Goal: Transaction & Acquisition: Purchase product/service

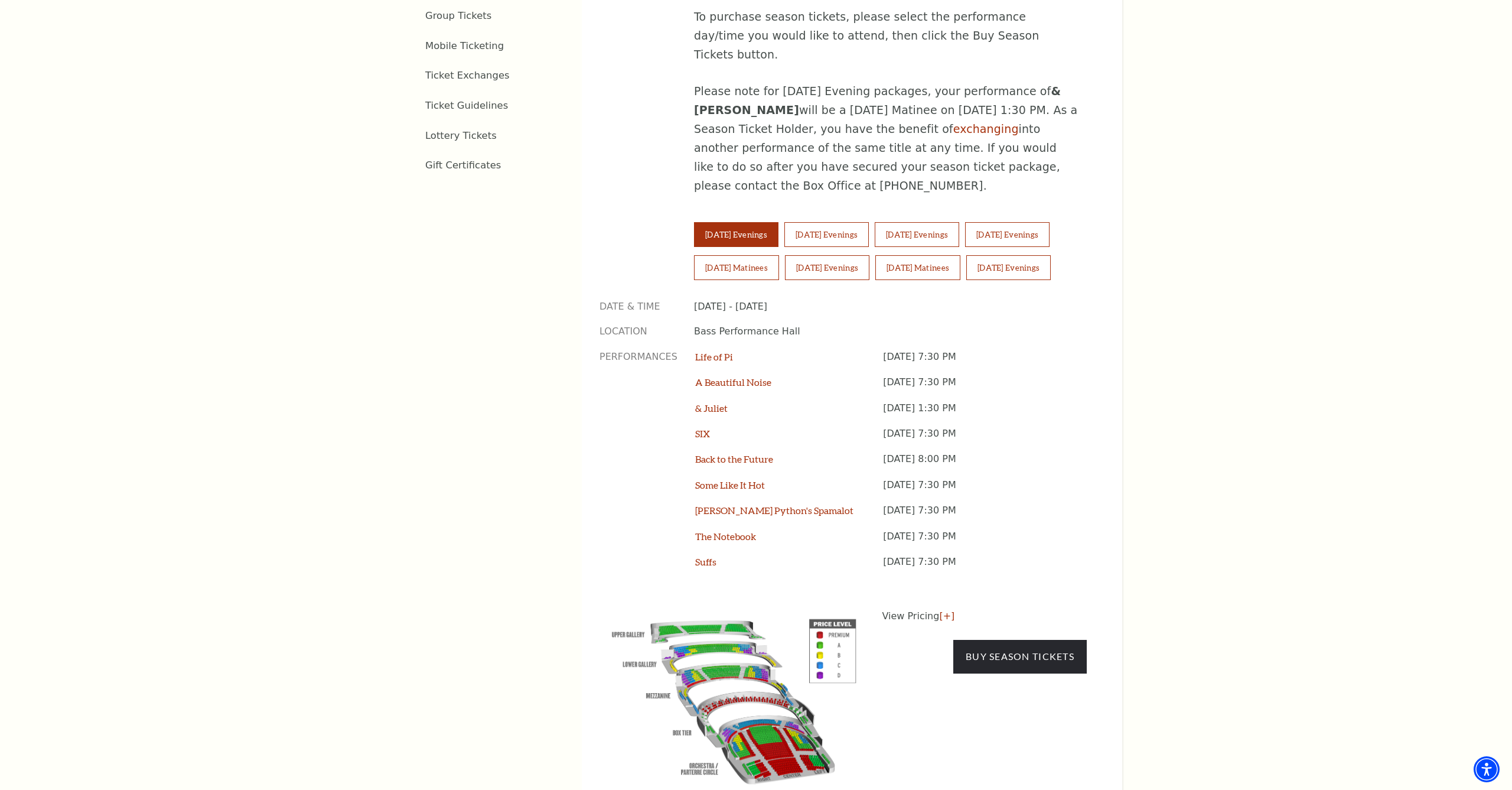
scroll to position [837, 0]
click at [933, 223] on button "Thursday Evenings" at bounding box center [916, 235] width 84 height 25
click at [725, 223] on button "Tuesday Evenings" at bounding box center [735, 235] width 84 height 25
click at [959, 223] on button "Thursday Evenings" at bounding box center [916, 235] width 84 height 25
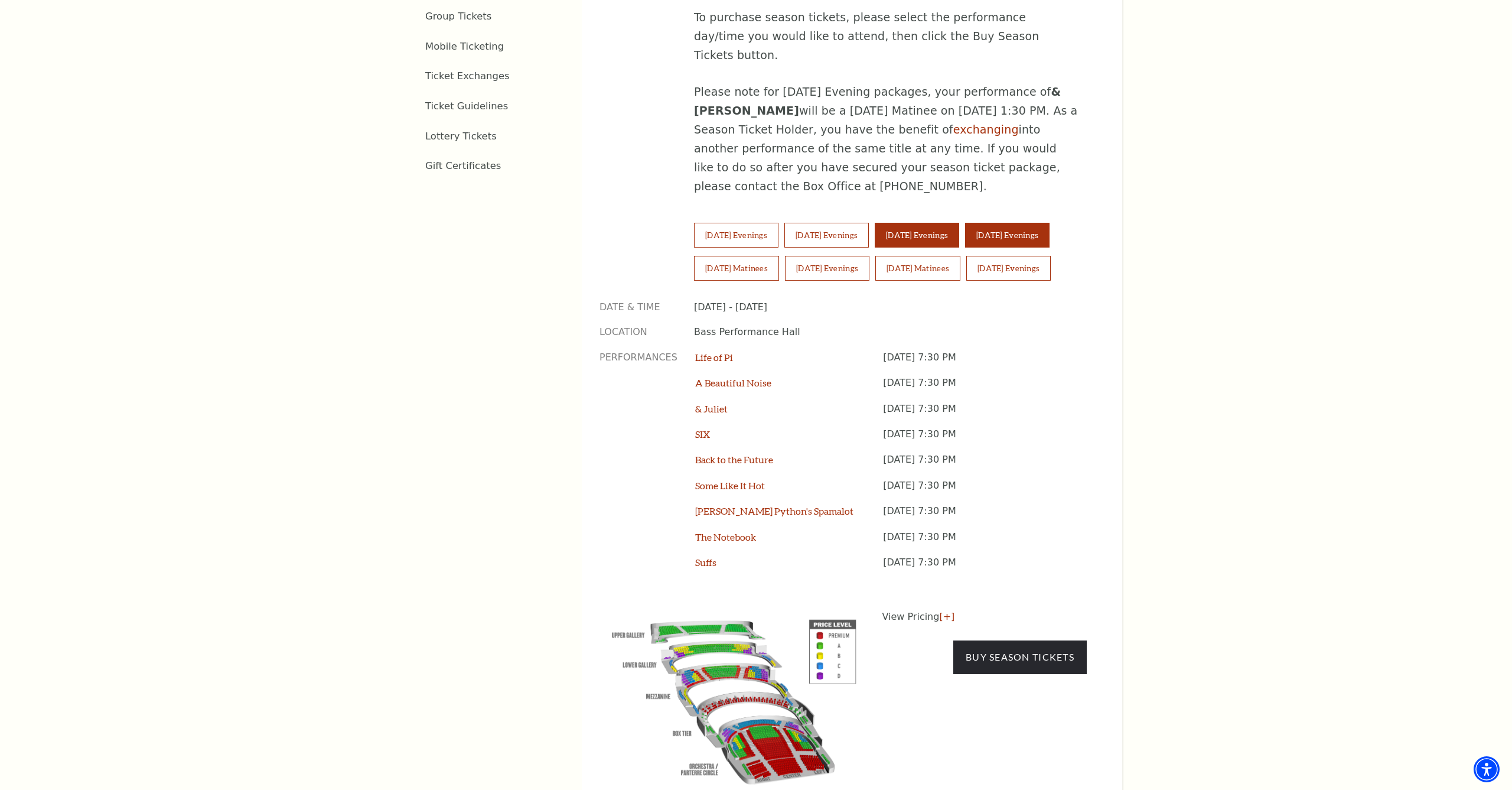
click at [965, 223] on button "Friday Evenings" at bounding box center [1007, 235] width 84 height 25
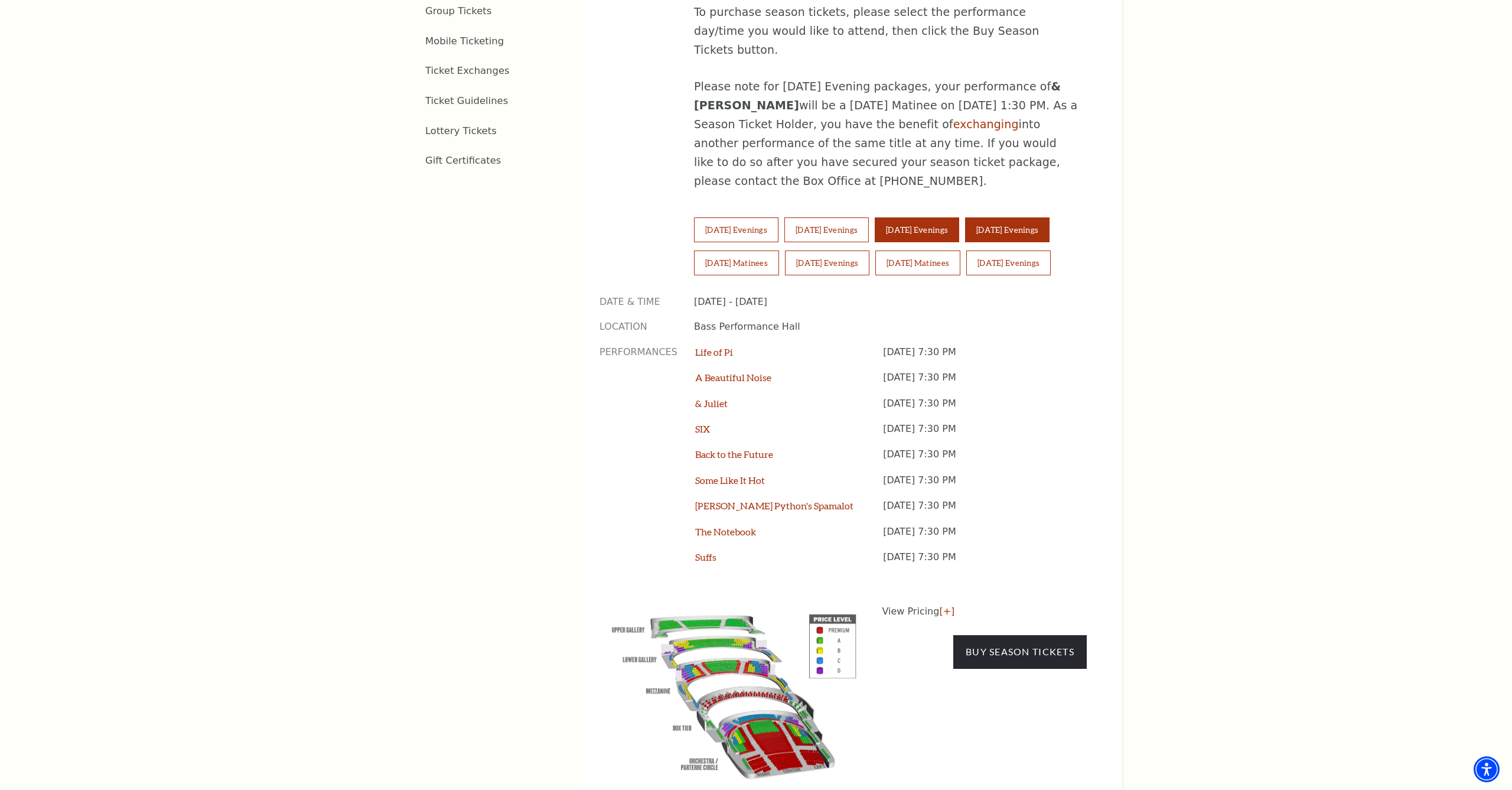
click at [957, 217] on button "Thursday Evenings" at bounding box center [916, 229] width 84 height 25
click at [1021, 635] on link "Buy Season Tickets" at bounding box center [1019, 652] width 133 height 33
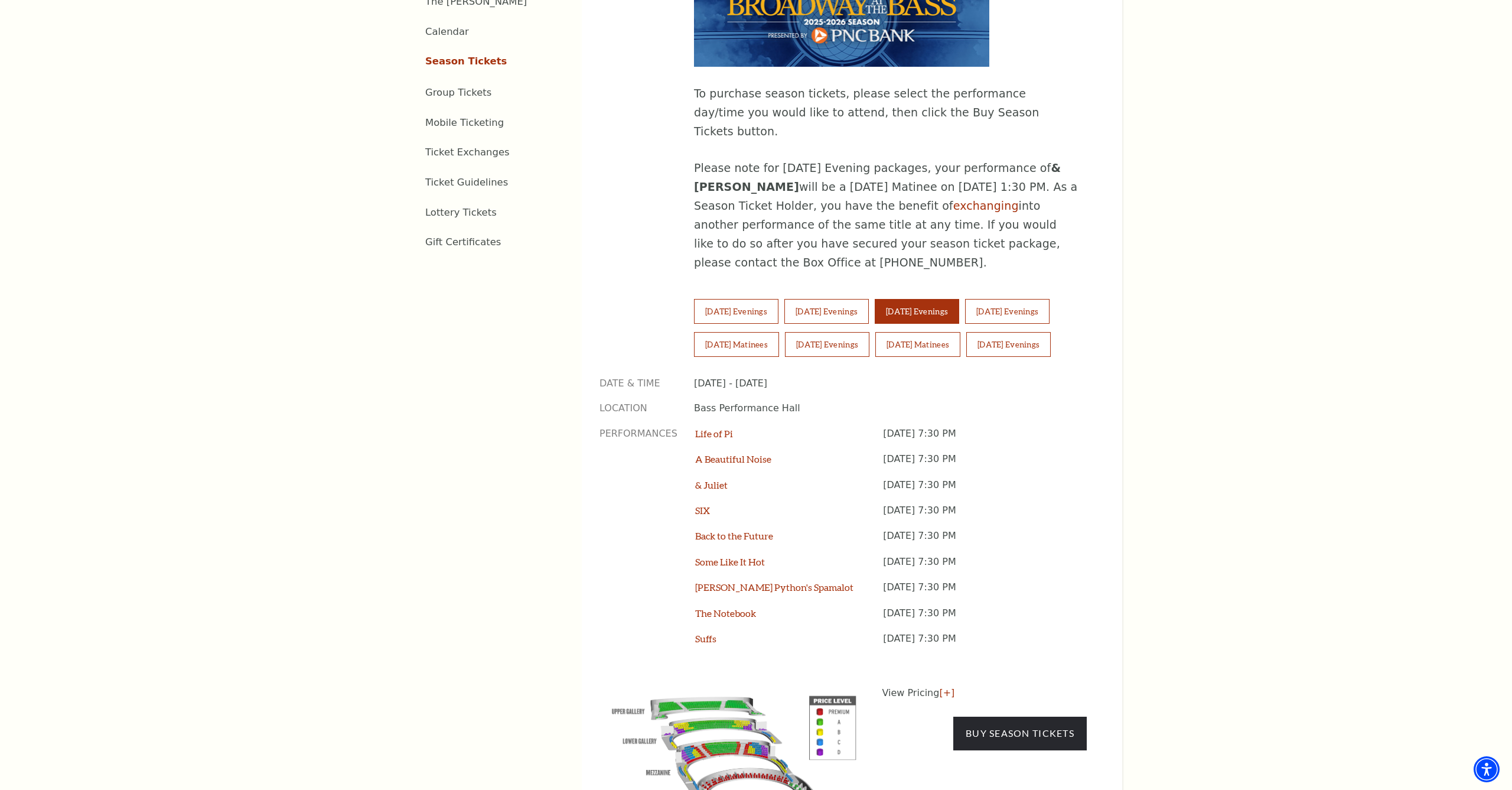
scroll to position [762, 0]
click at [965, 298] on button "Friday Evenings" at bounding box center [1007, 310] width 84 height 25
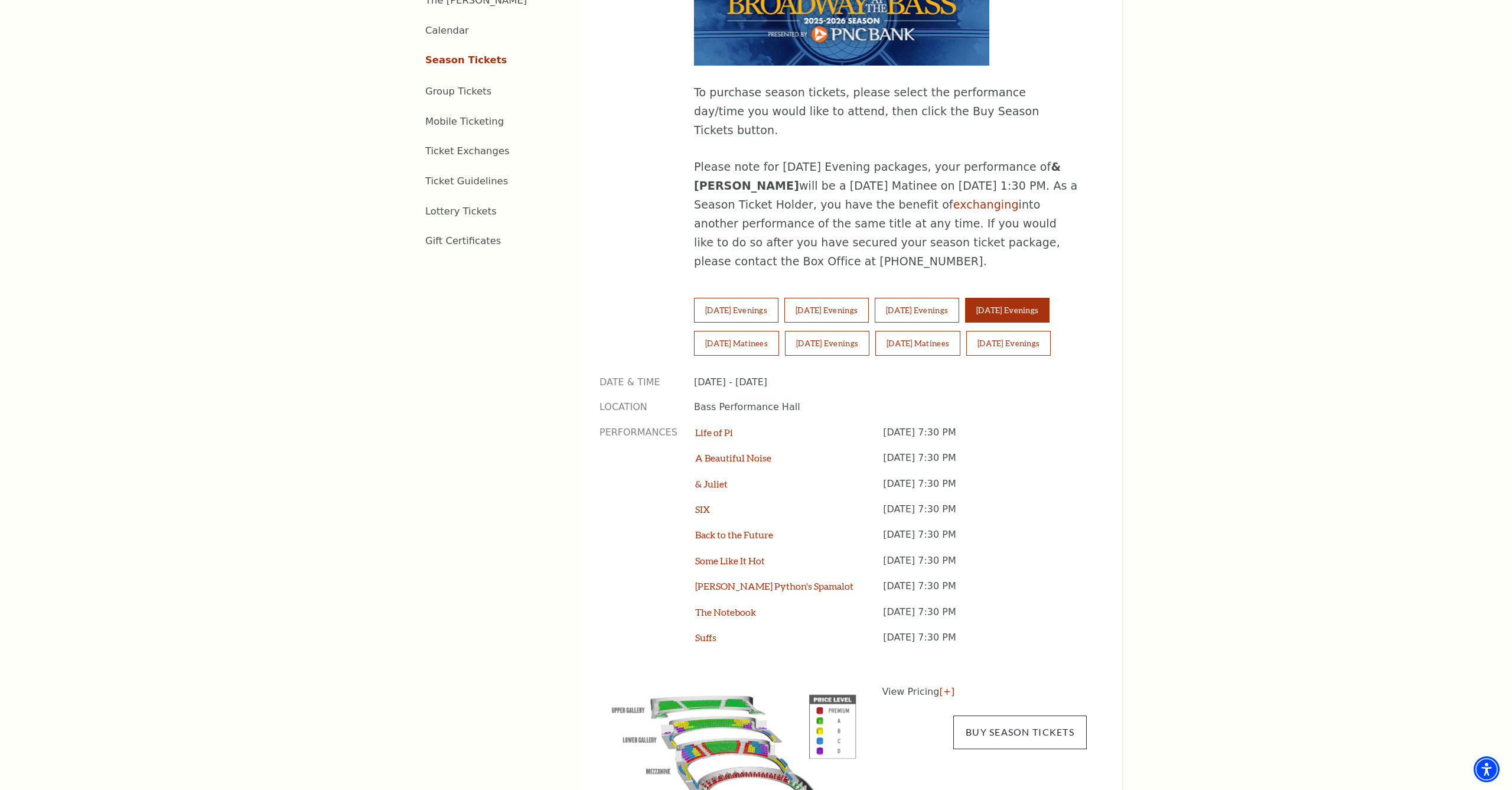
click at [1020, 716] on link "Buy Season Tickets" at bounding box center [1019, 732] width 133 height 33
click at [846, 298] on button "Wednesday Evenings" at bounding box center [826, 310] width 84 height 25
click at [1005, 716] on link "Buy Season Tickets" at bounding box center [1019, 732] width 133 height 33
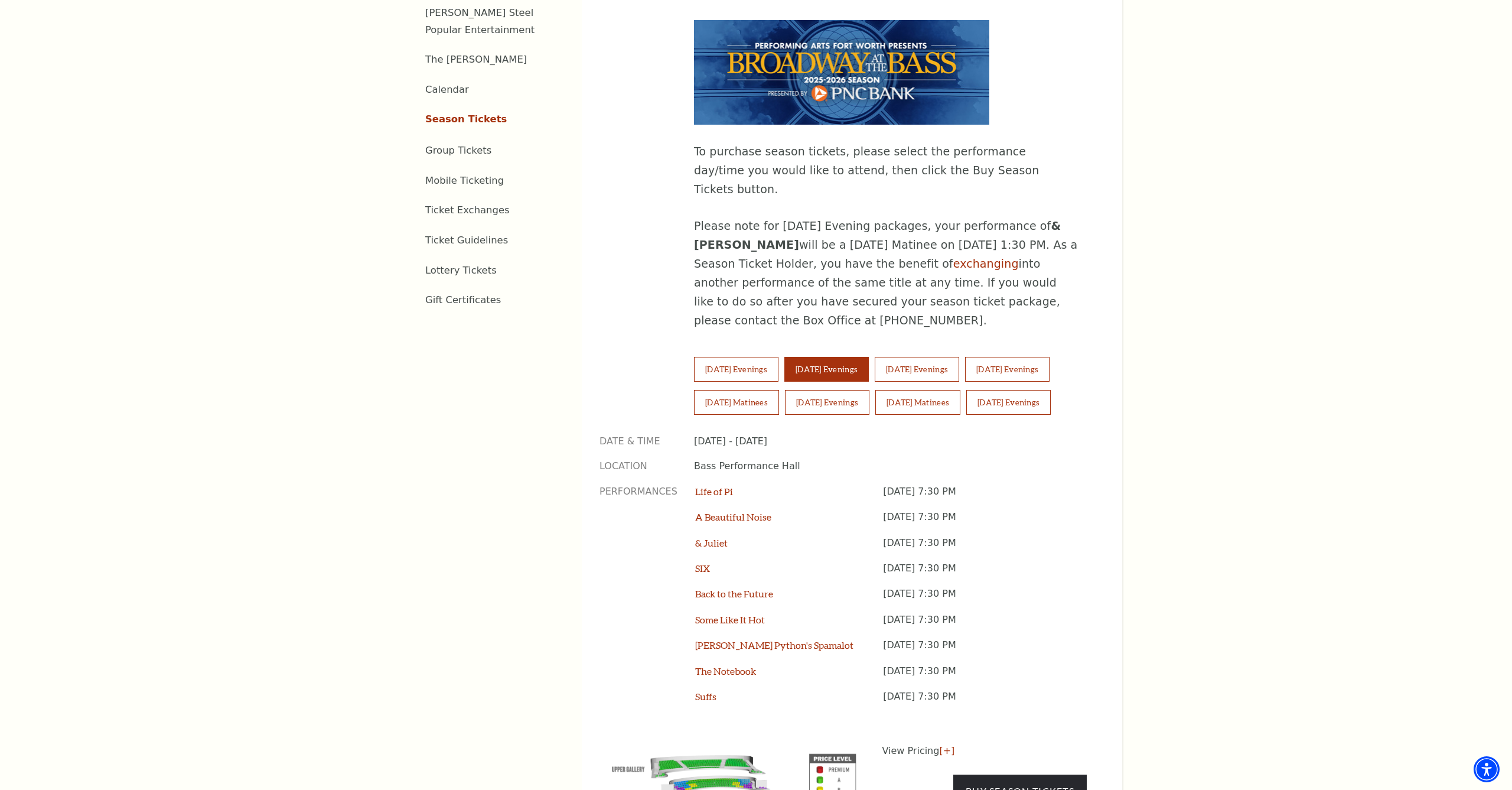
scroll to position [697, 0]
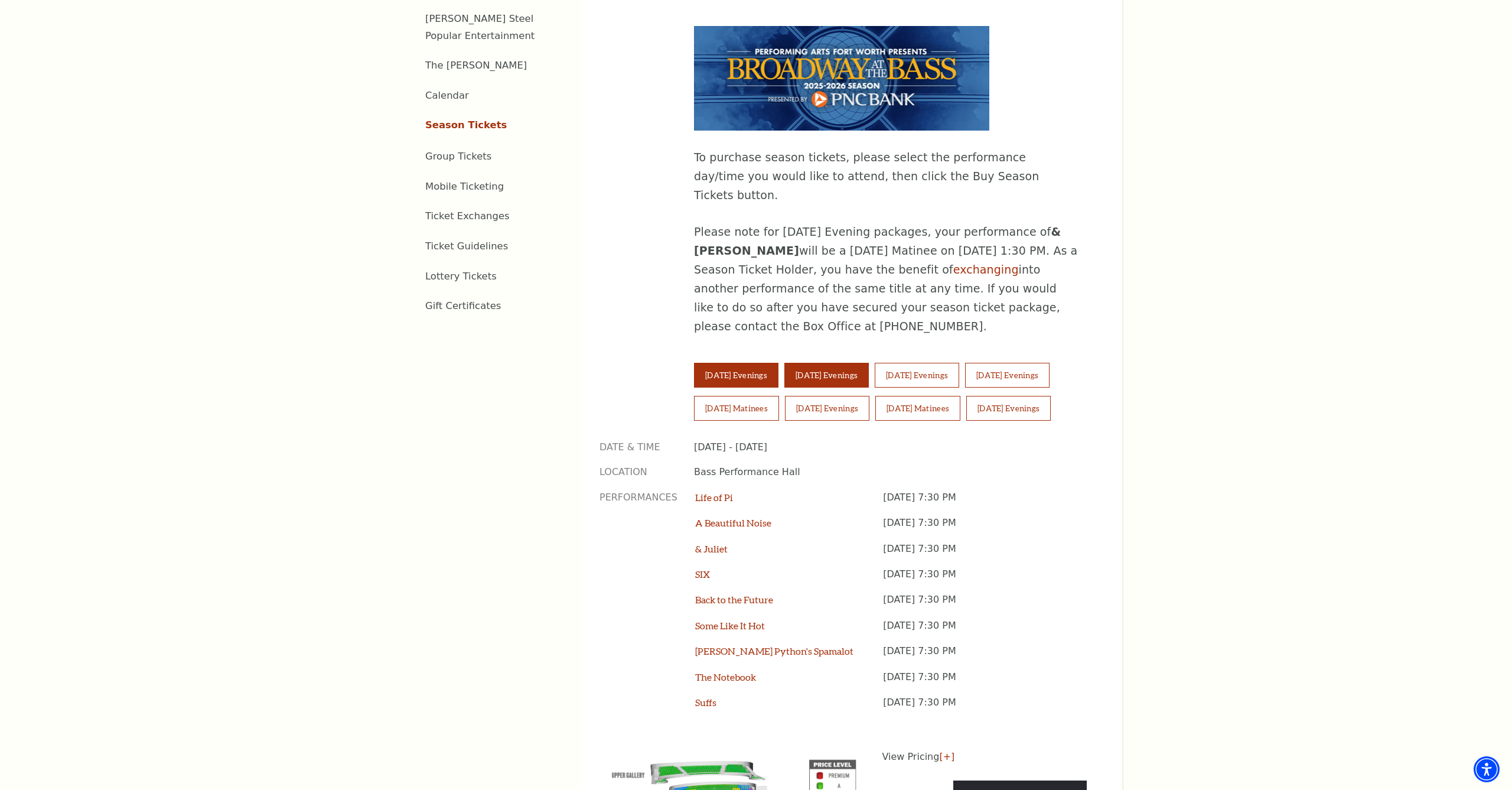
click at [732, 363] on button "Tuesday Evenings" at bounding box center [735, 375] width 84 height 25
click at [999, 781] on link "Buy Season Tickets" at bounding box center [1019, 797] width 133 height 33
click at [779, 396] on button "Saturday Matinees" at bounding box center [736, 408] width 85 height 25
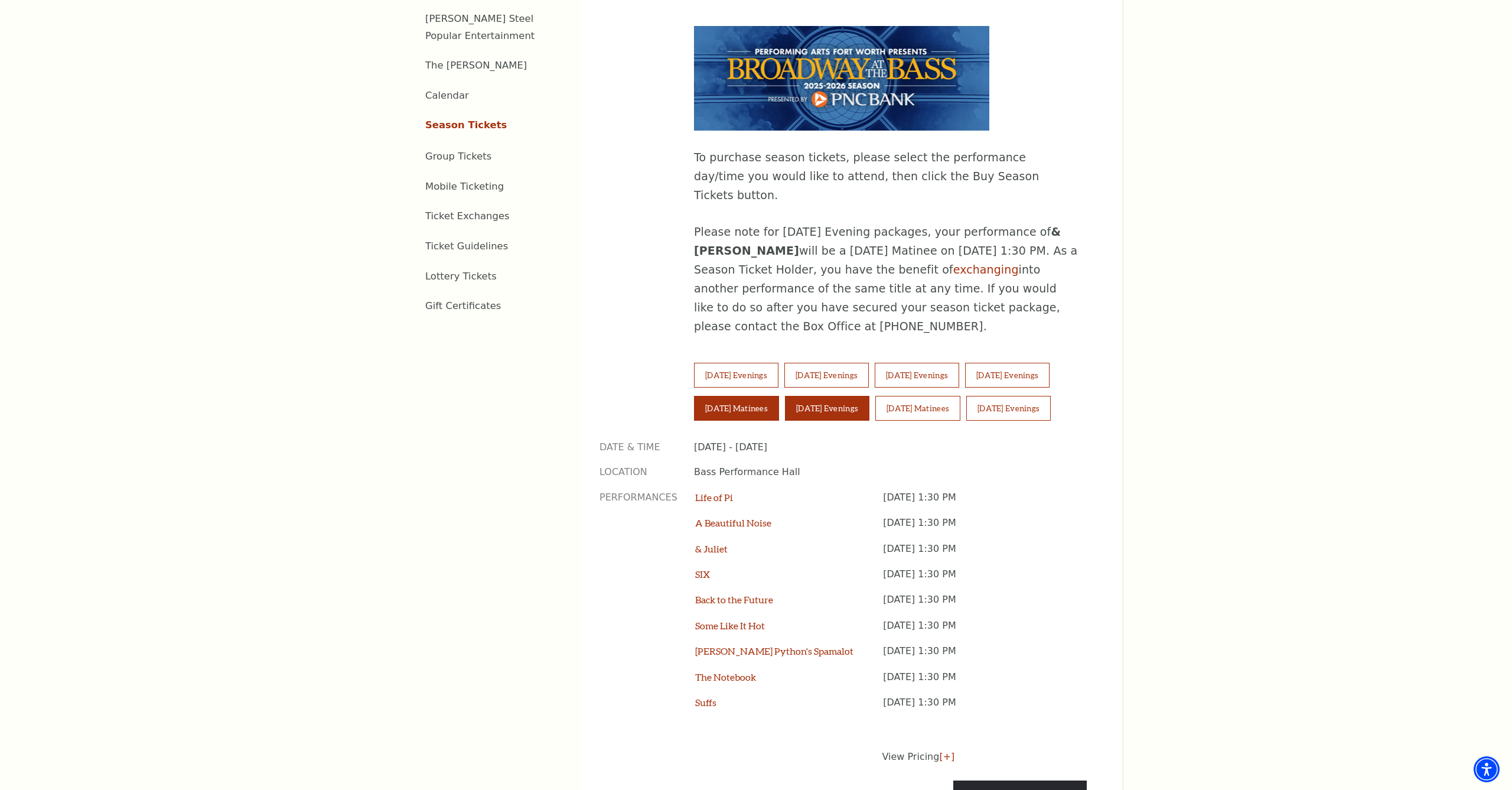
click at [869, 396] on button "Saturday Evenings" at bounding box center [826, 408] width 84 height 25
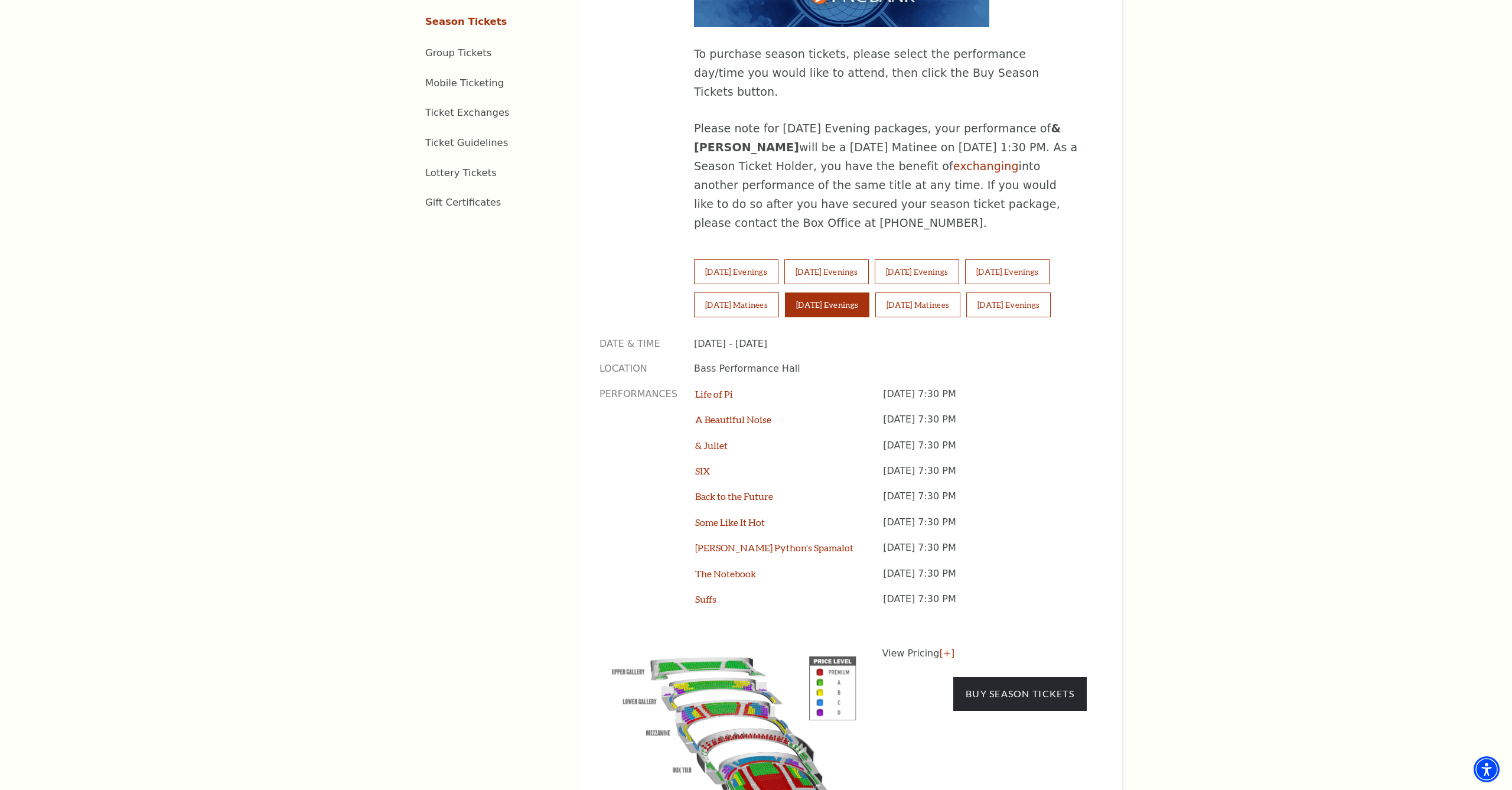
scroll to position [801, 0]
click at [999, 677] on link "Buy Season Tickets" at bounding box center [1019, 693] width 133 height 33
click at [966, 292] on button "Sunday Evenings" at bounding box center [1008, 304] width 84 height 25
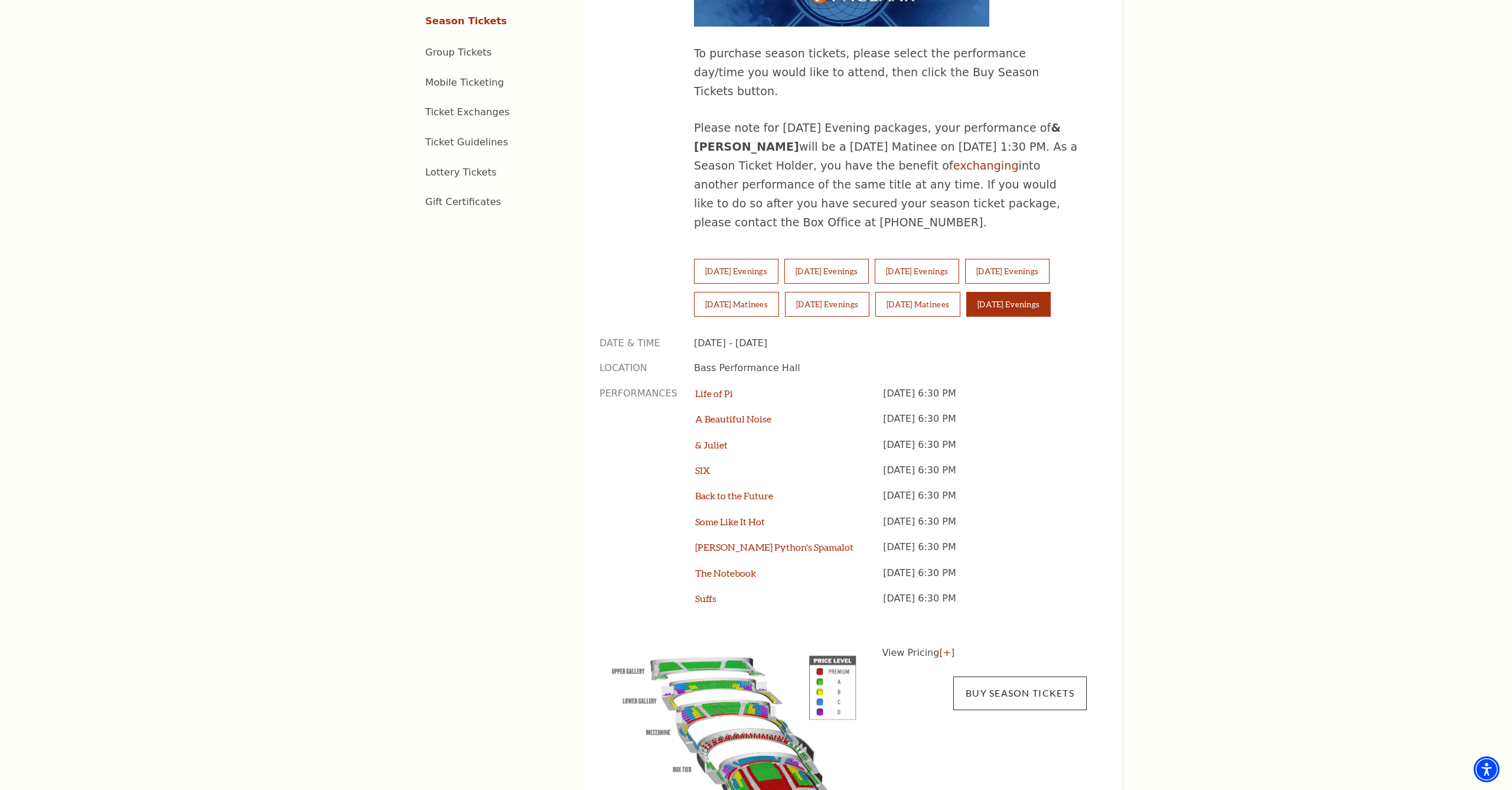
click at [1005, 677] on link "Buy Season Tickets" at bounding box center [1019, 693] width 133 height 33
click at [960, 292] on button "Sunday Matinees" at bounding box center [917, 304] width 85 height 25
click at [1000, 677] on link "Buy Season Tickets" at bounding box center [1019, 693] width 133 height 33
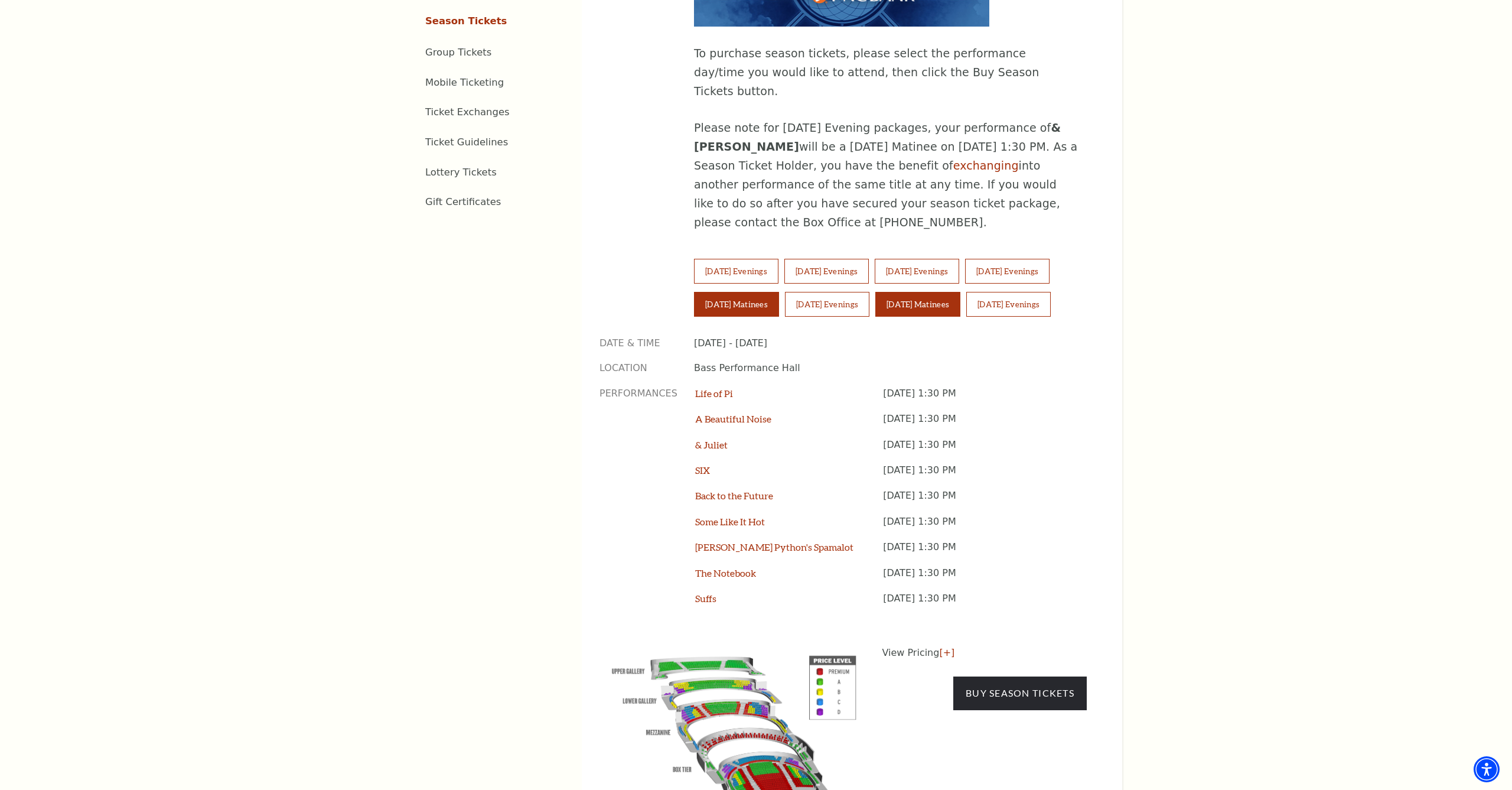
drag, startPoint x: 818, startPoint y: 245, endPoint x: 819, endPoint y: 255, distance: 10.0
click at [779, 292] on button "Saturday Matinees" at bounding box center [736, 304] width 85 height 25
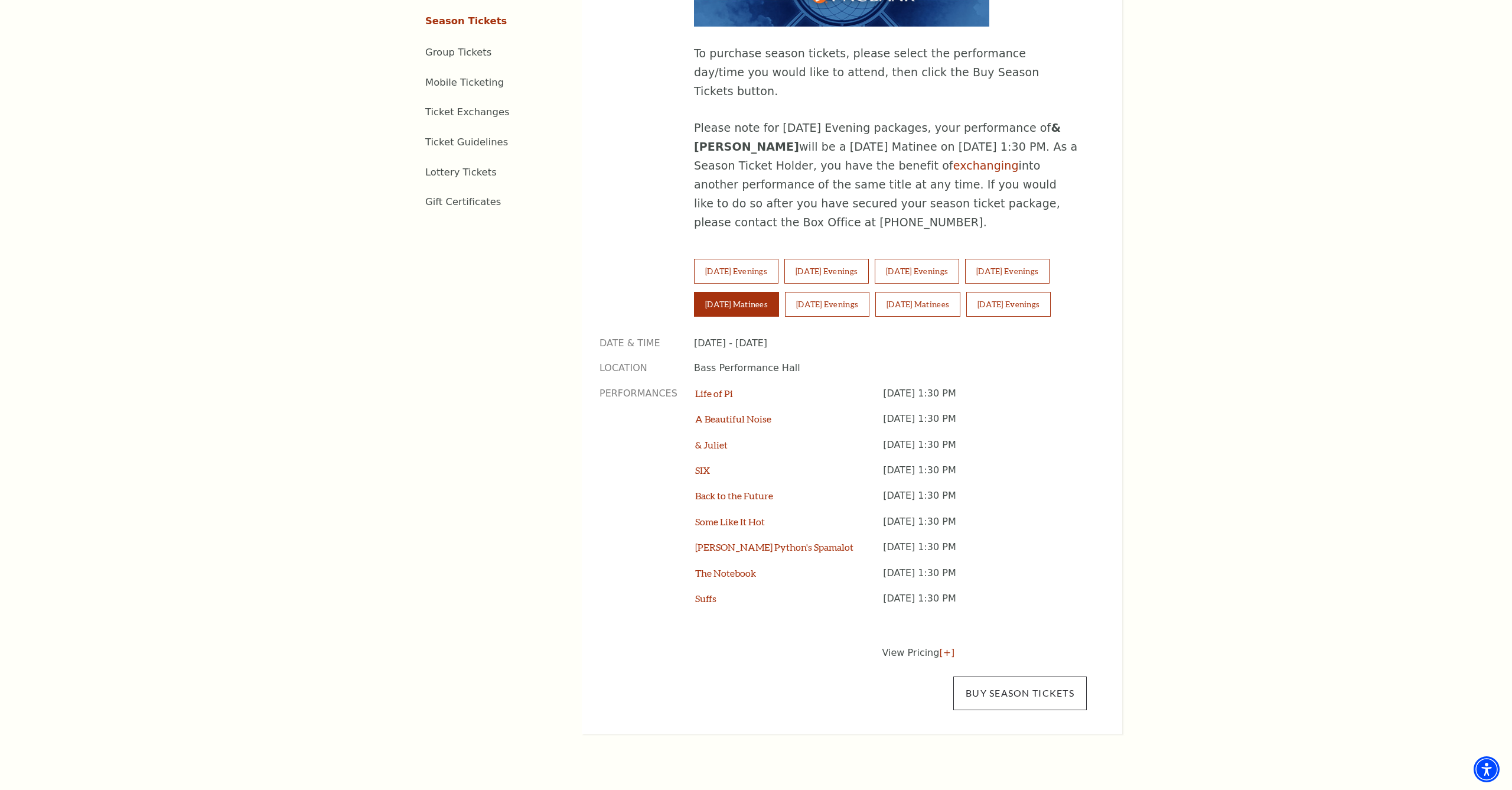
click at [1034, 677] on link "Buy Season Tickets" at bounding box center [1019, 693] width 133 height 33
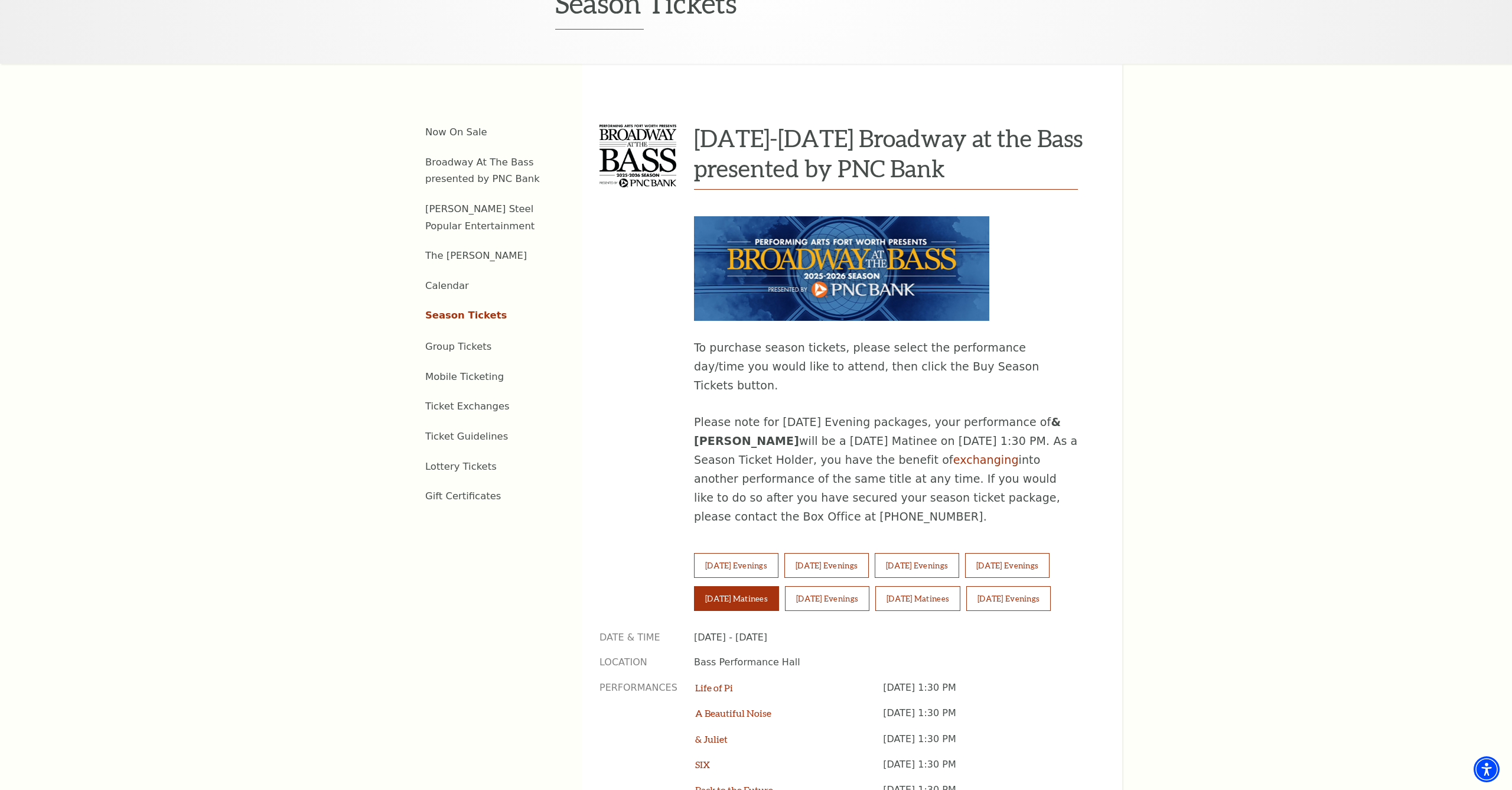
scroll to position [515, 0]
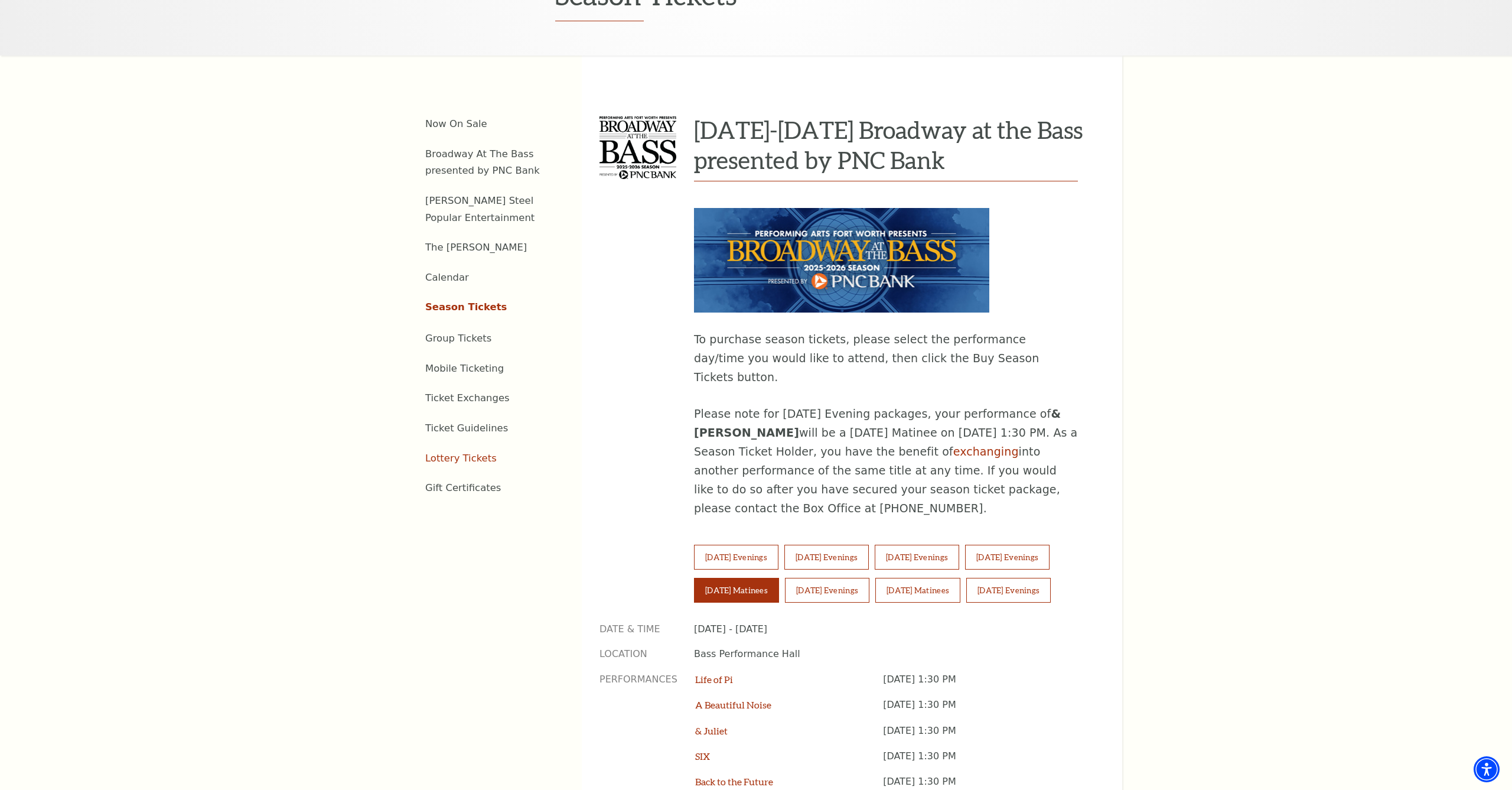
click at [467, 453] on link "Lottery Tickets" at bounding box center [461, 458] width 71 height 11
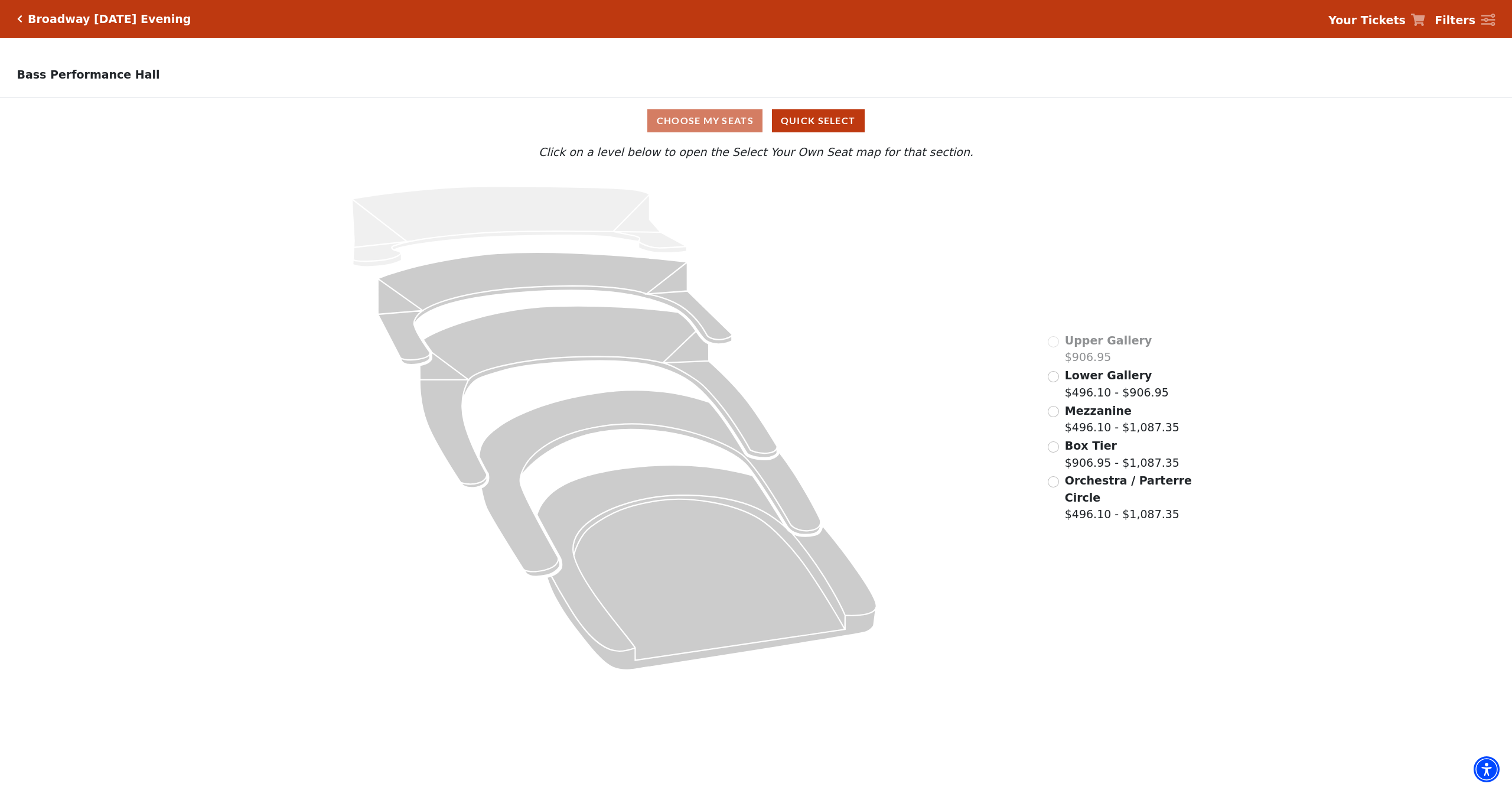
click at [1055, 448] on input "Box Tier$906.95 - $1,087.35\a" at bounding box center [1053, 447] width 11 height 11
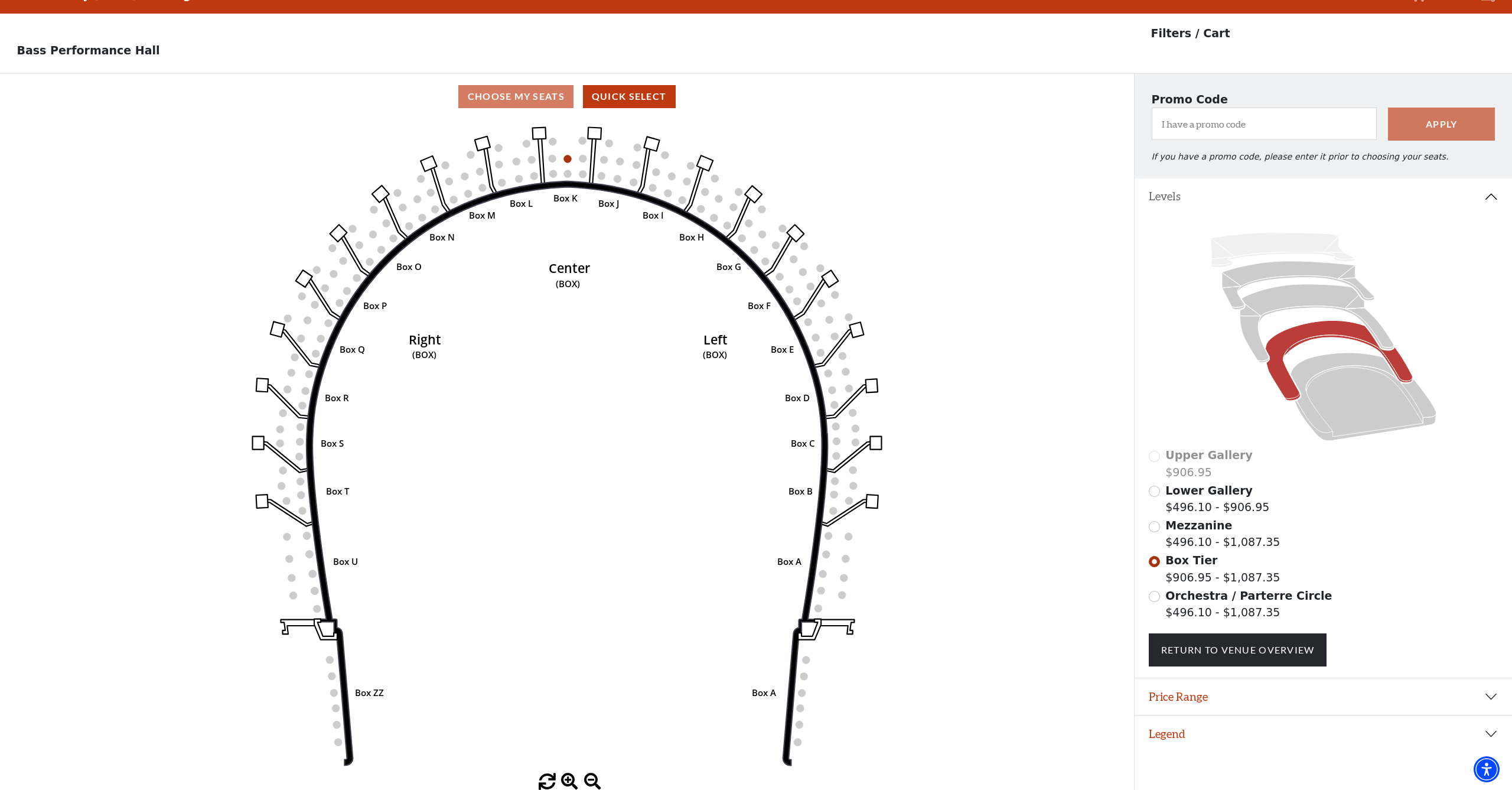
scroll to position [23, 0]
click at [1490, 733] on button "Legend" at bounding box center [1323, 735] width 378 height 37
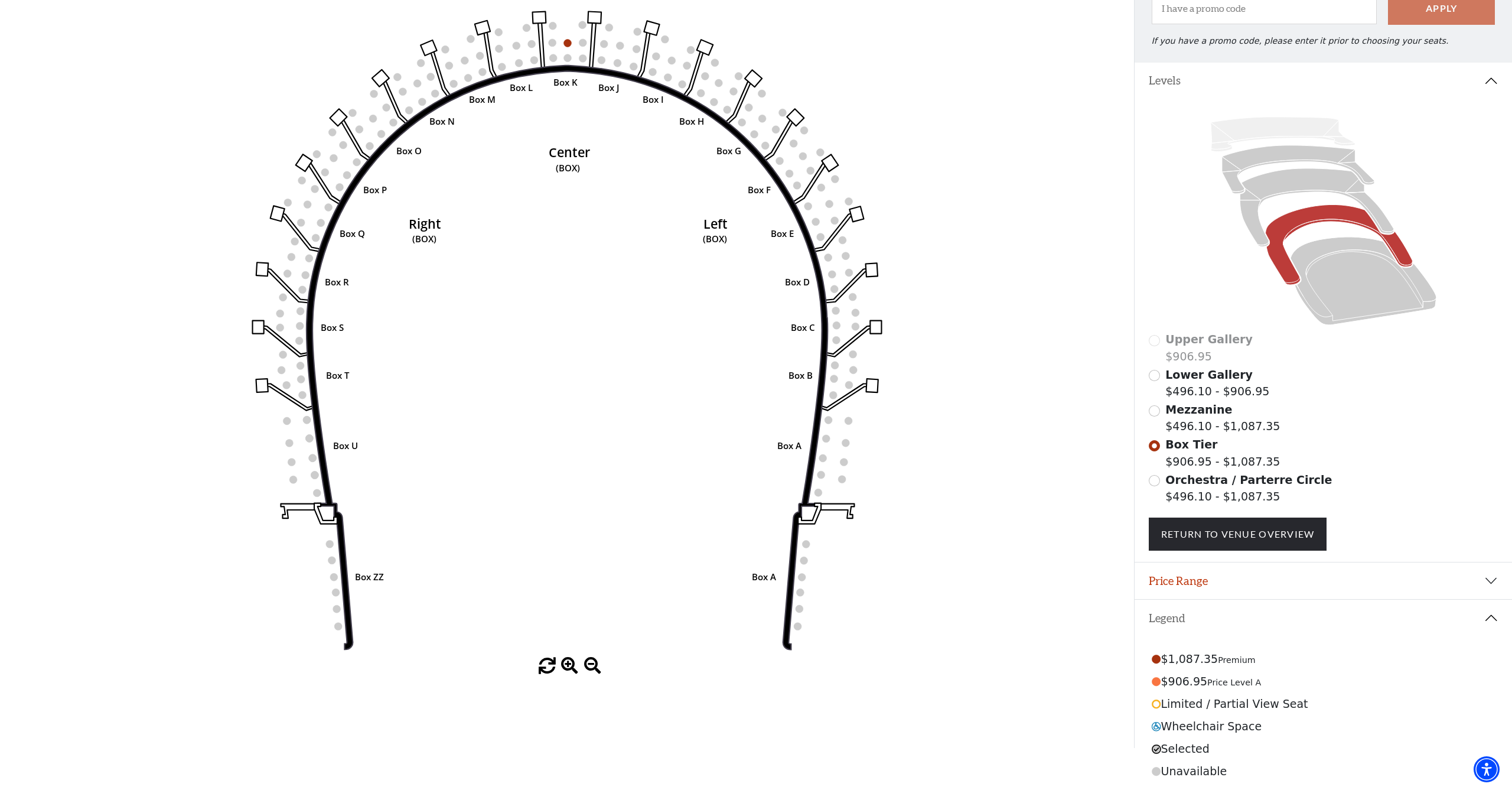
scroll to position [139, 0]
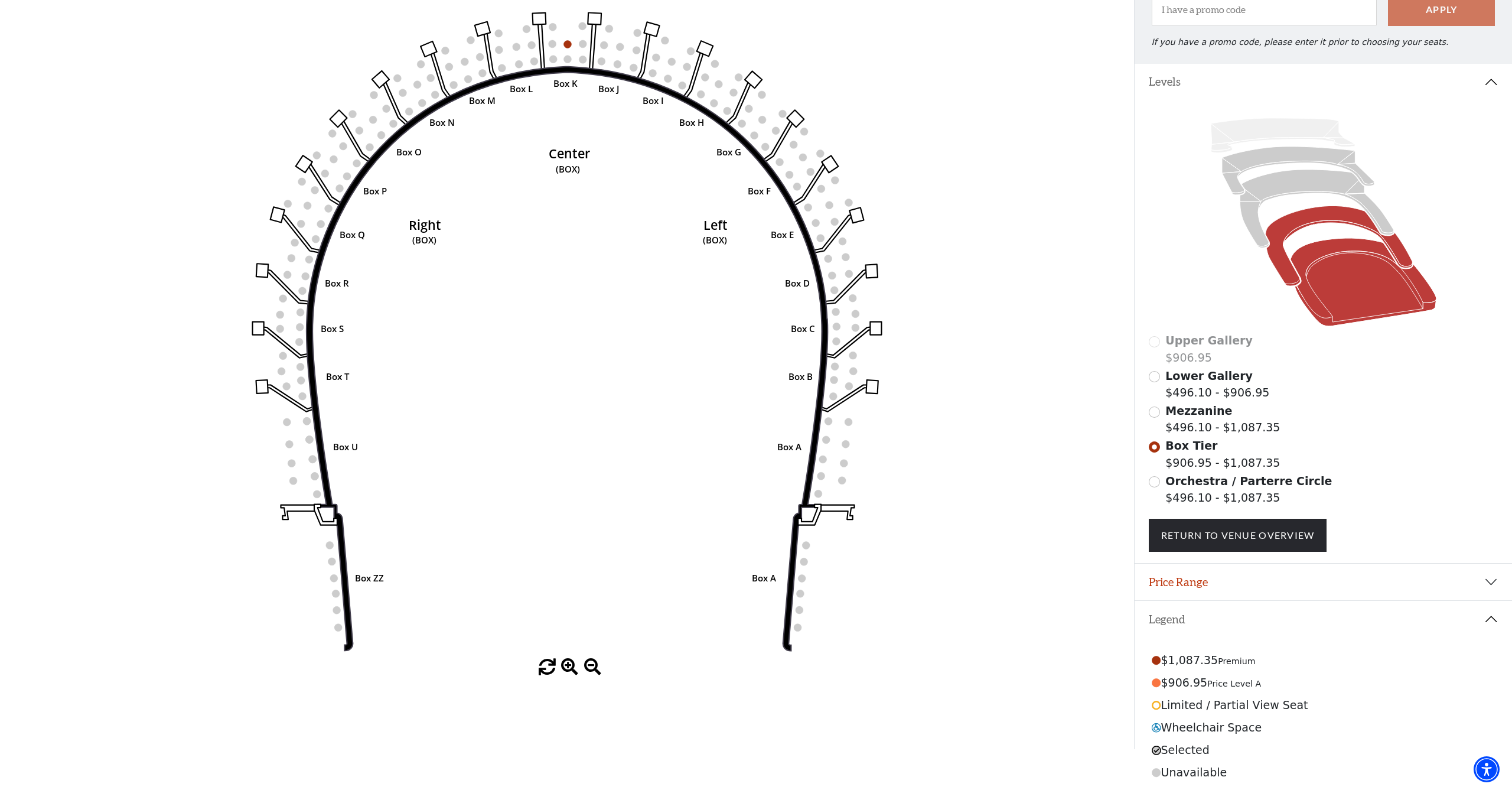
click at [1350, 290] on icon at bounding box center [1362, 281] width 146 height 88
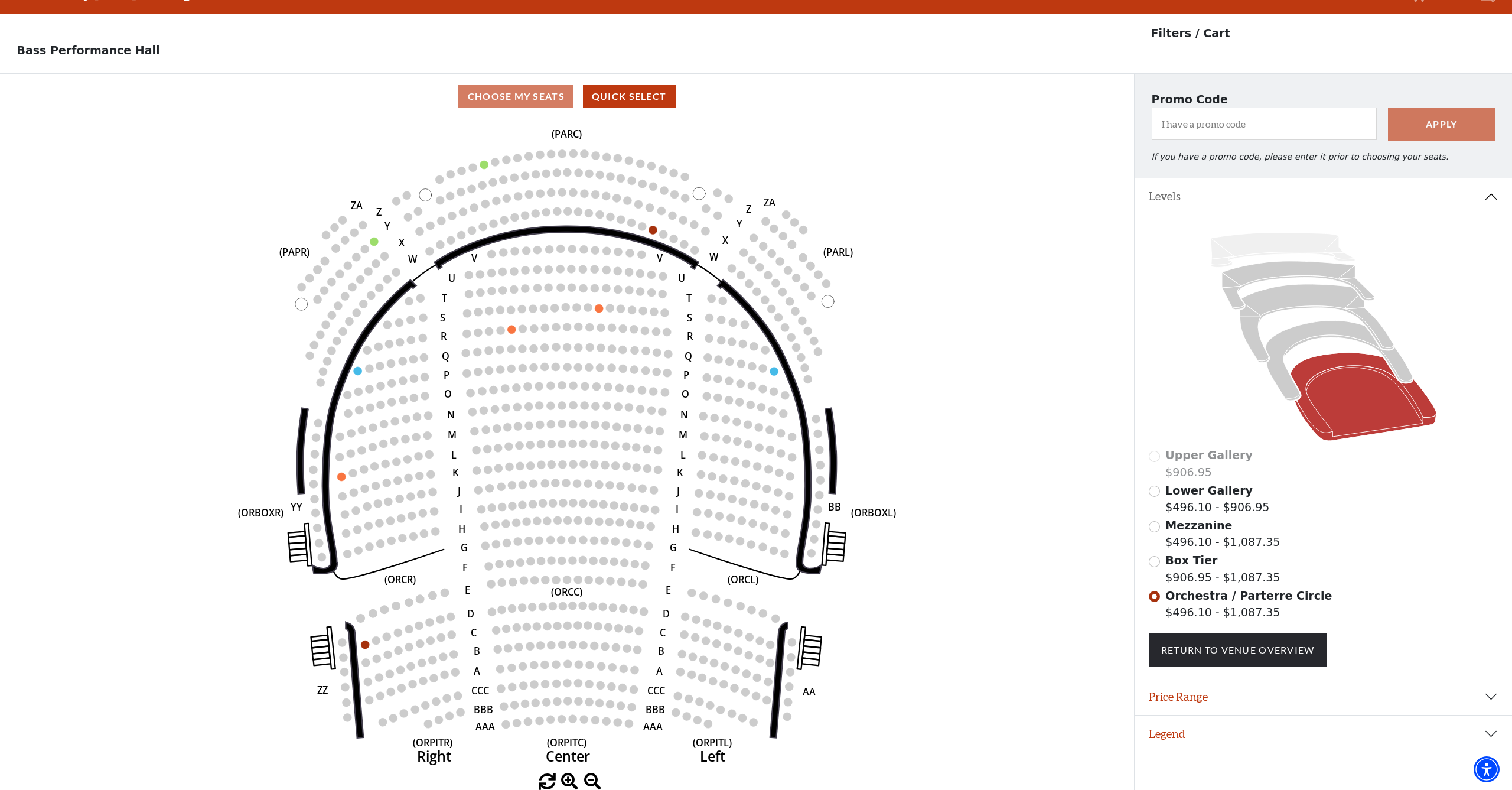
scroll to position [23, 0]
click at [1153, 524] on input "Mezzanine$496.10 - $1,087.35\a" at bounding box center [1154, 527] width 11 height 11
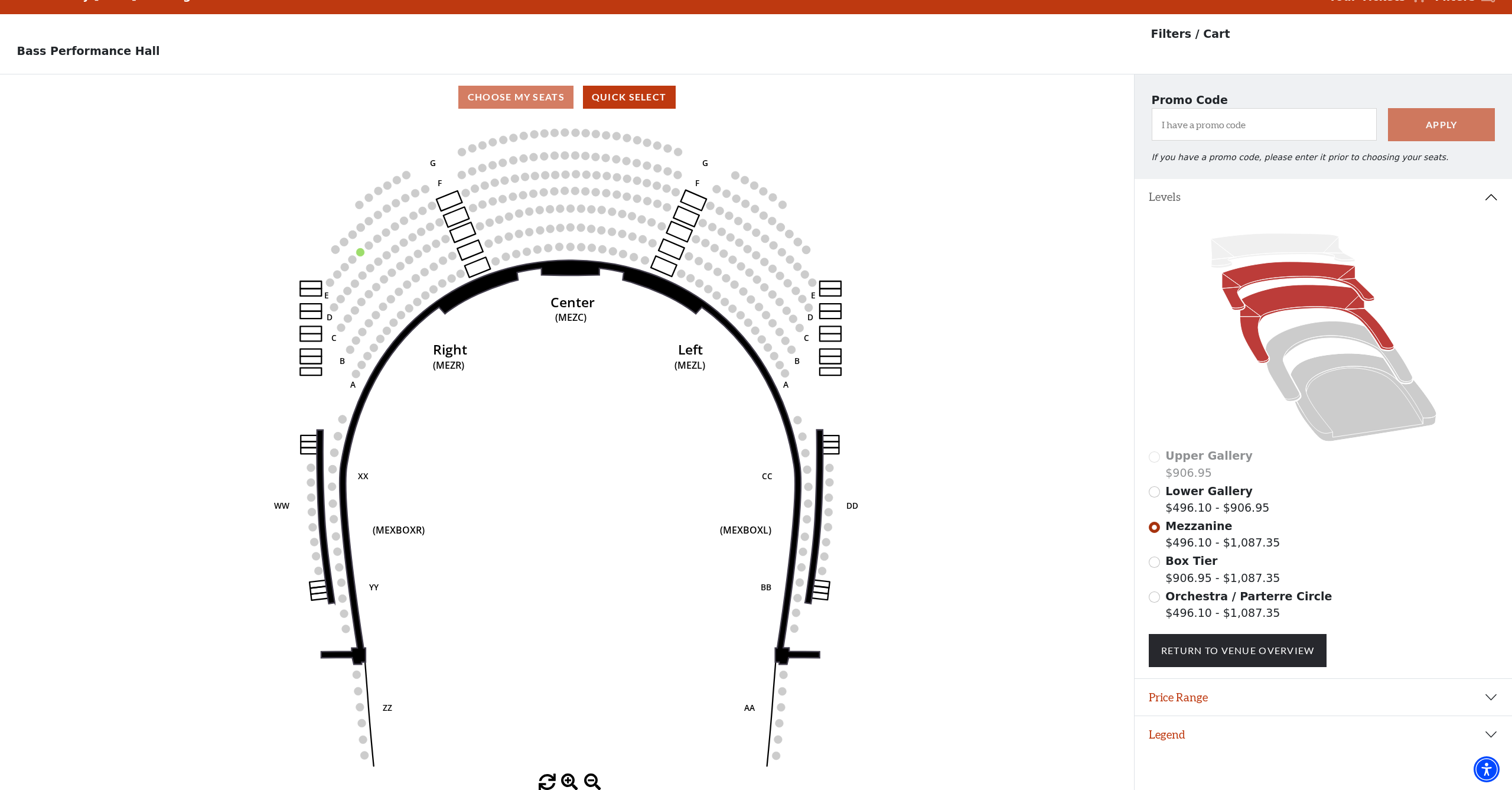
click at [1264, 268] on icon at bounding box center [1298, 285] width 152 height 49
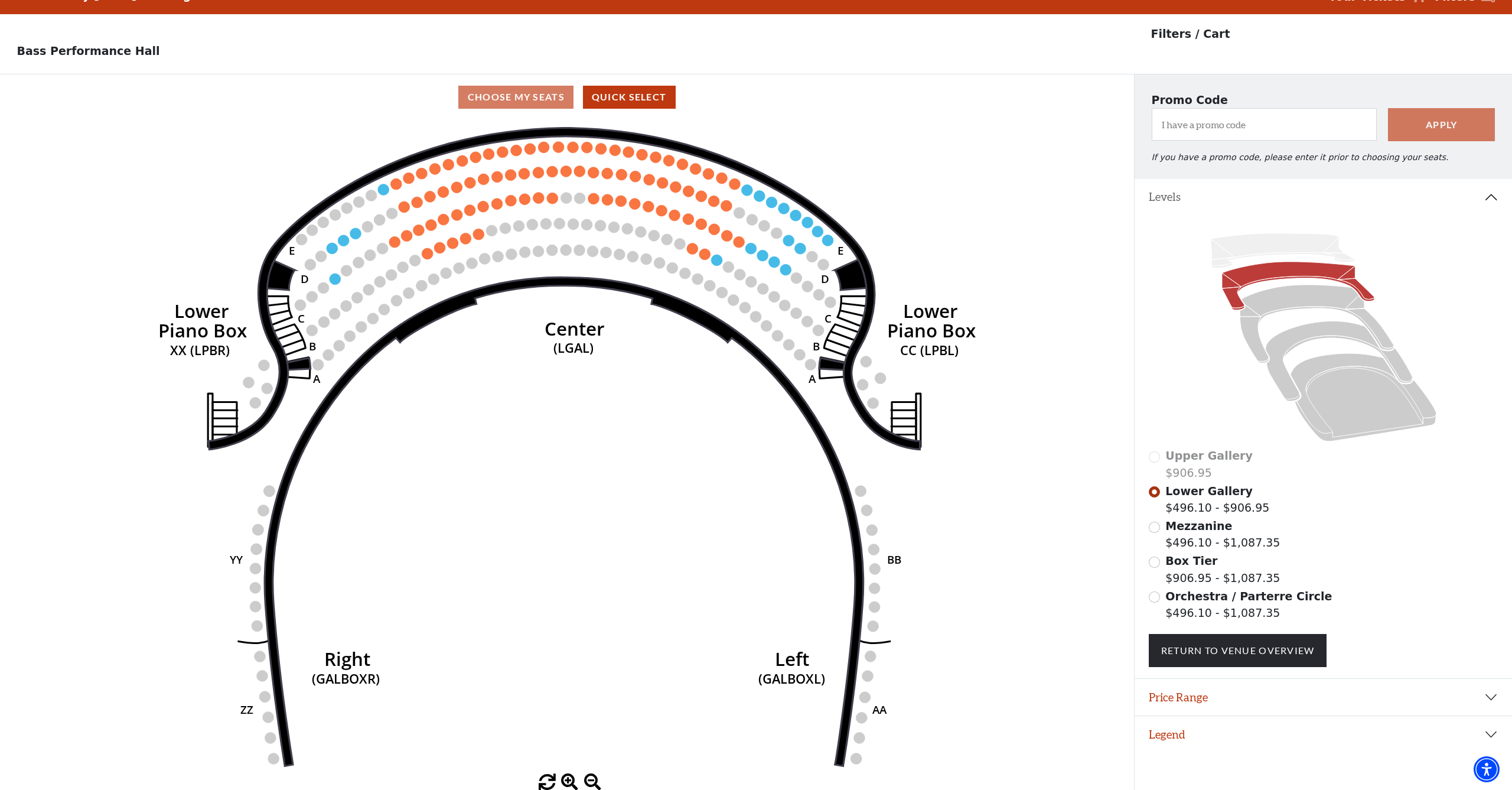
click at [1489, 198] on button "Levels" at bounding box center [1323, 198] width 378 height 37
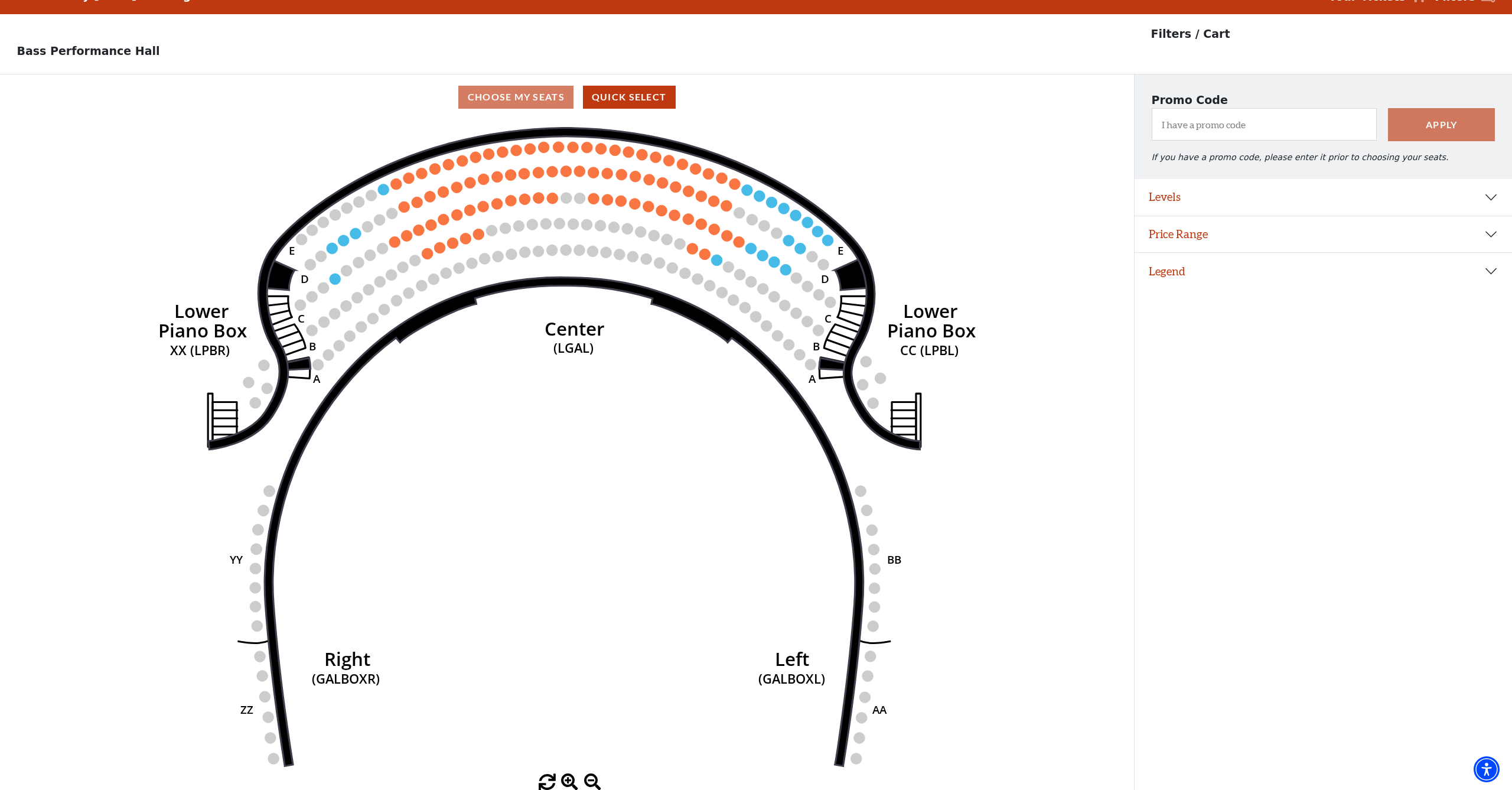
click at [1221, 234] on button "Price Range" at bounding box center [1323, 234] width 378 height 37
click at [1214, 261] on button "Legend" at bounding box center [1323, 271] width 378 height 37
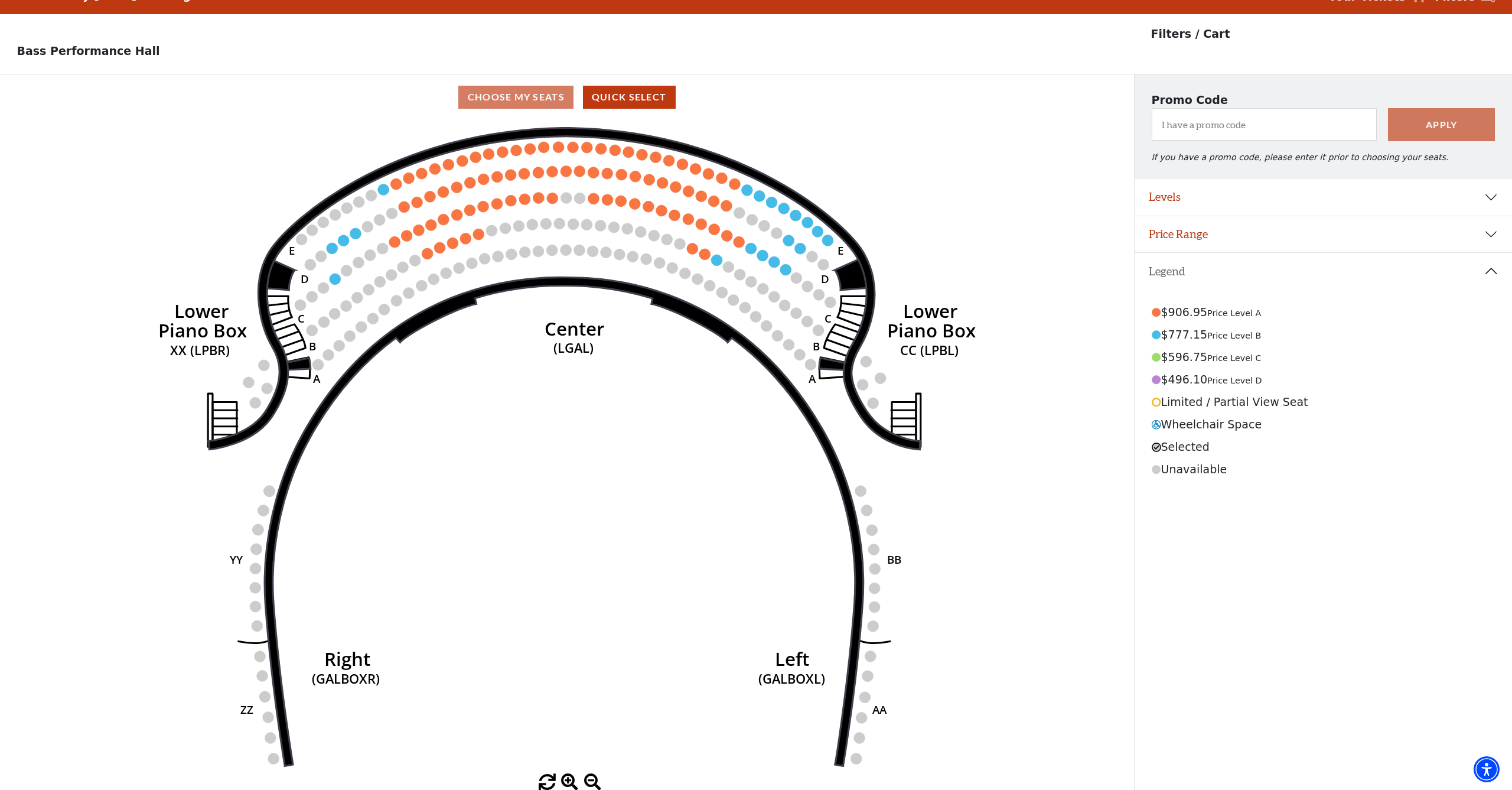
click at [1214, 261] on button "Legend" at bounding box center [1323, 271] width 378 height 37
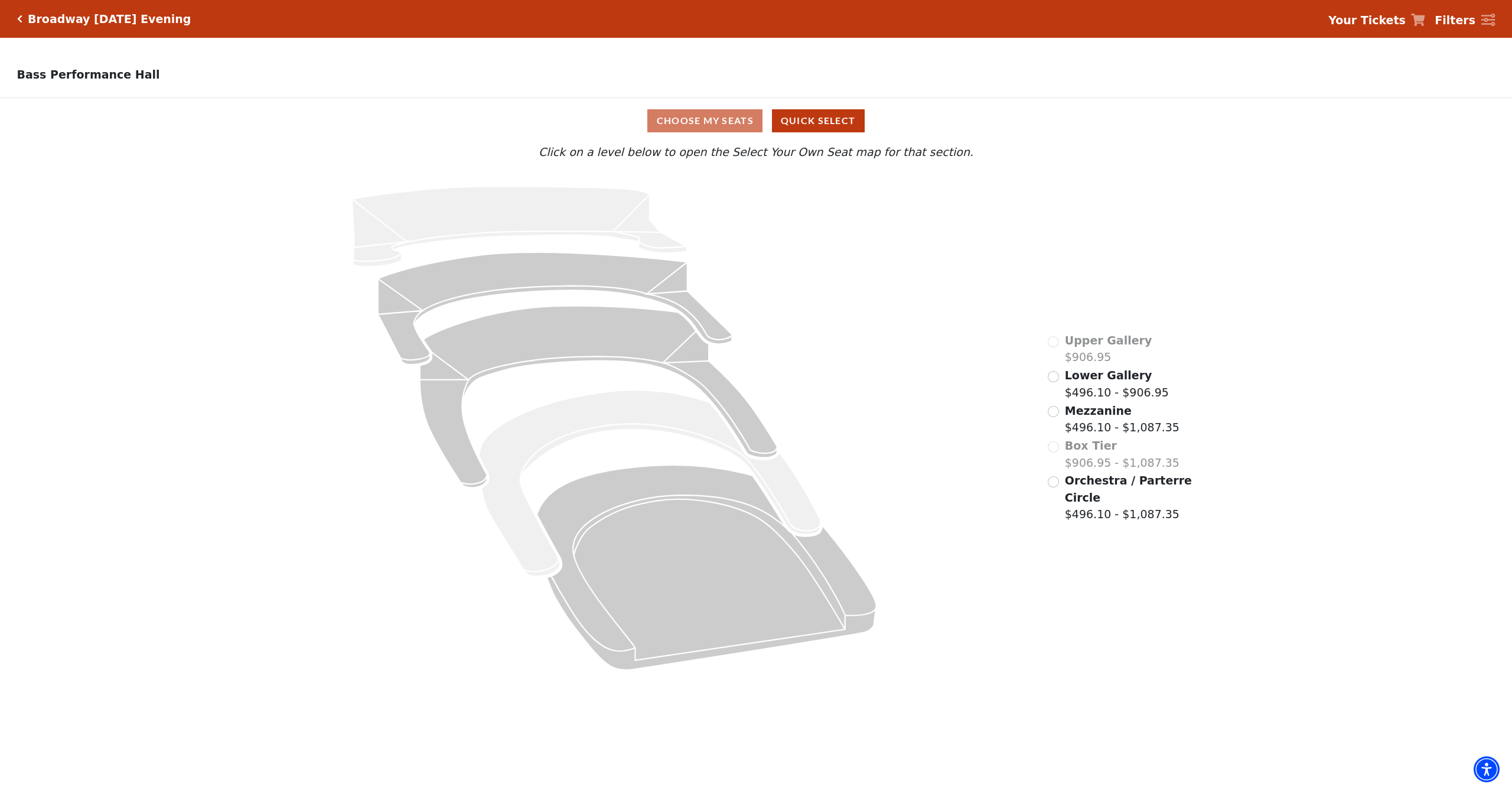
click at [1078, 515] on label "Orchestra / Parterre Circle $496.10 - $1,087.35" at bounding box center [1129, 497] width 129 height 51
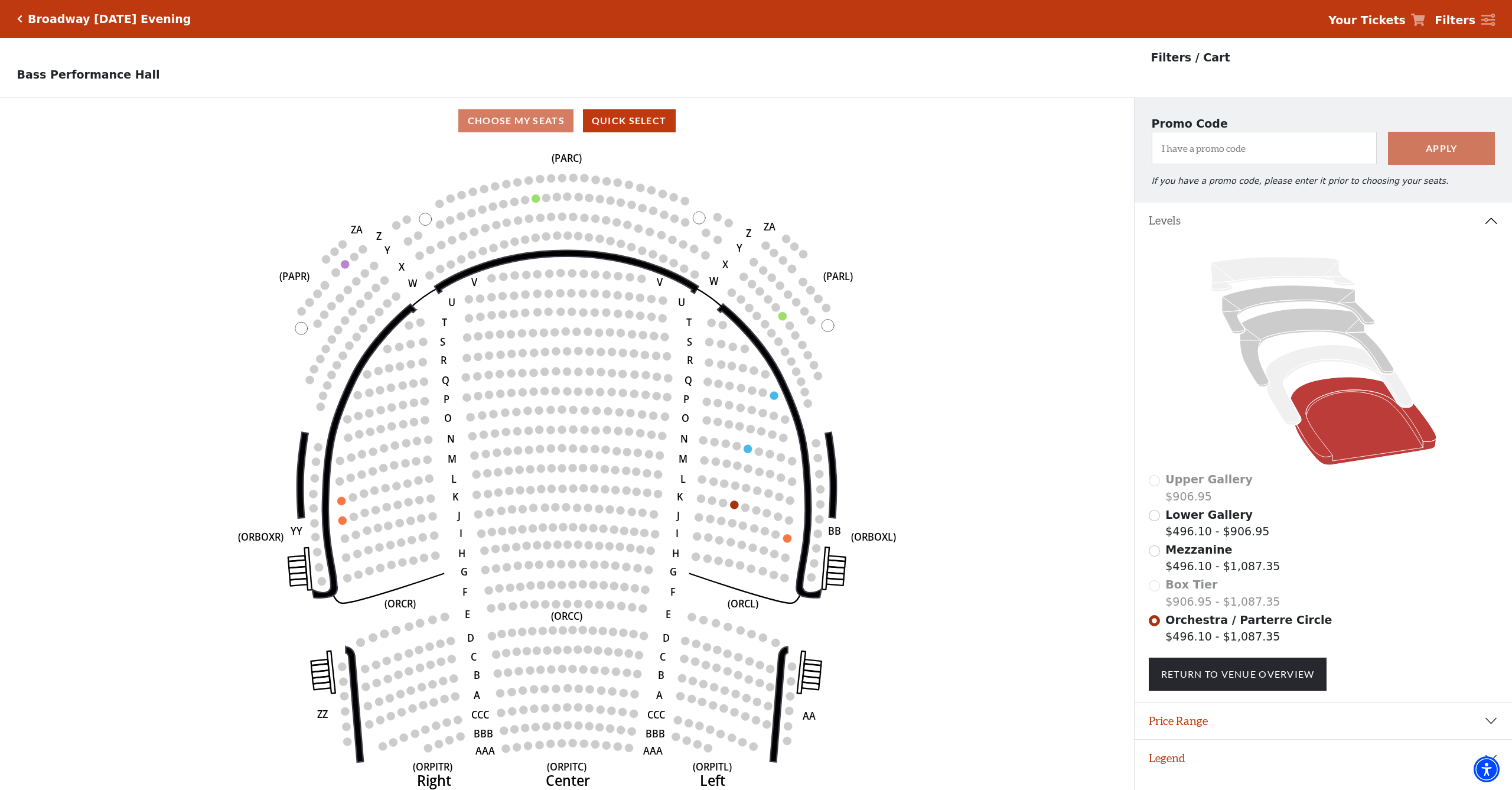
scroll to position [23, 0]
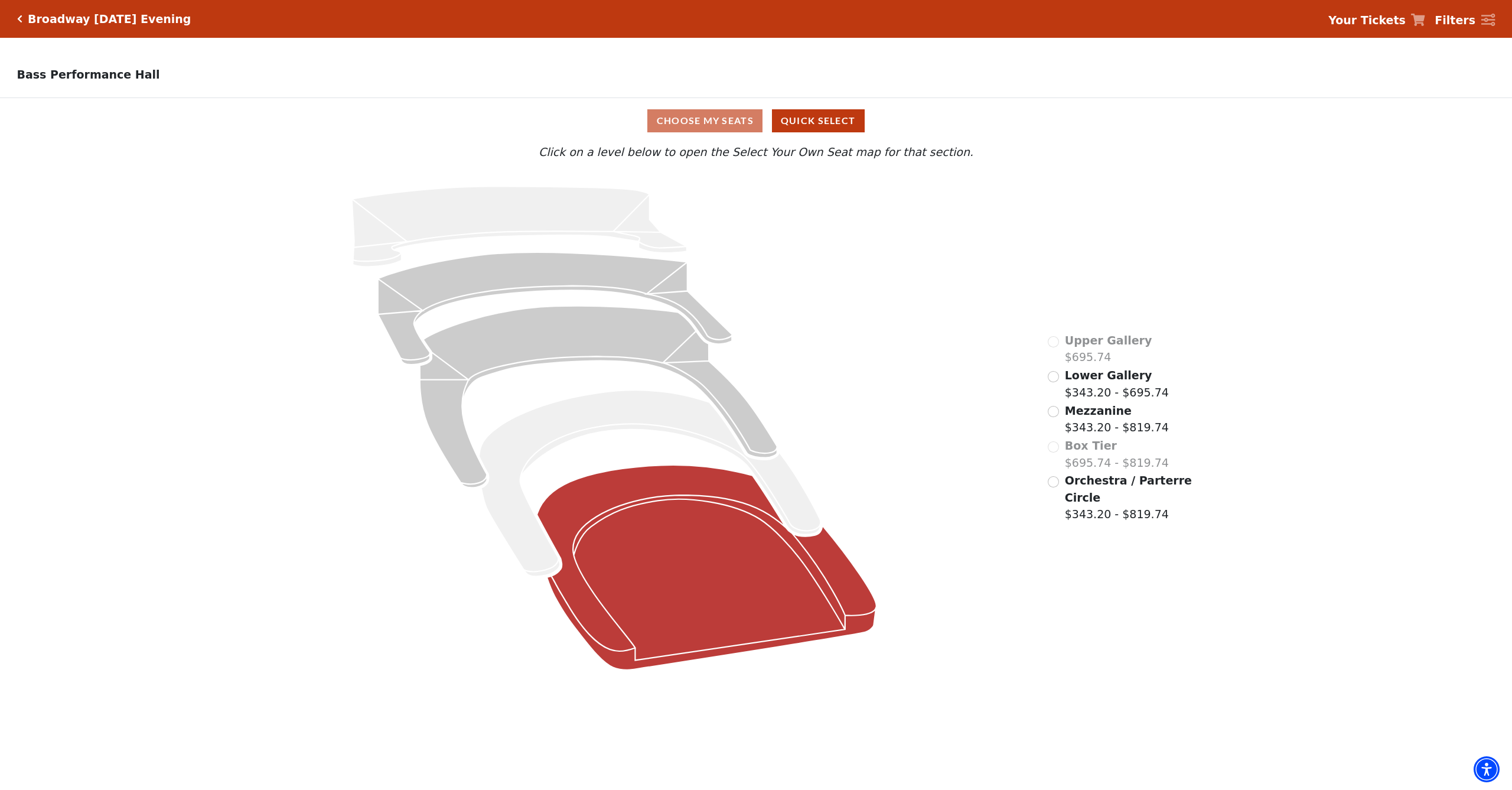
click at [700, 574] on icon at bounding box center [707, 567] width 339 height 205
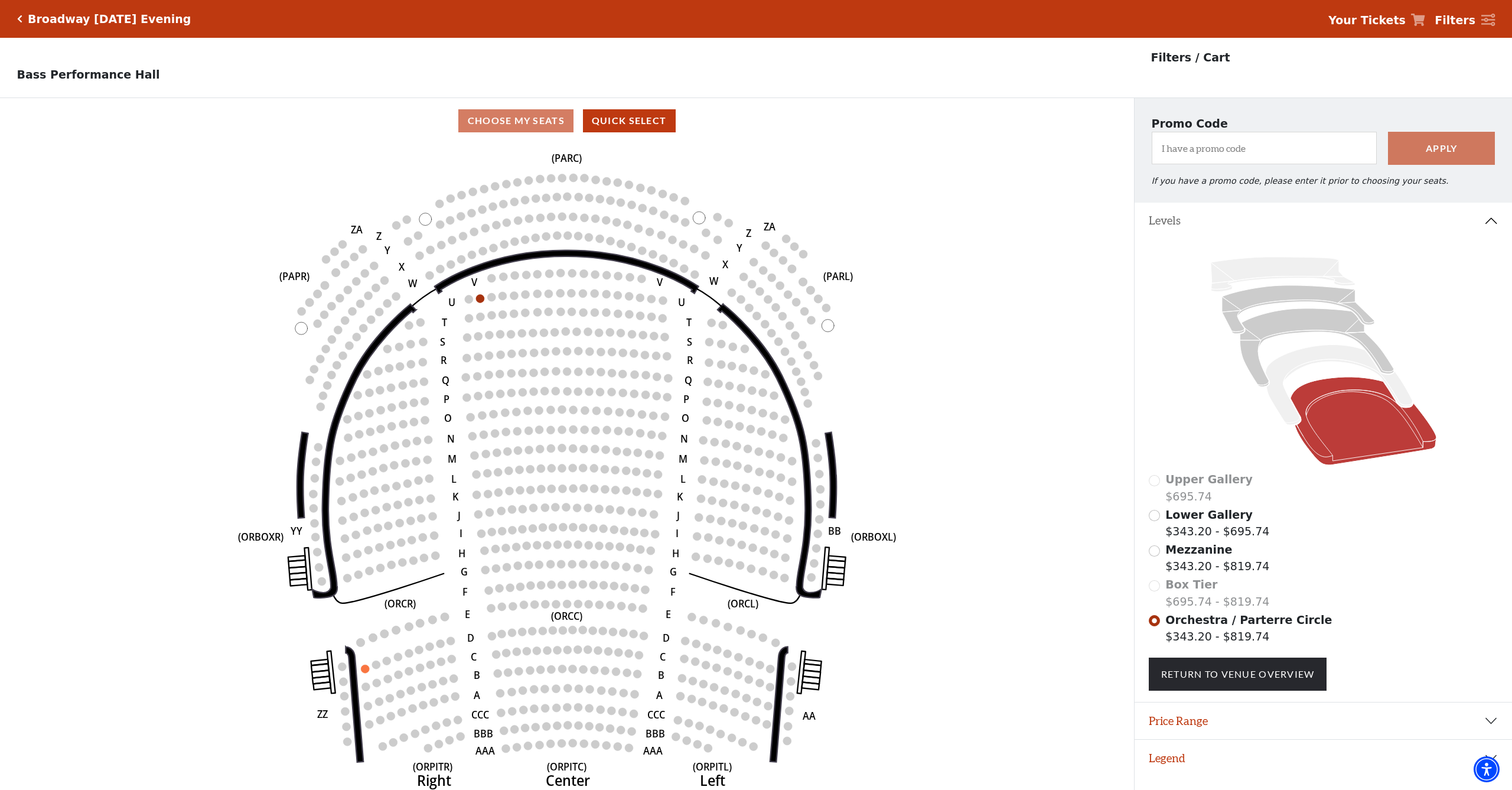
scroll to position [23, 0]
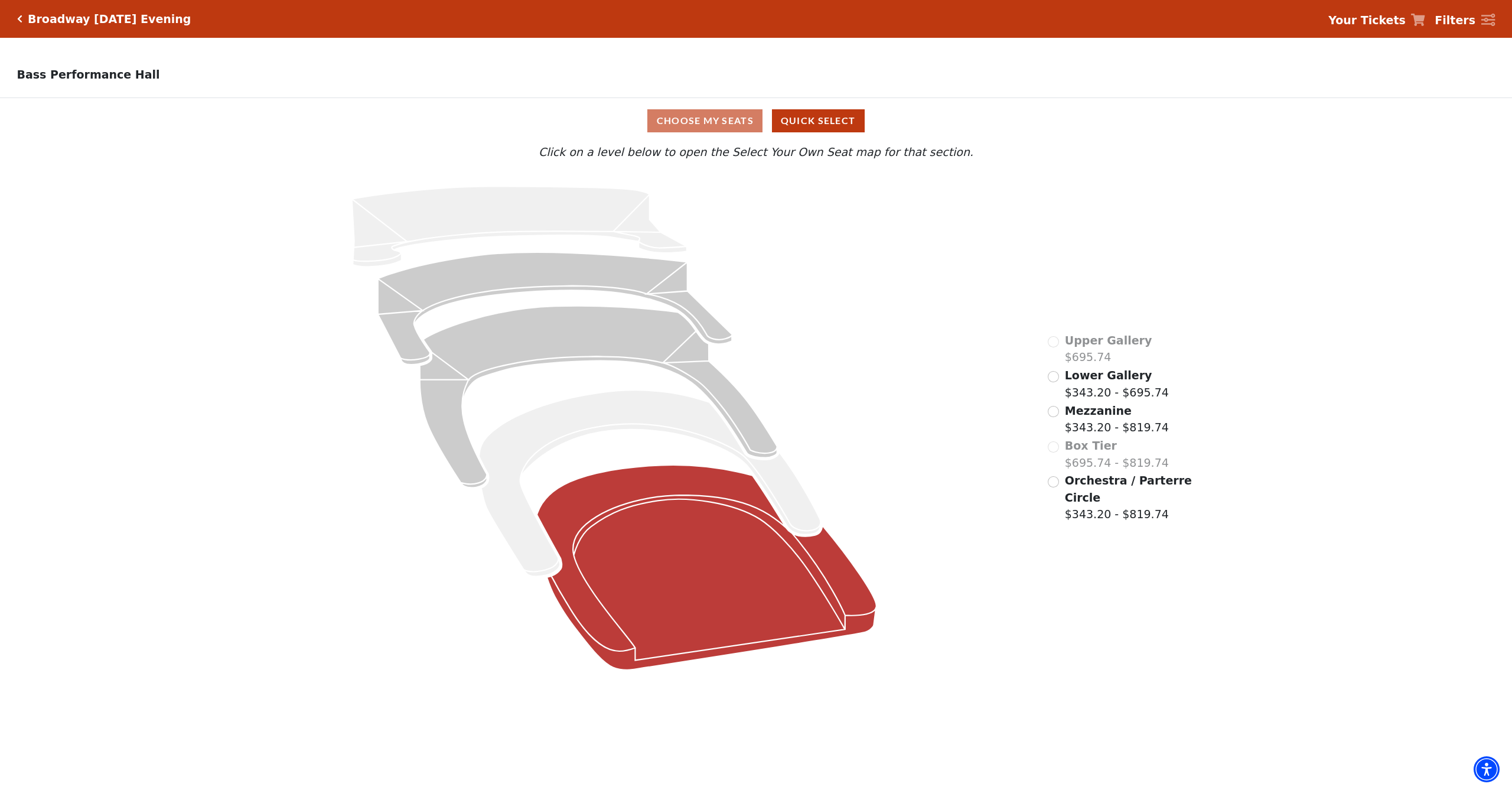
click at [722, 582] on icon at bounding box center [707, 567] width 339 height 205
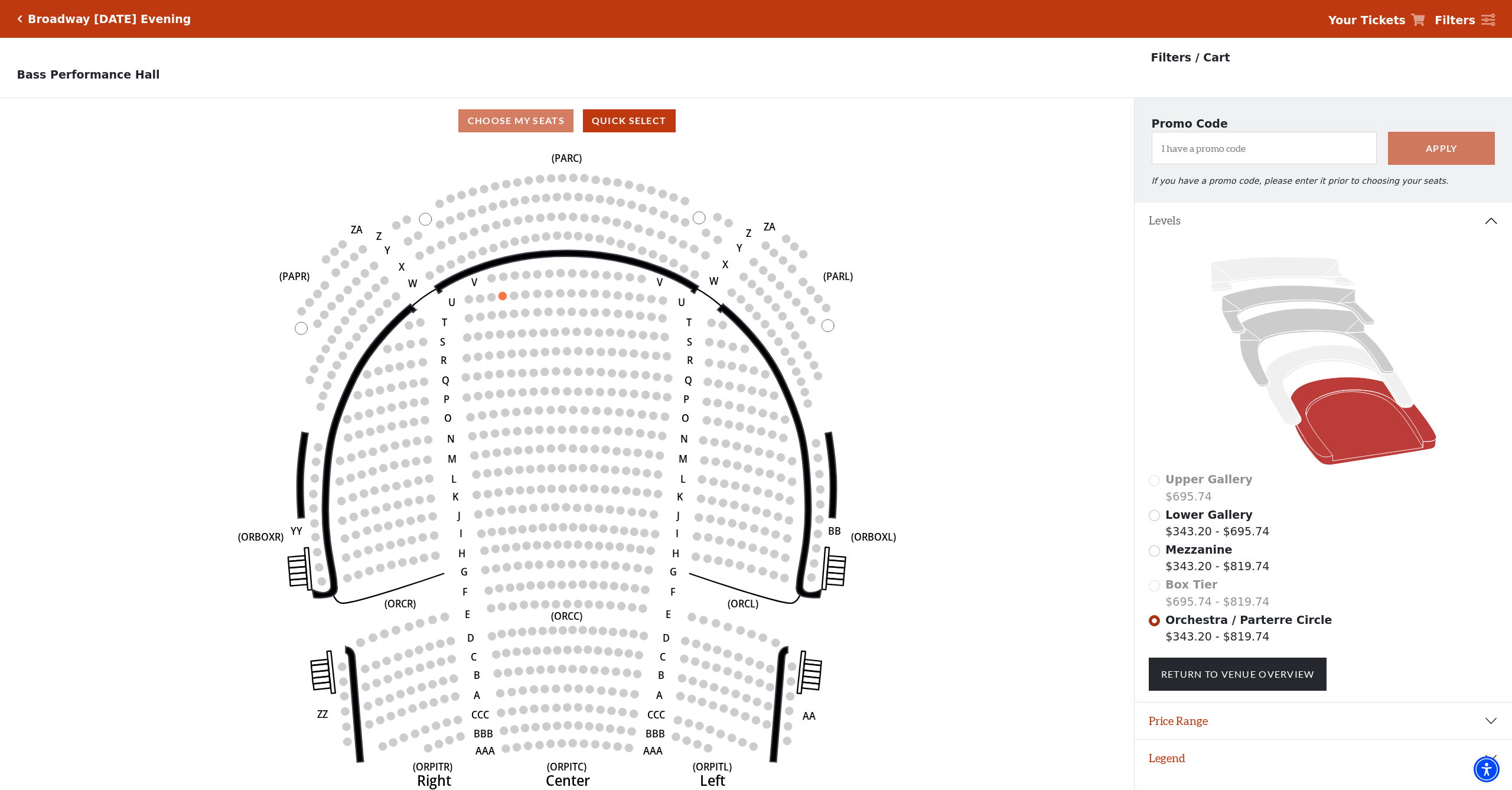
scroll to position [23, 0]
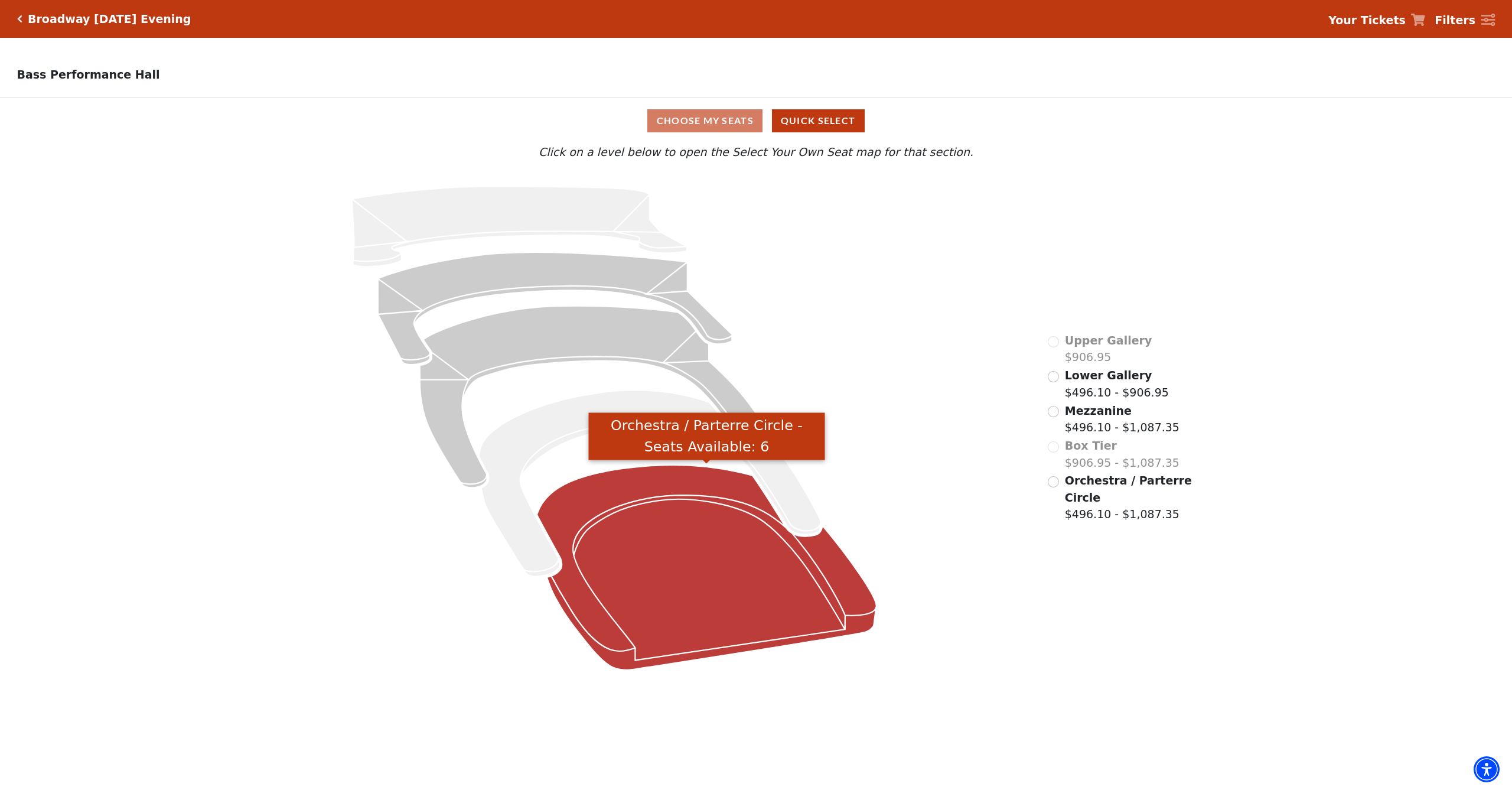
click at [674, 581] on icon "Orchestra / Parterre Circle - Seats Available: 6" at bounding box center [707, 567] width 339 height 205
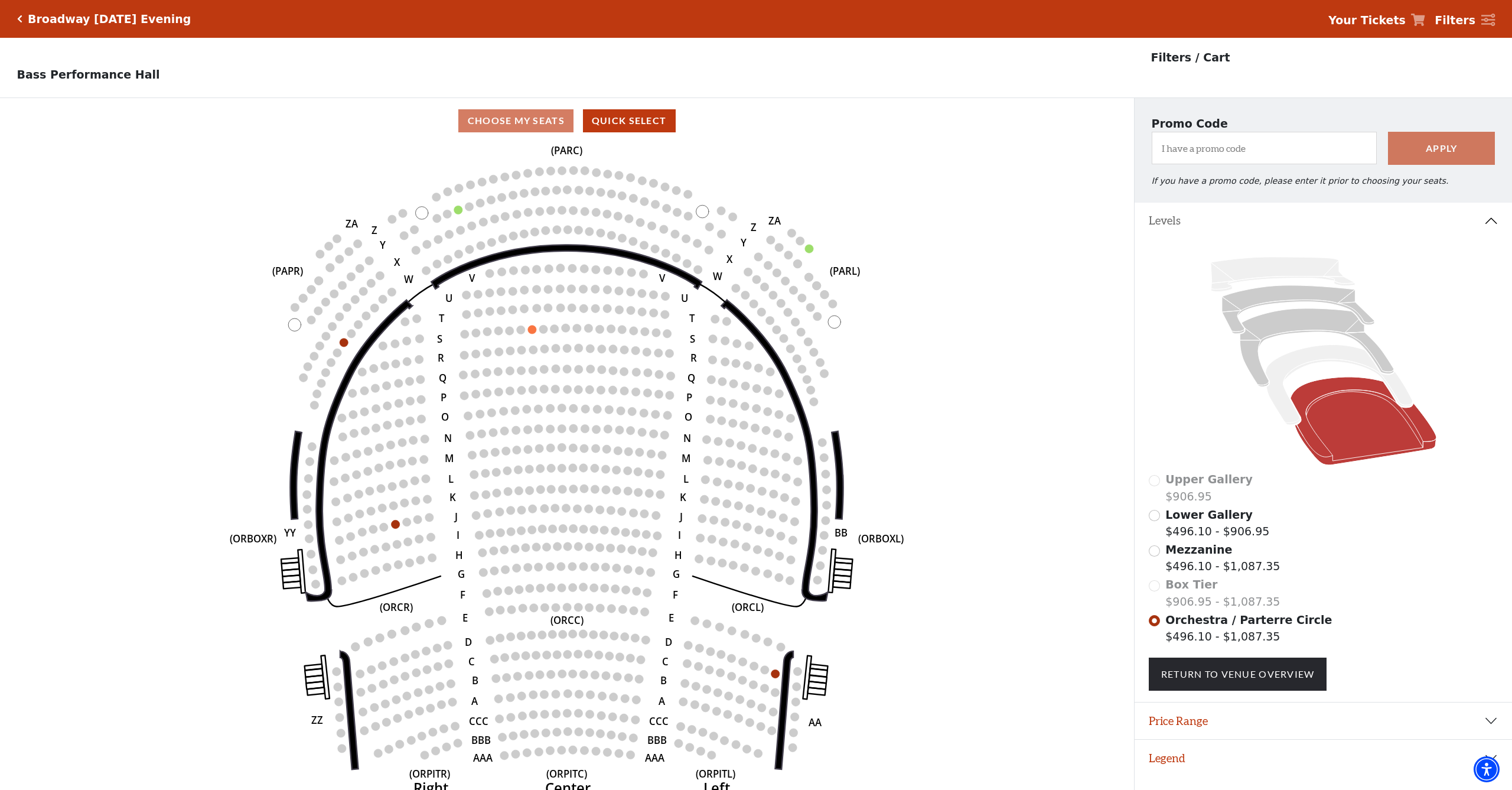
scroll to position [23, 0]
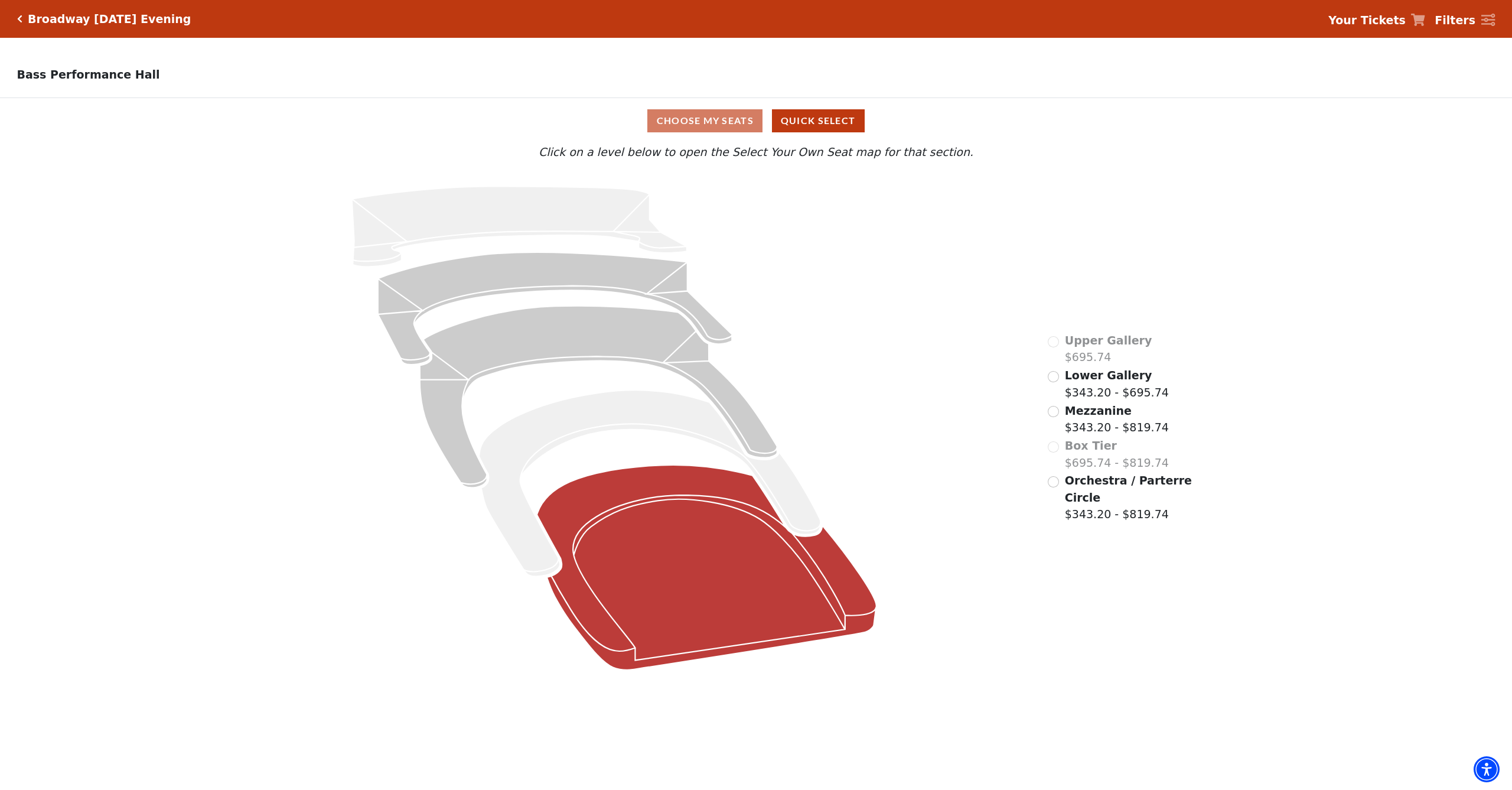
click at [697, 557] on icon at bounding box center [707, 567] width 339 height 205
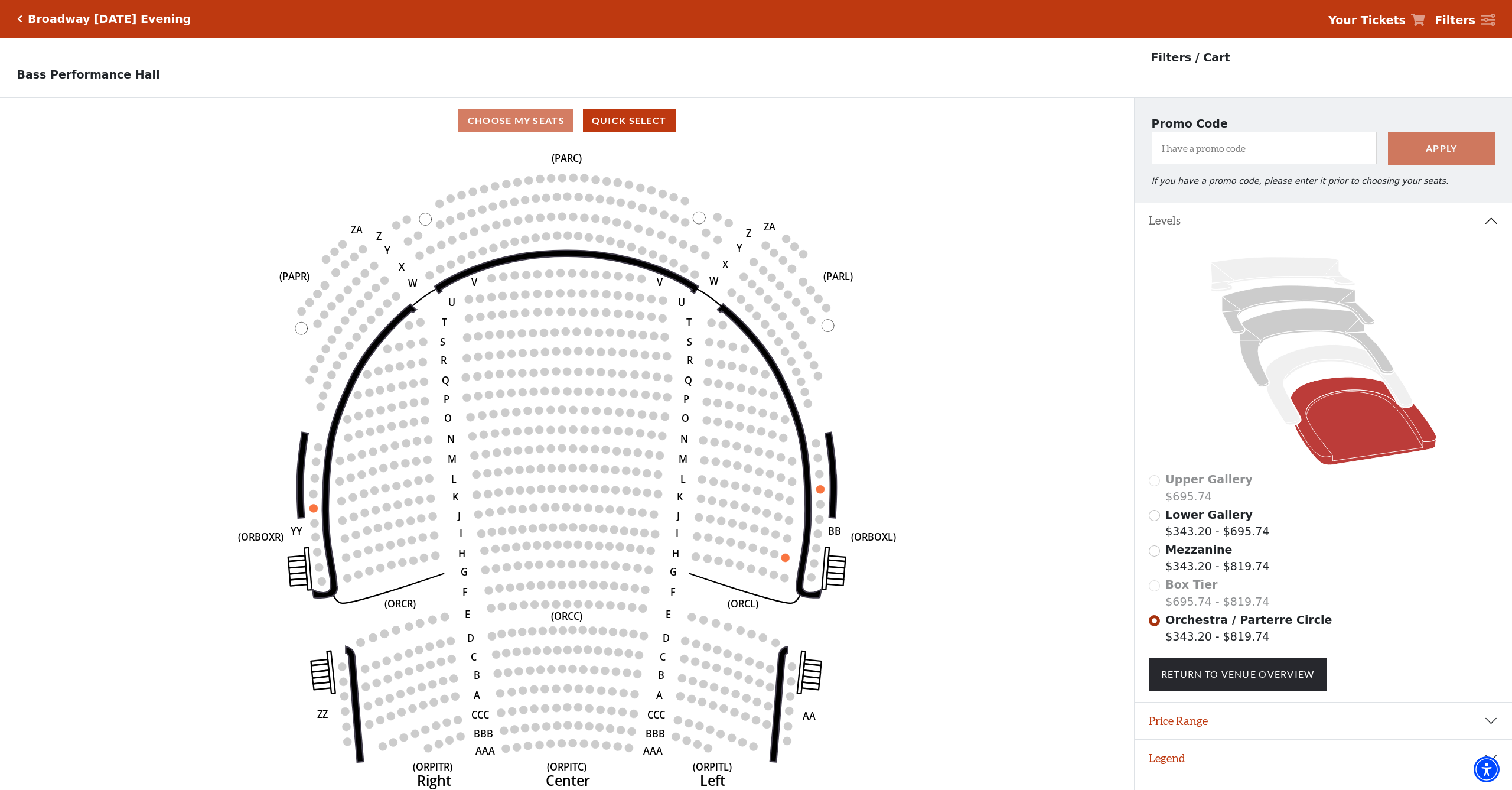
scroll to position [23, 0]
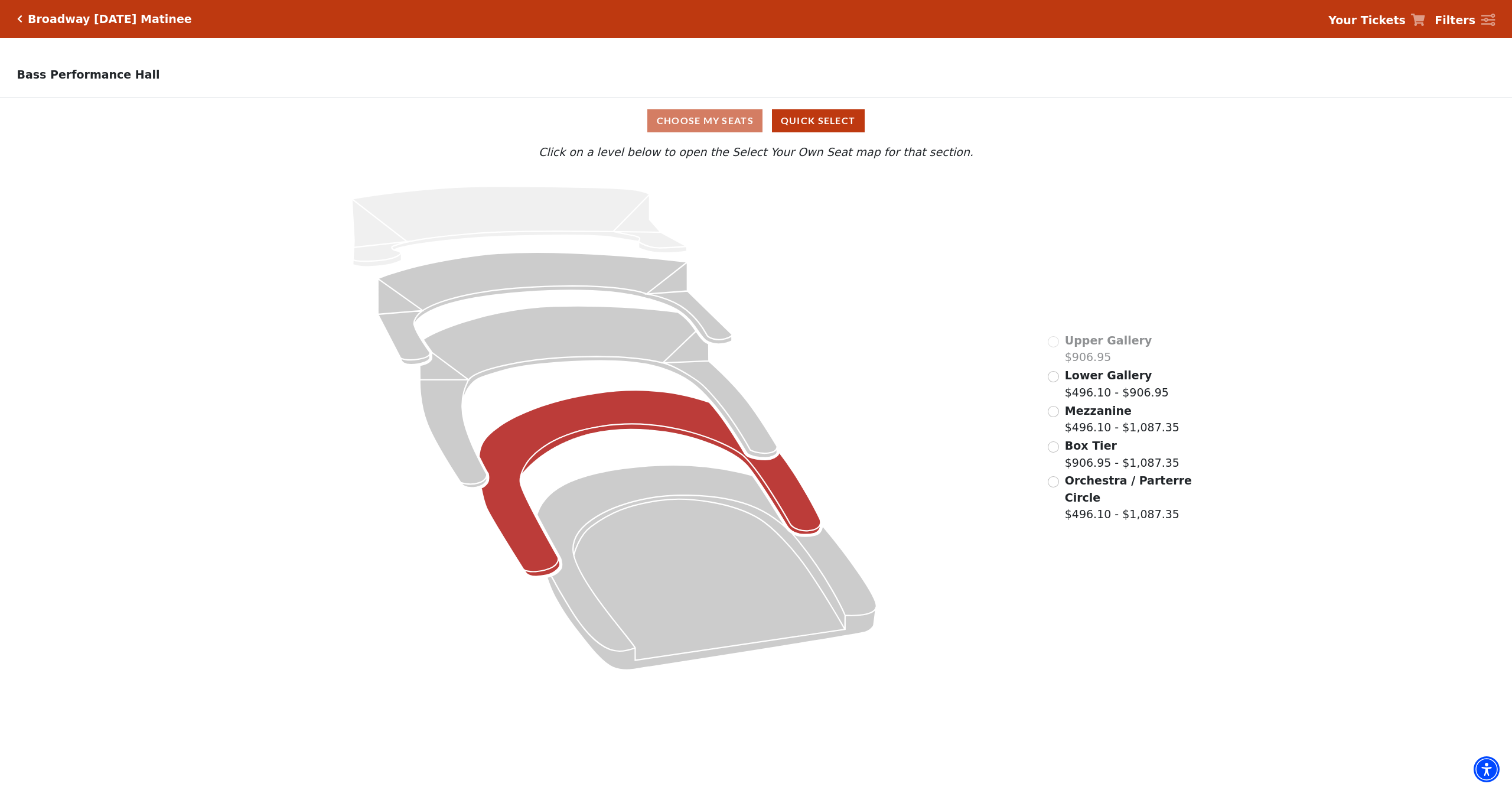
click at [801, 511] on icon at bounding box center [650, 484] width 342 height 186
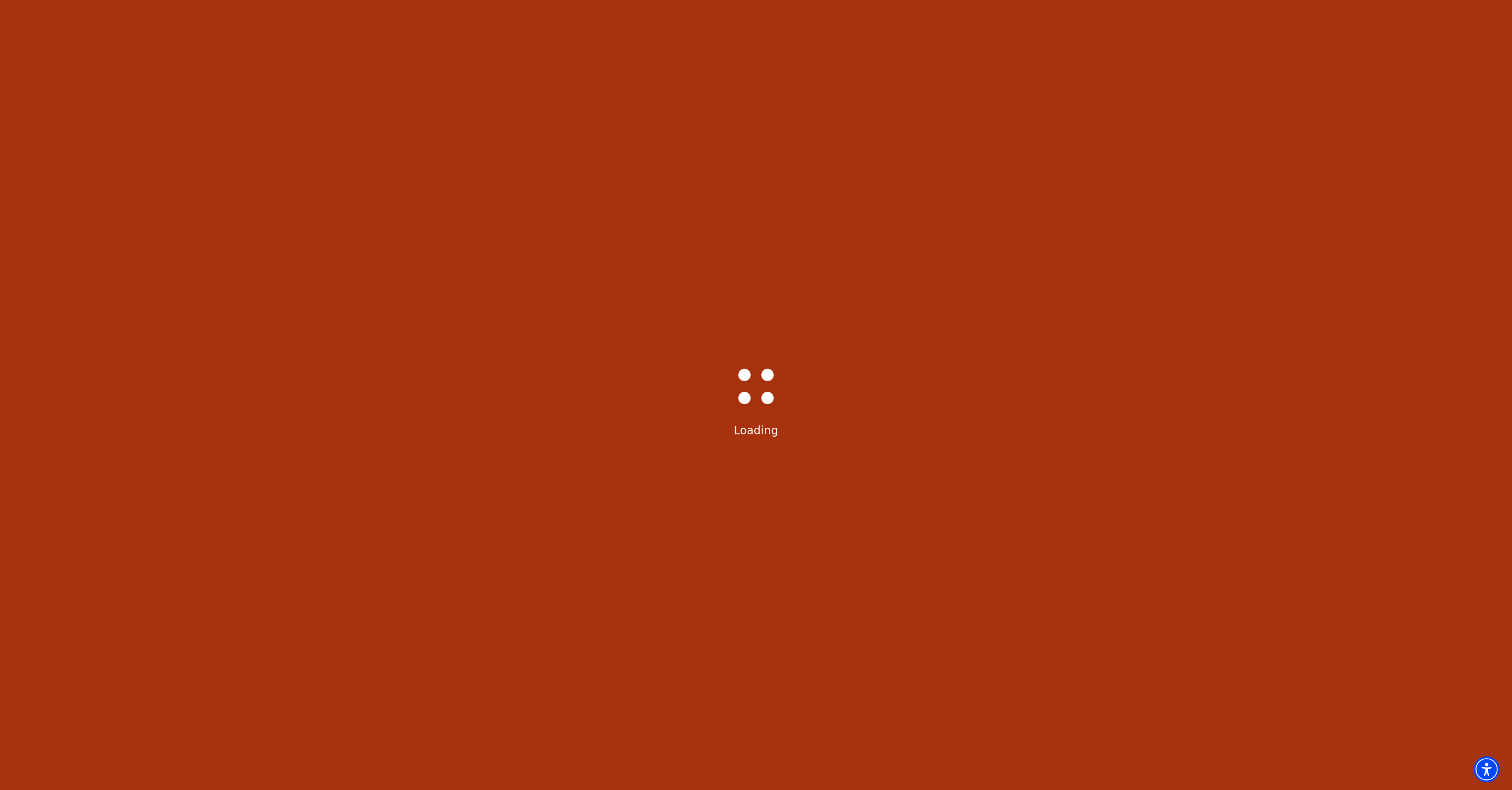
scroll to position [23, 0]
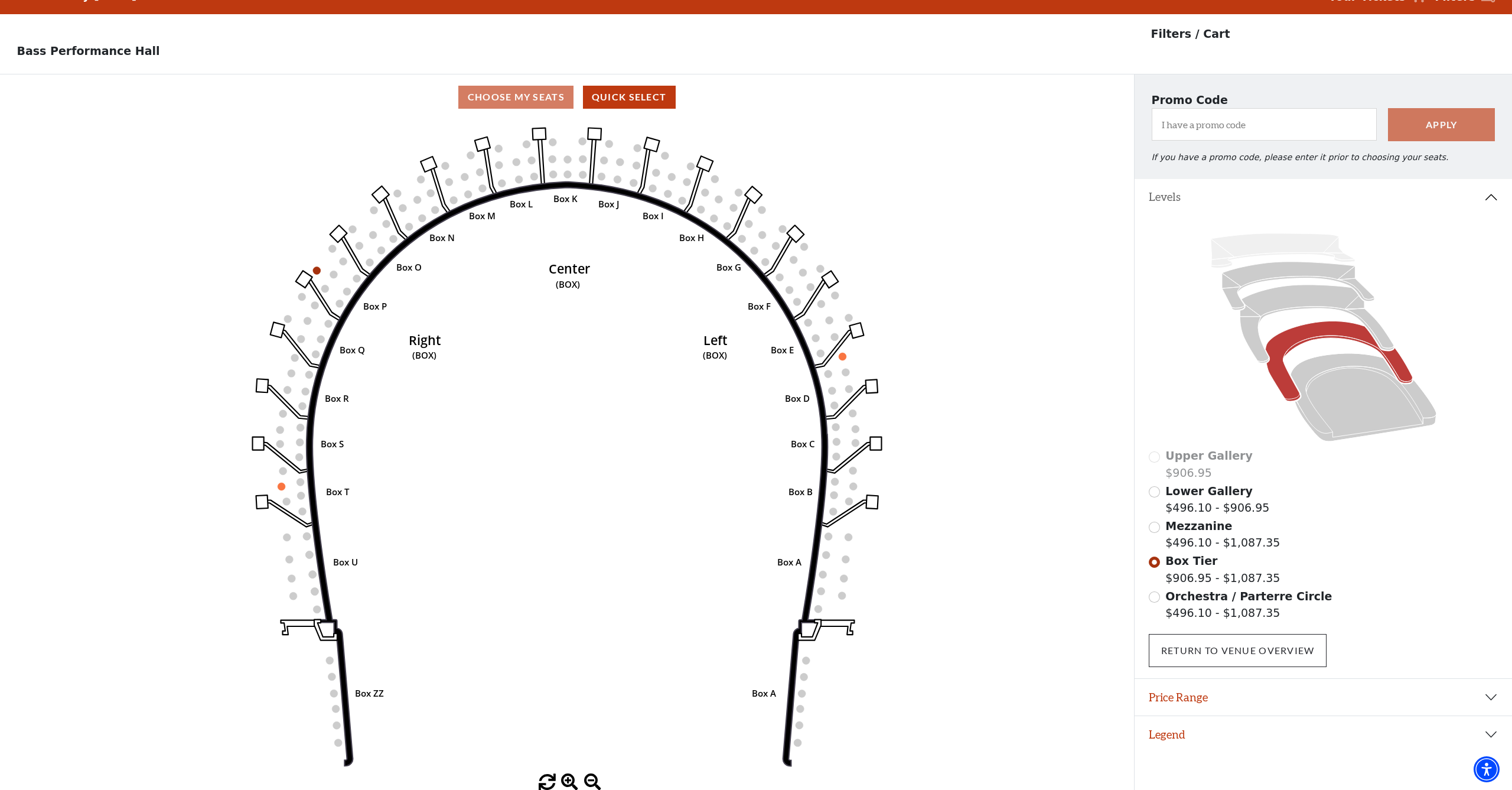
click at [1168, 636] on link "Return To Venue Overview" at bounding box center [1238, 650] width 178 height 33
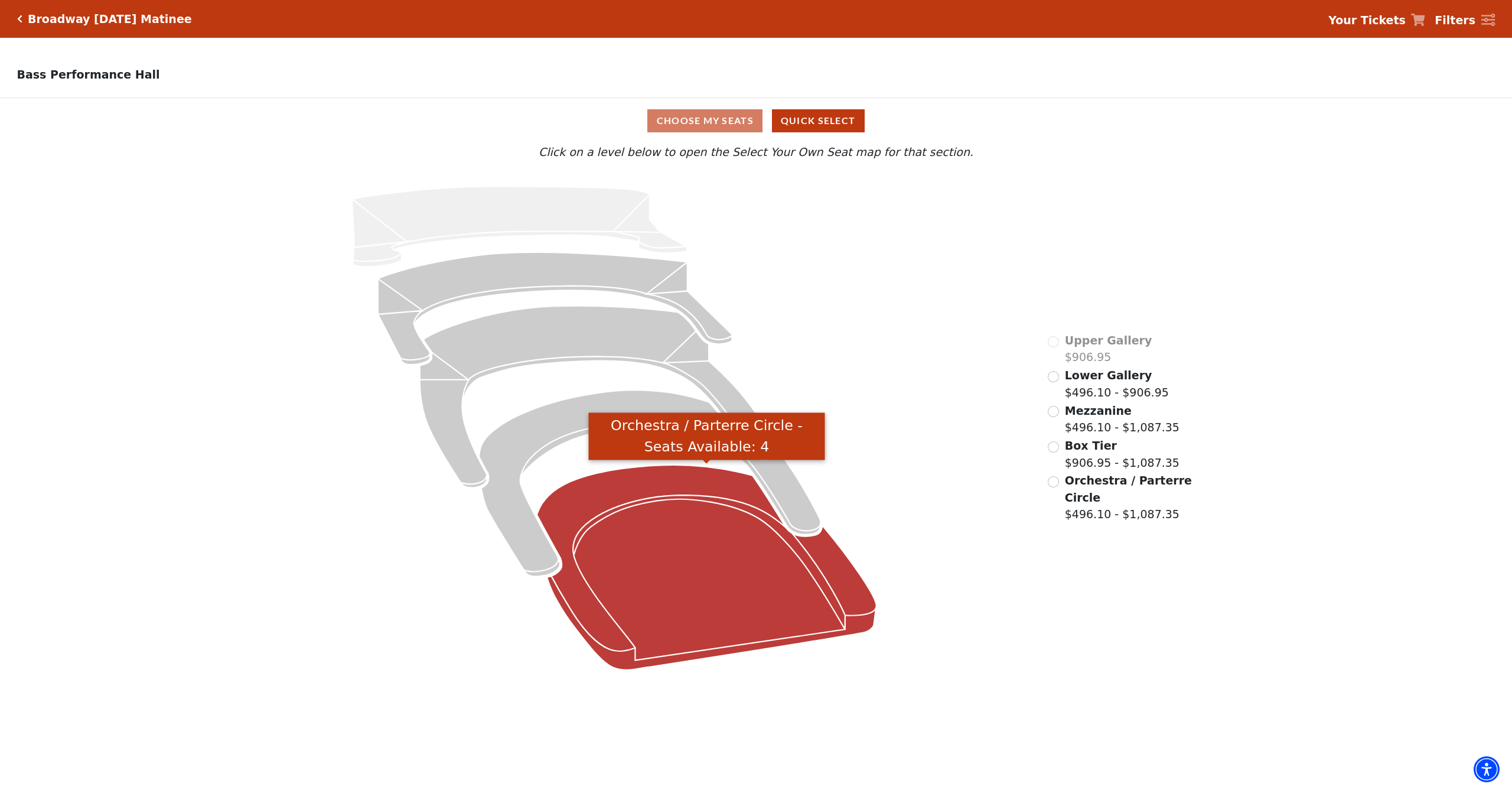
click at [721, 574] on icon "Orchestra / Parterre Circle - Seats Available: 4" at bounding box center [707, 567] width 339 height 205
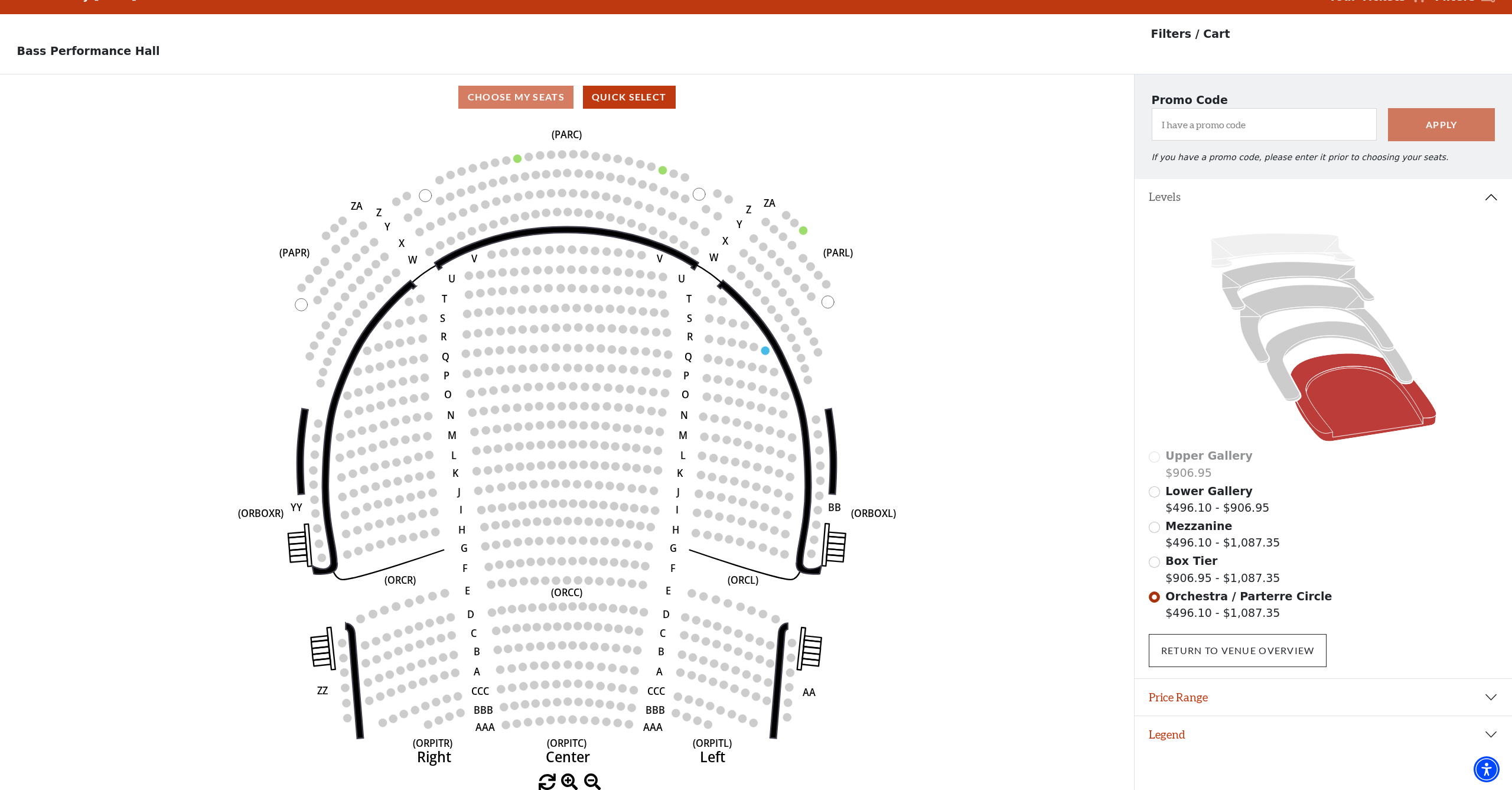
scroll to position [23, 0]
click at [1190, 638] on link "Return To Venue Overview" at bounding box center [1238, 650] width 178 height 33
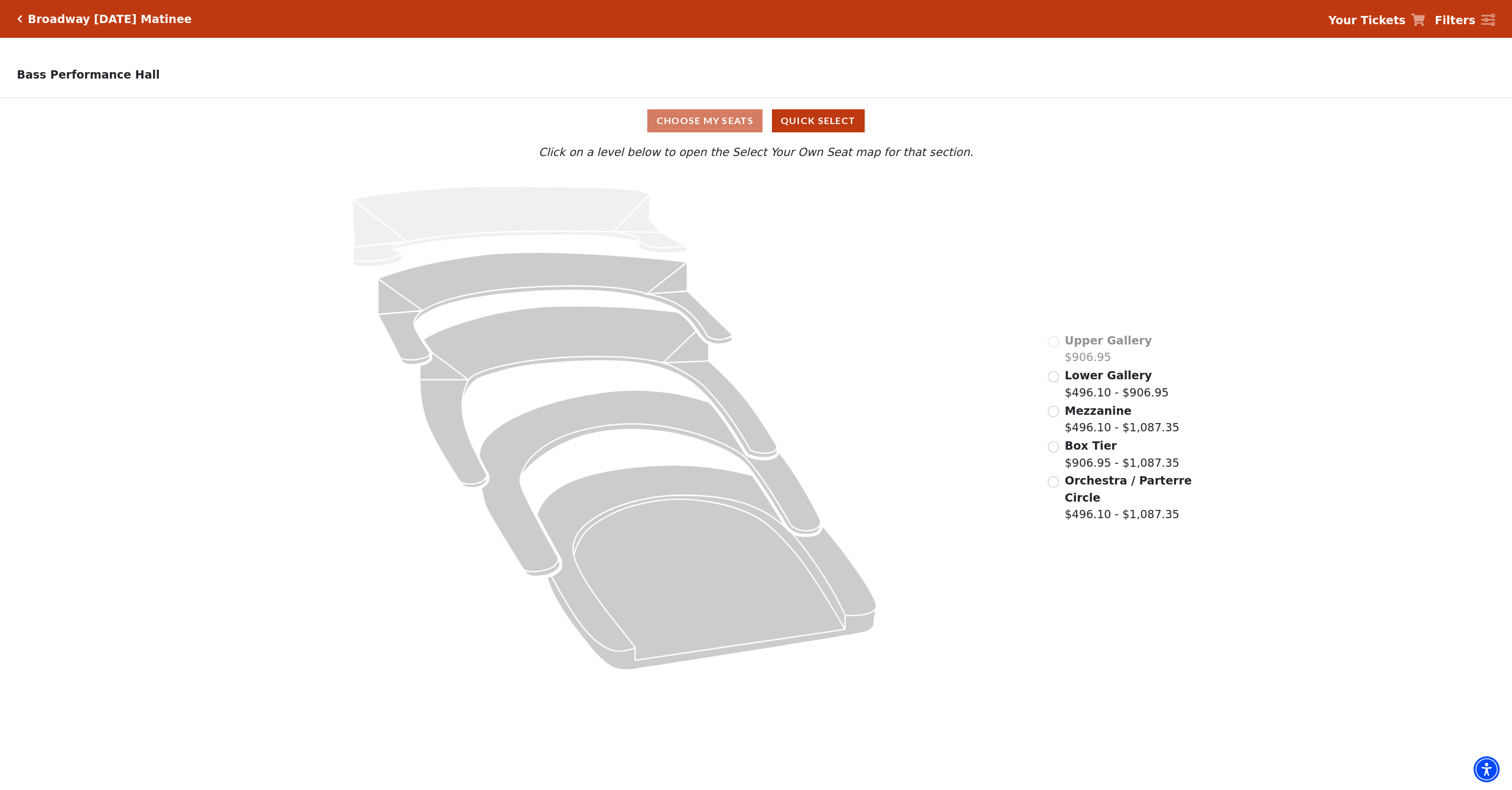
scroll to position [0, 0]
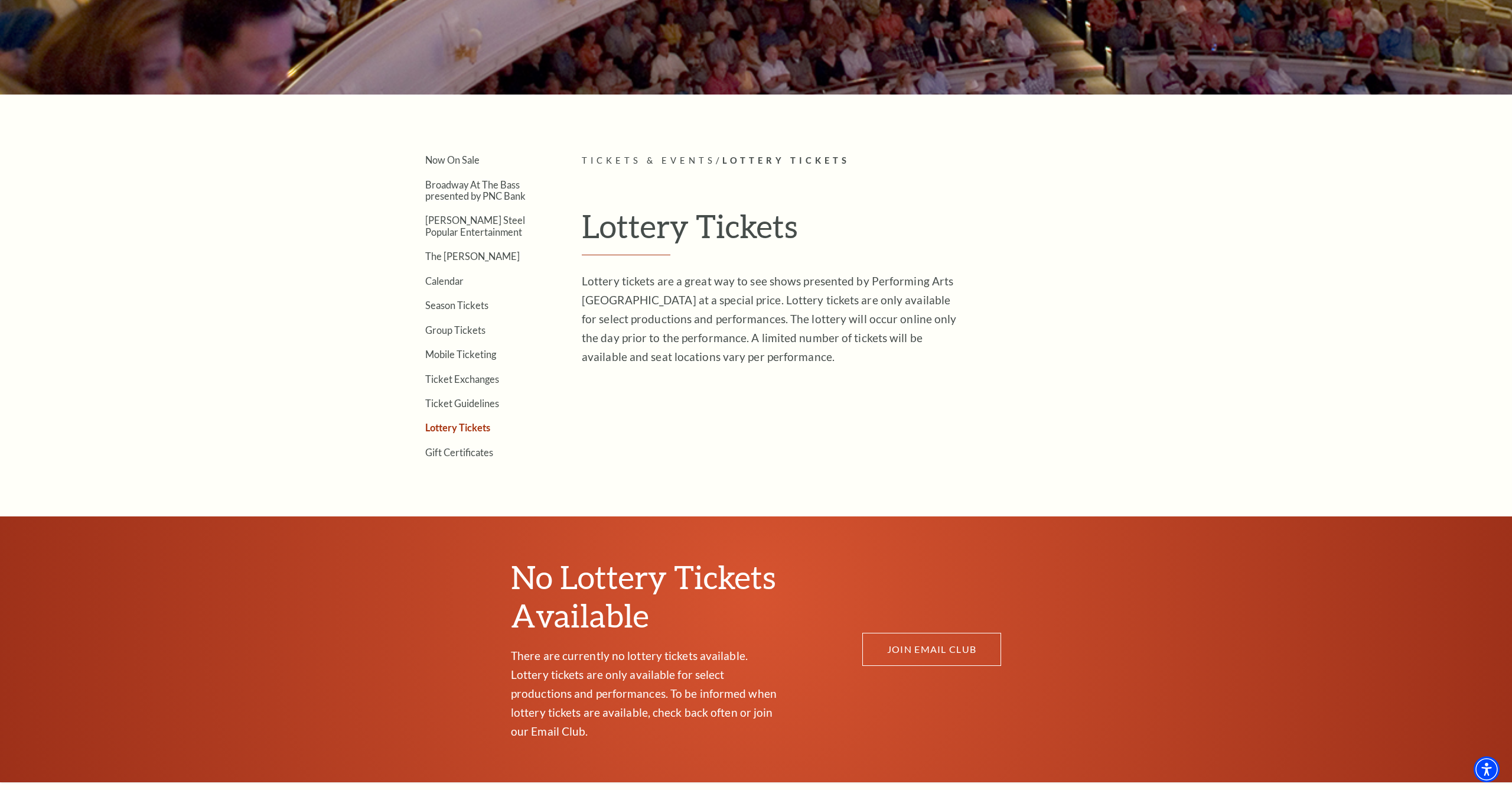
scroll to position [302, 0]
click at [440, 280] on link "Calendar" at bounding box center [444, 281] width 38 height 11
click at [465, 162] on link "Now On Sale" at bounding box center [452, 159] width 54 height 11
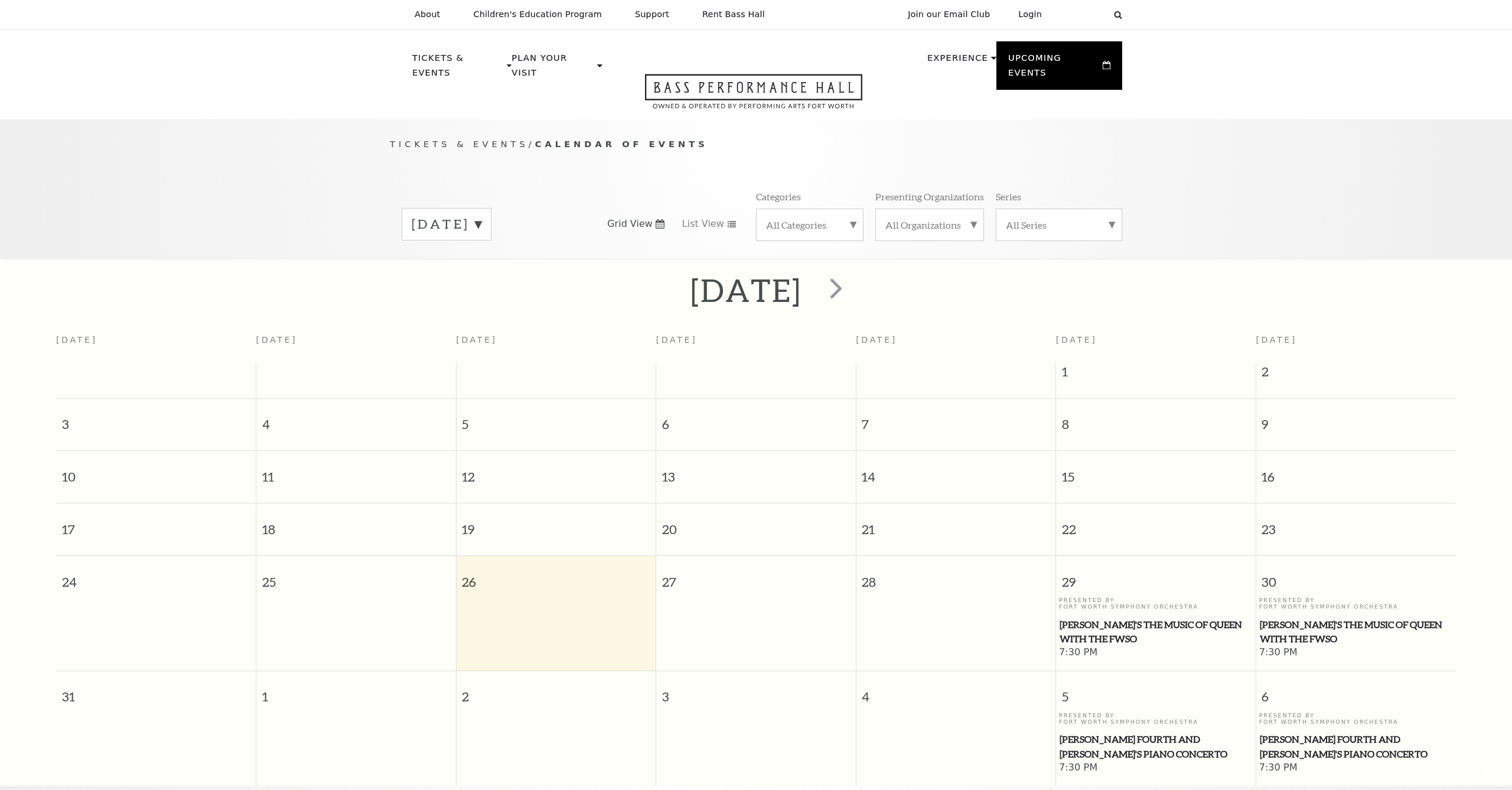
scroll to position [104, 0]
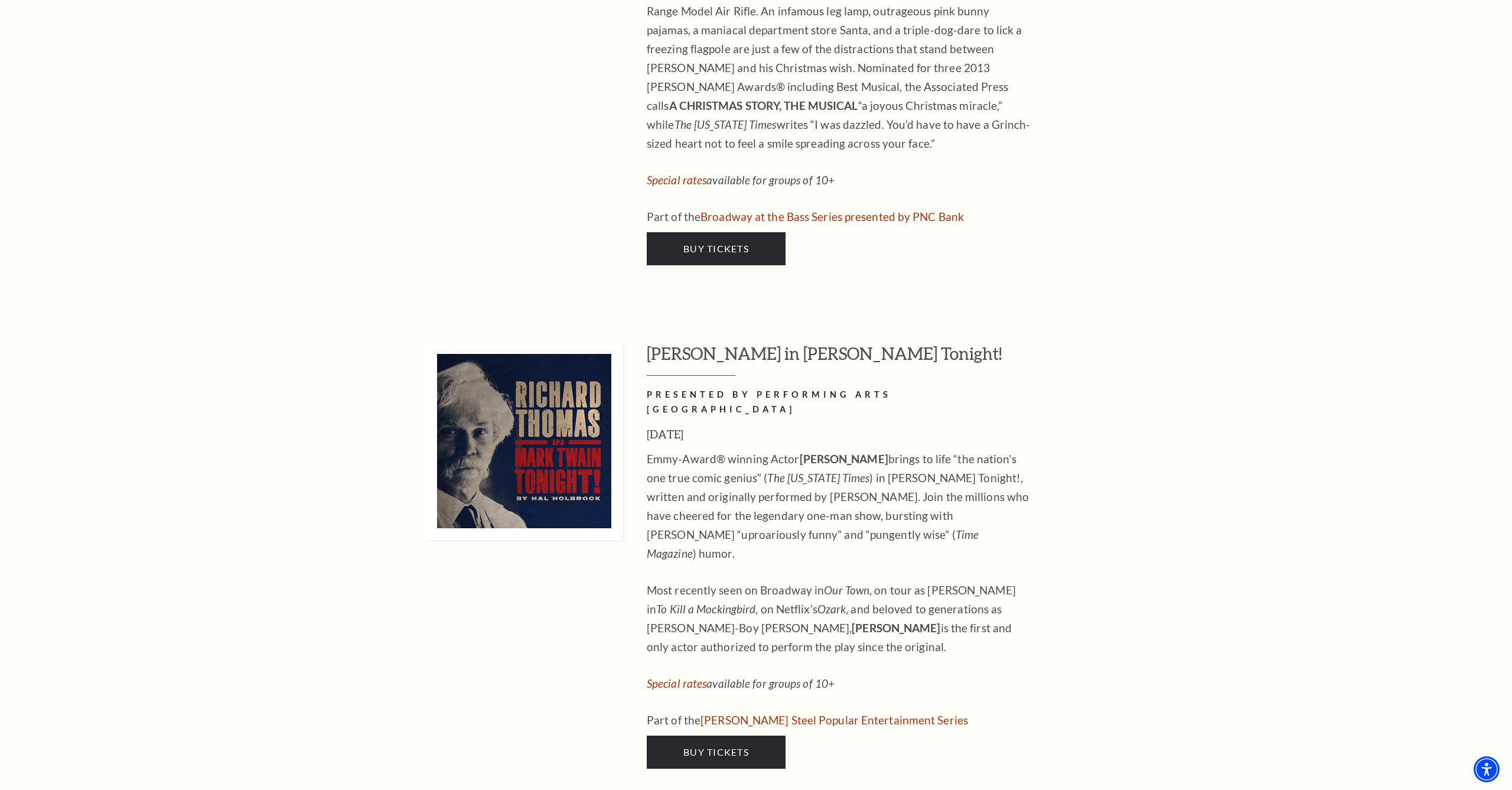
scroll to position [5617, 0]
click at [708, 746] on span "Buy Tickets" at bounding box center [716, 752] width 66 height 11
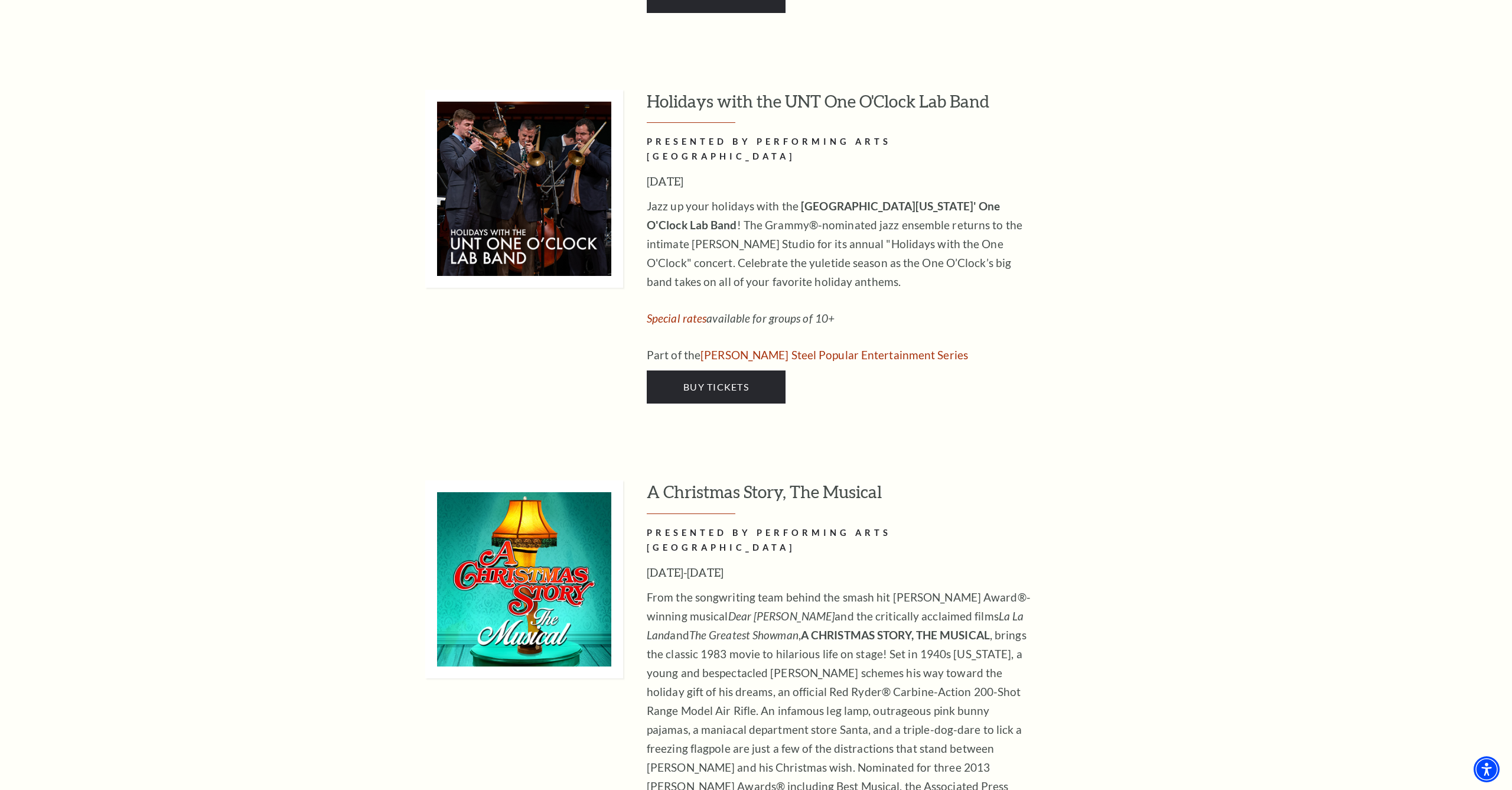
scroll to position [4920, 0]
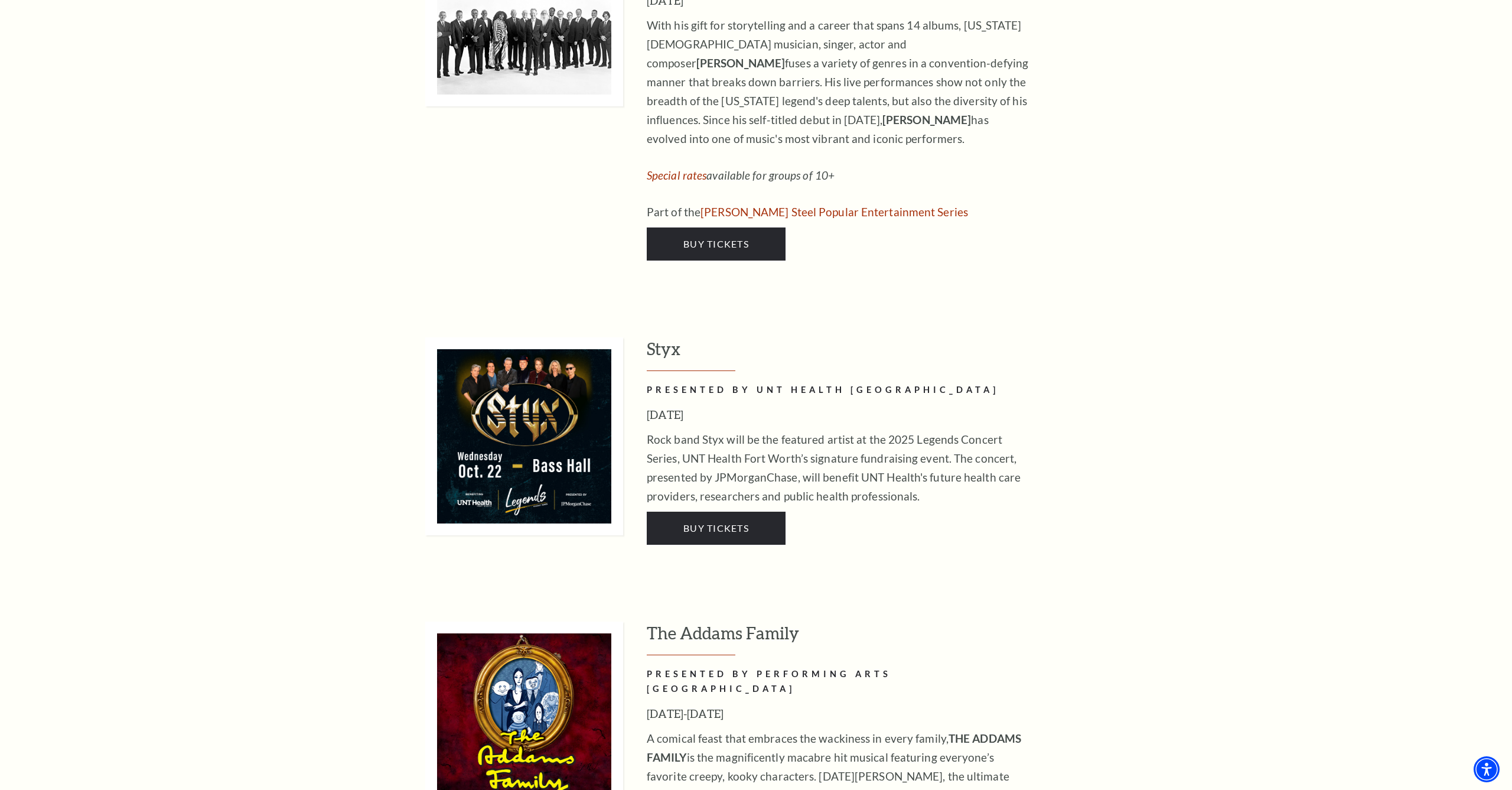
scroll to position [2220, 0]
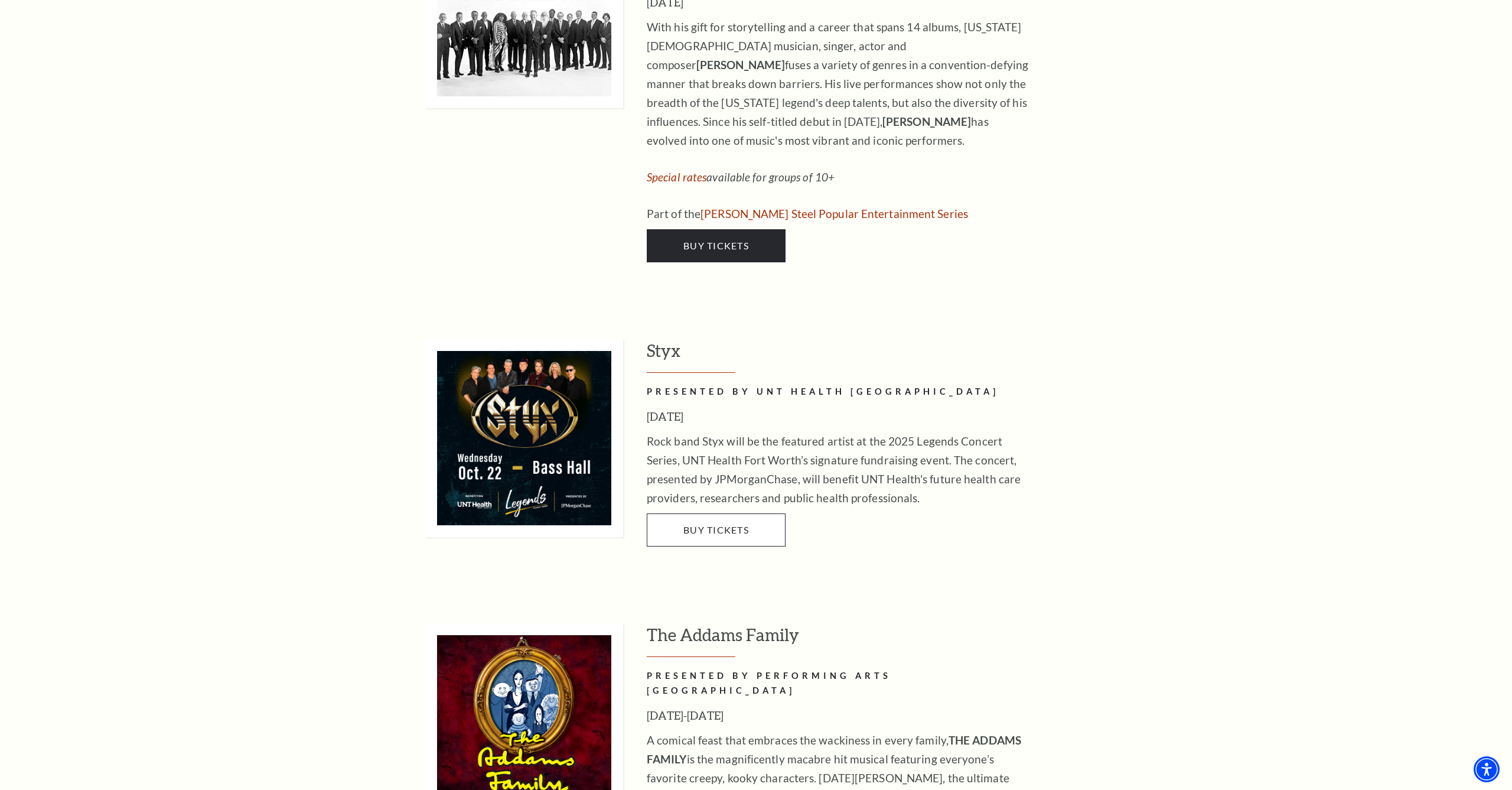
click at [713, 514] on link "Buy Tickets" at bounding box center [716, 530] width 139 height 33
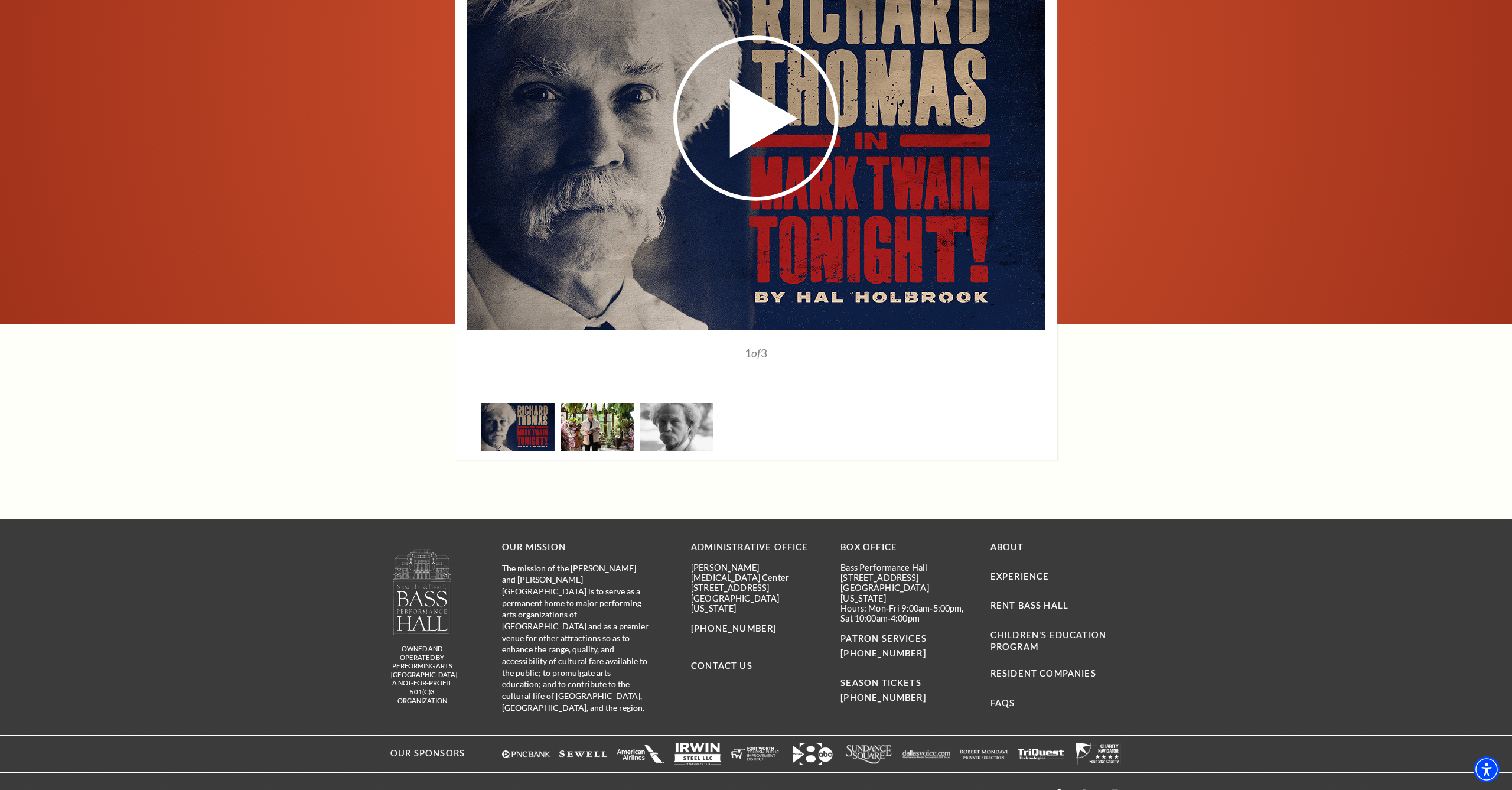
scroll to position [1390, 0]
click at [598, 407] on img at bounding box center [596, 428] width 73 height 48
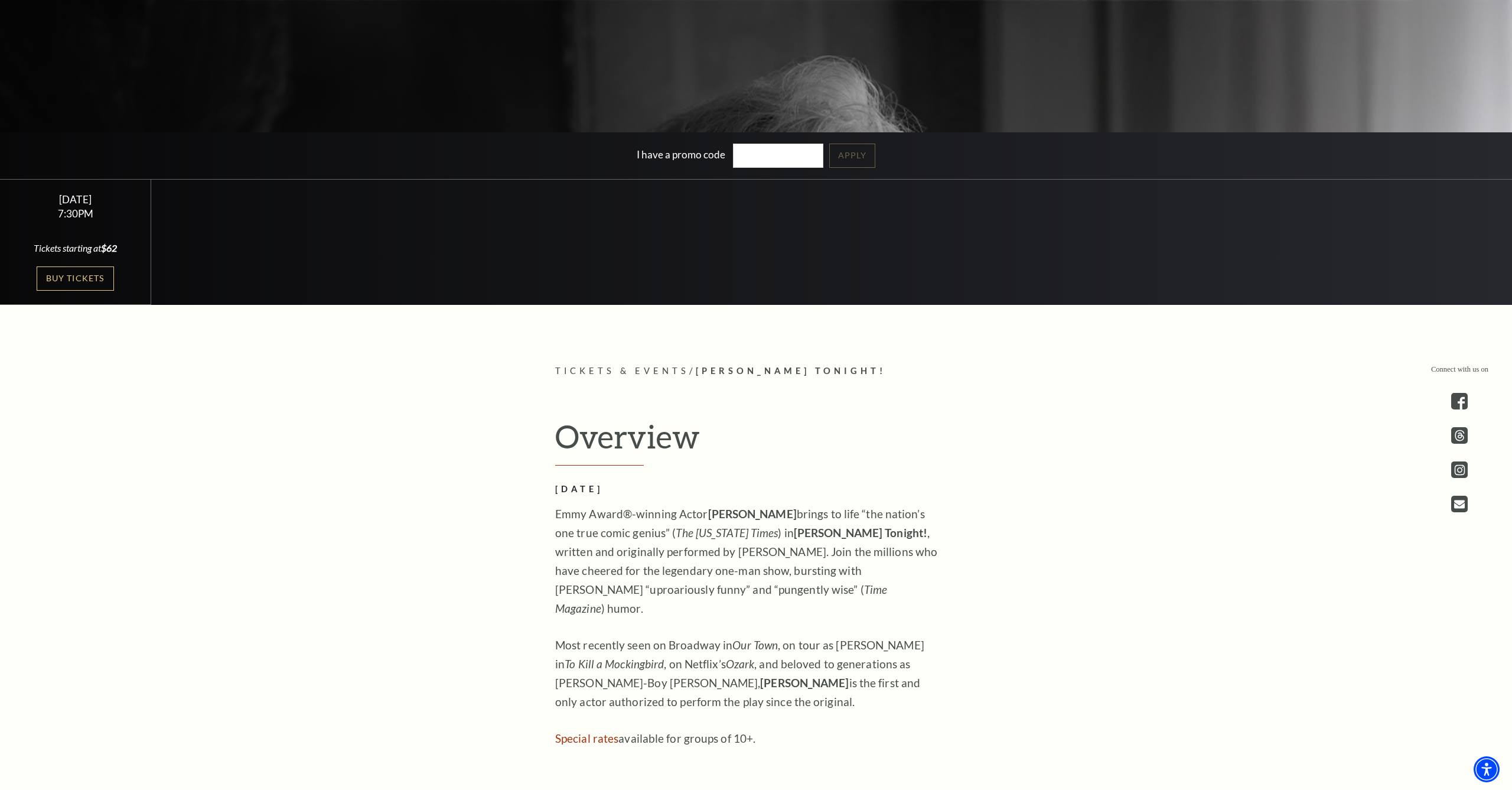
scroll to position [492, 0]
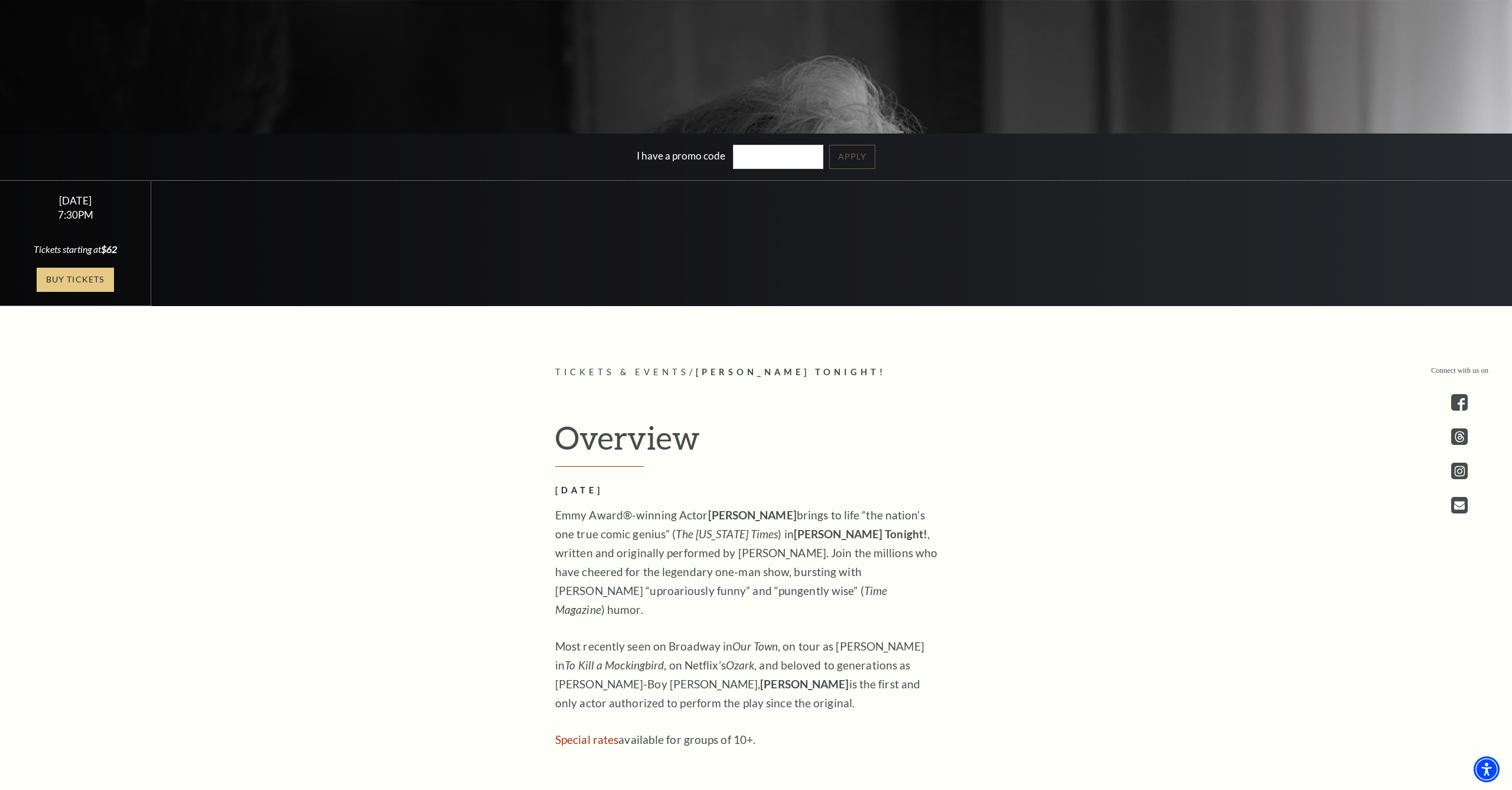
click at [55, 271] on link "Buy Tickets" at bounding box center [75, 279] width 77 height 24
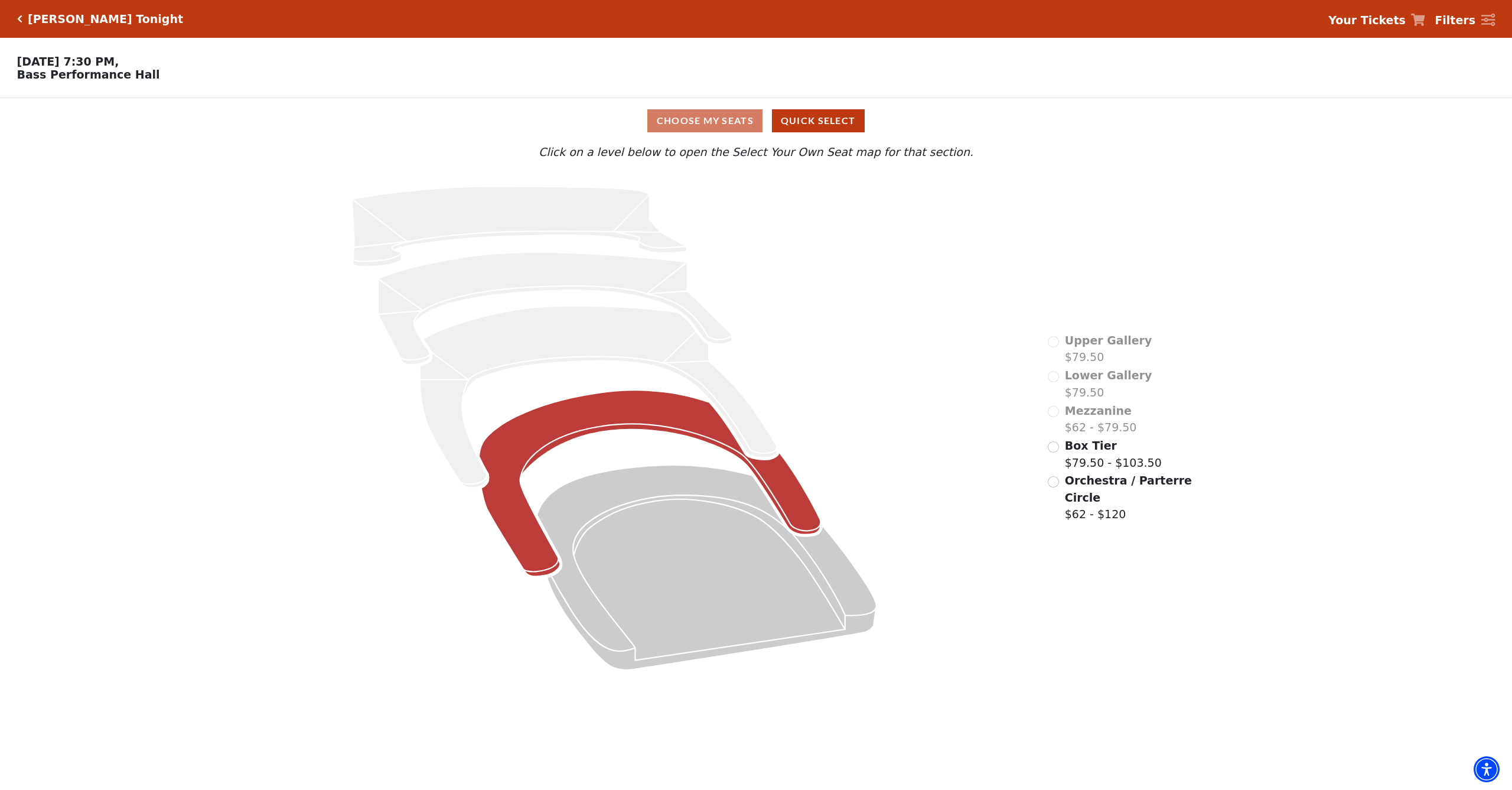
click at [799, 517] on icon at bounding box center [650, 484] width 342 height 186
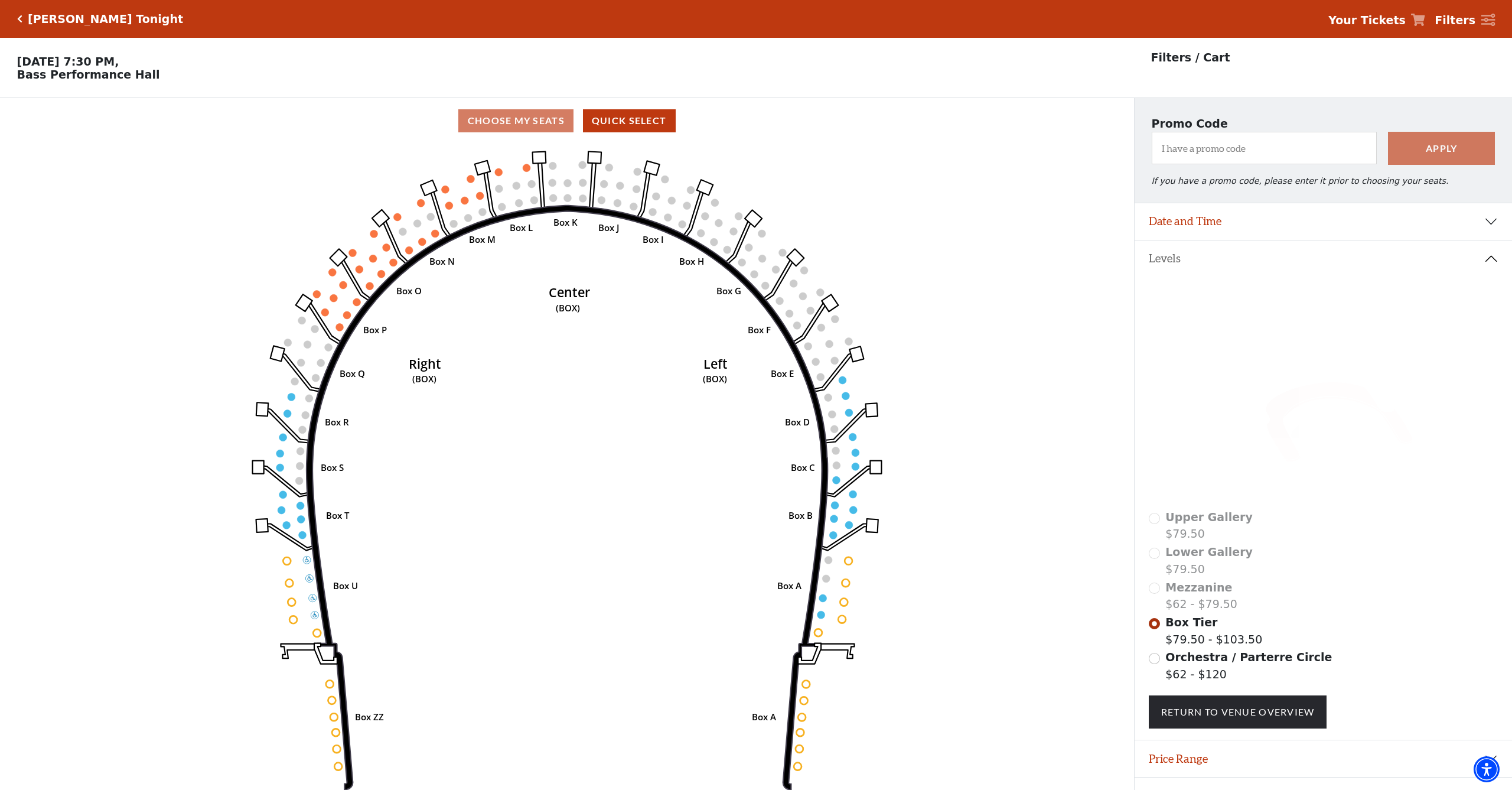
scroll to position [23, 0]
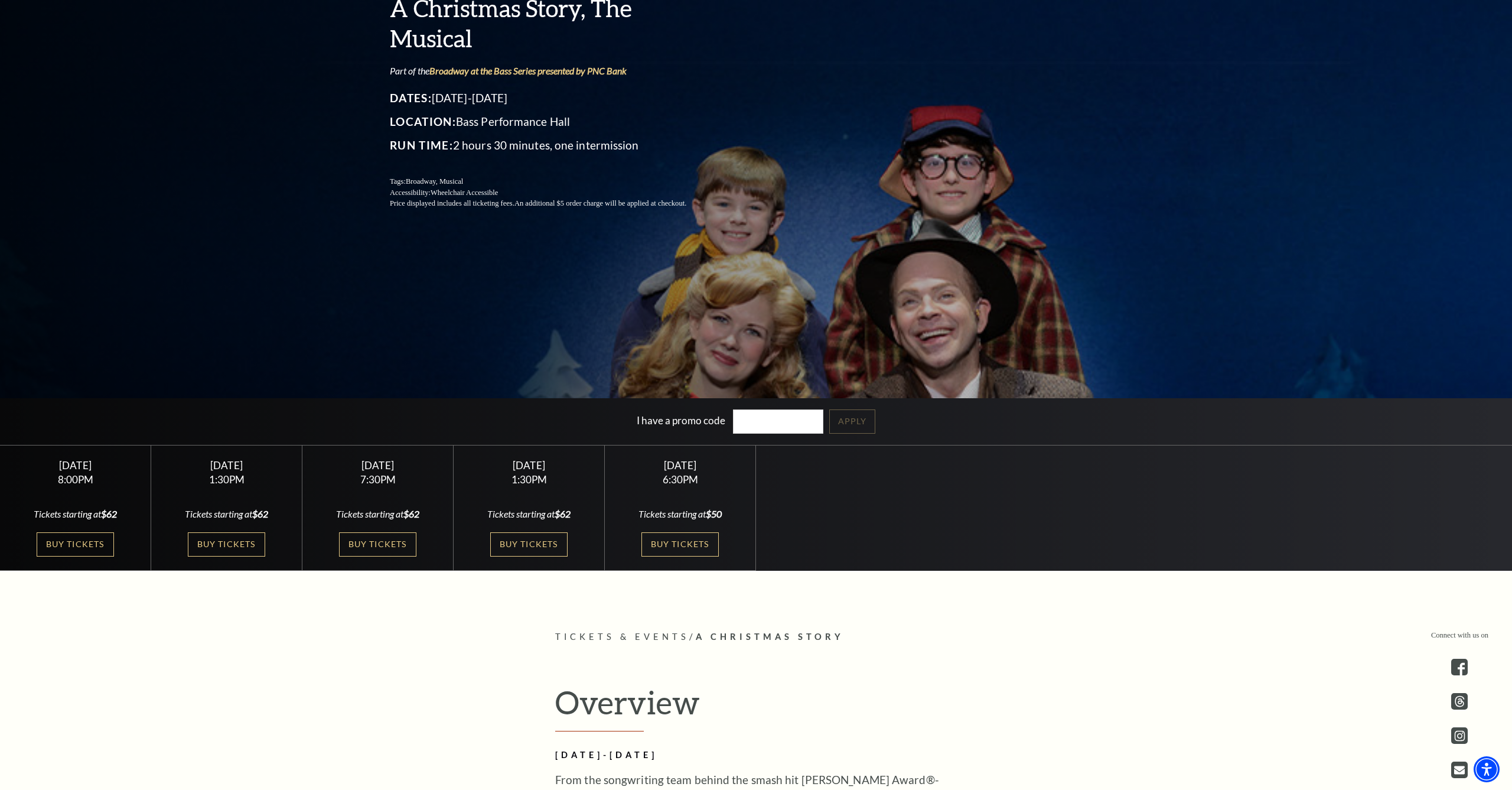
scroll to position [230, 0]
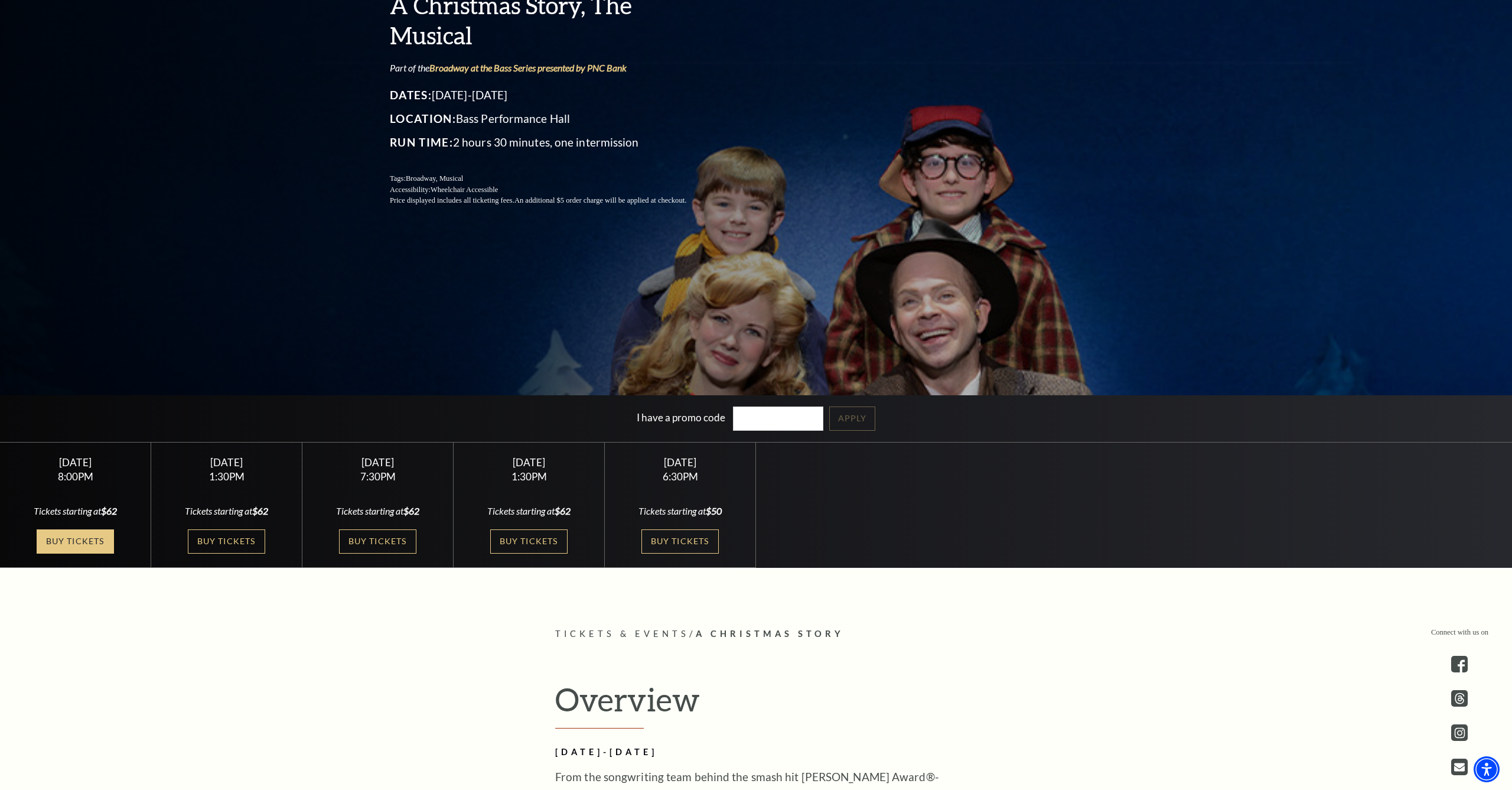
click at [67, 542] on link "Buy Tickets" at bounding box center [75, 541] width 77 height 24
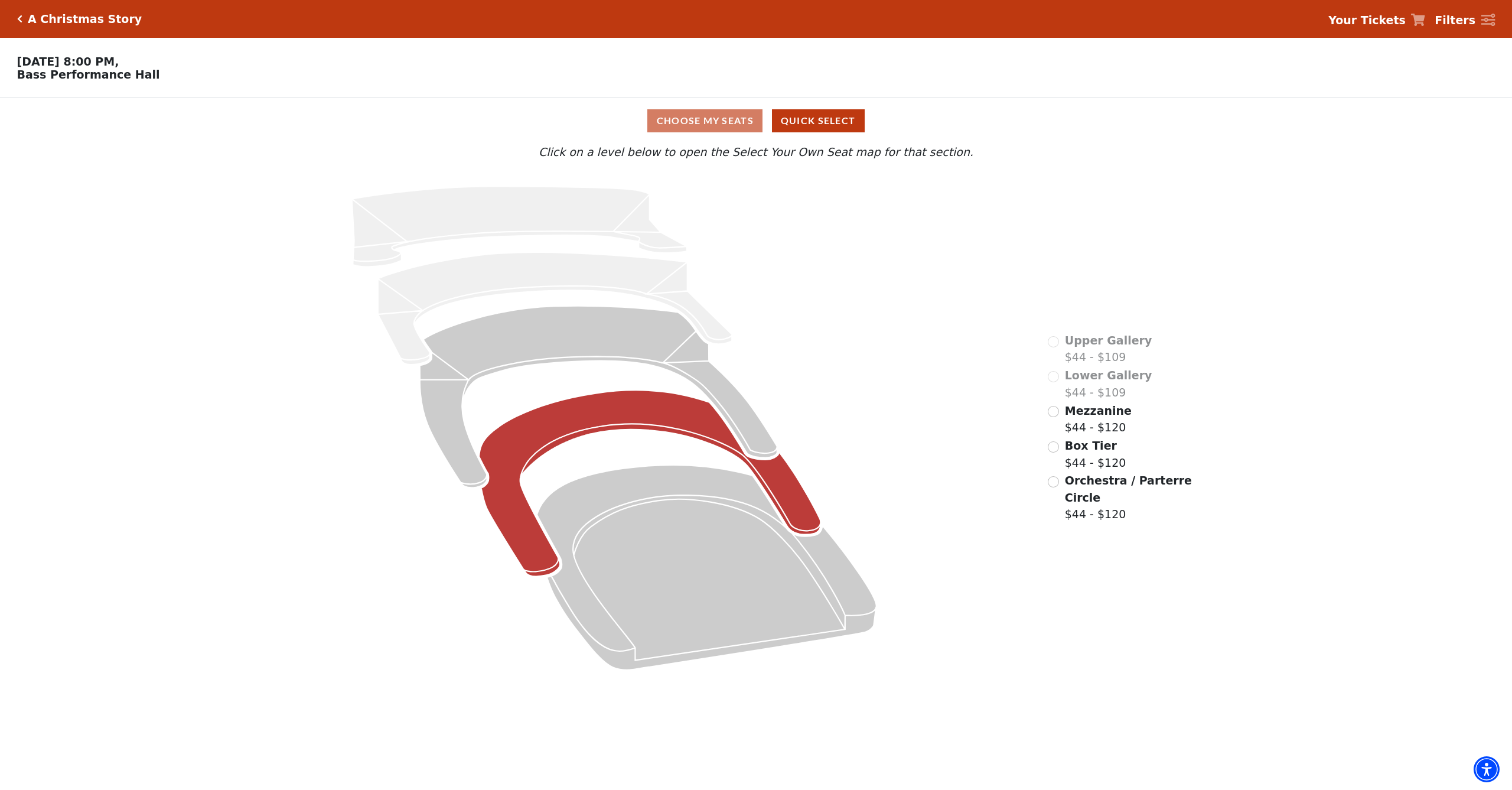
click at [525, 555] on icon at bounding box center [650, 484] width 342 height 186
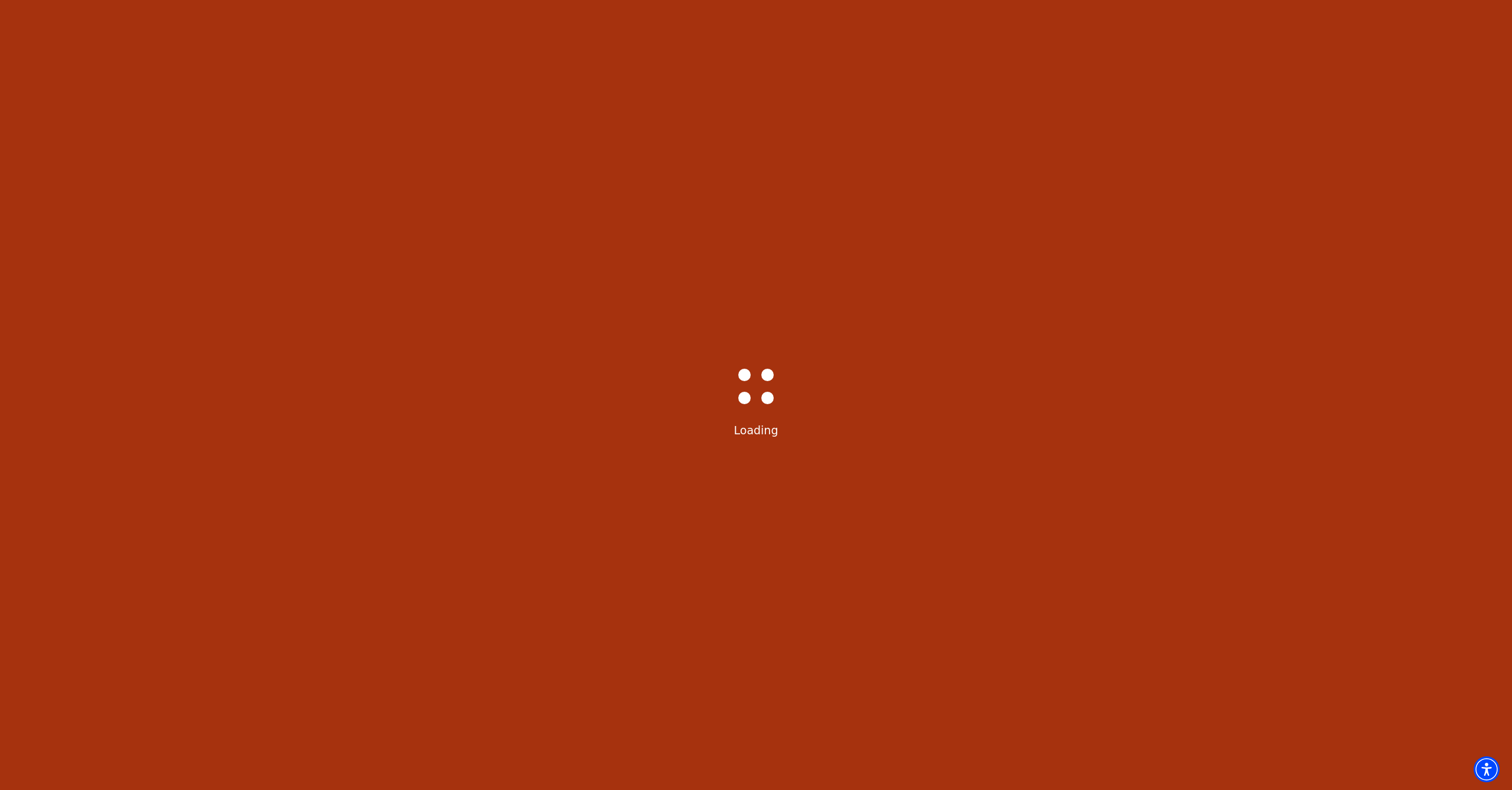
scroll to position [23, 0]
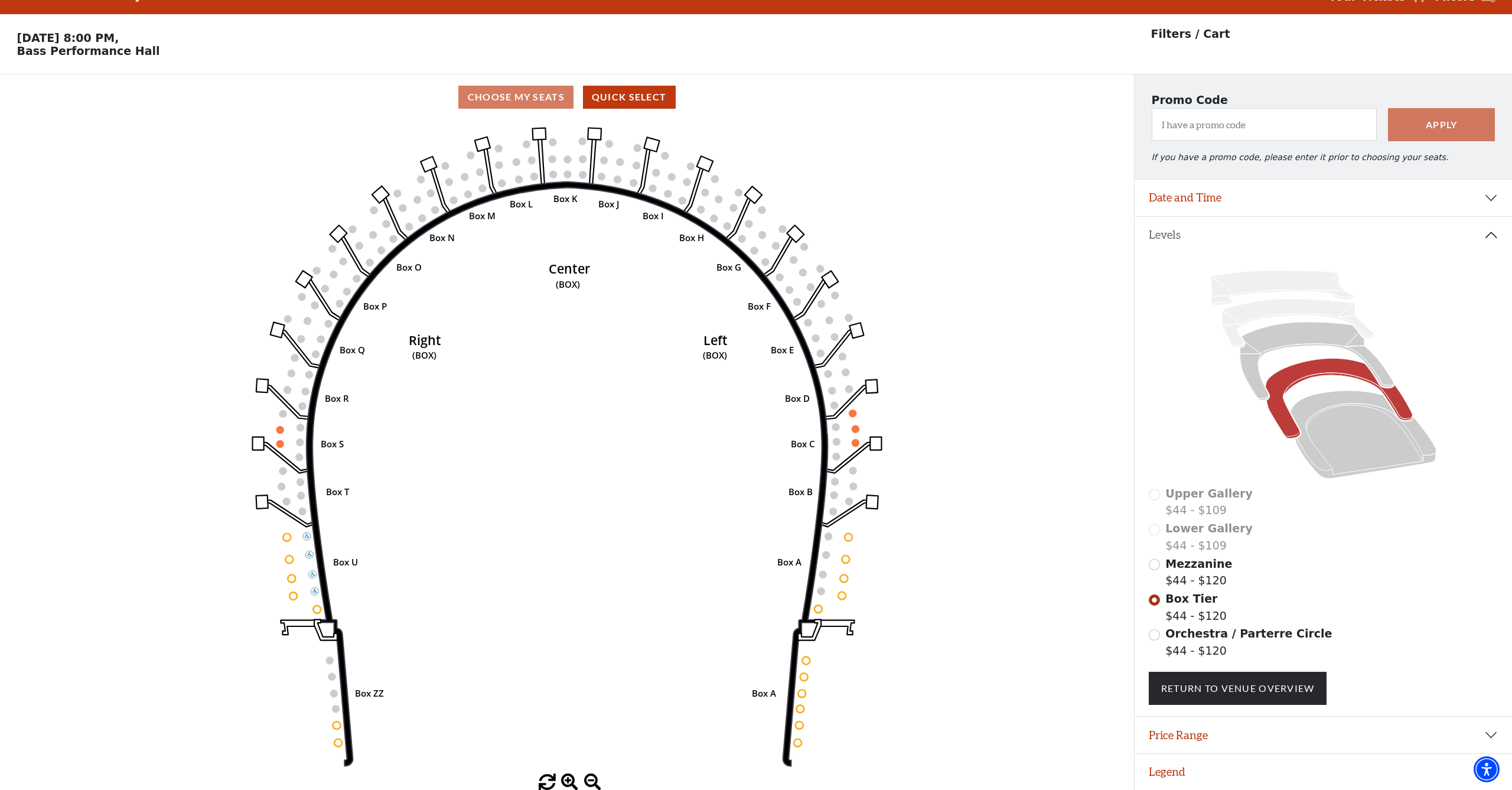
click at [1198, 766] on button "Legend" at bounding box center [1323, 772] width 378 height 37
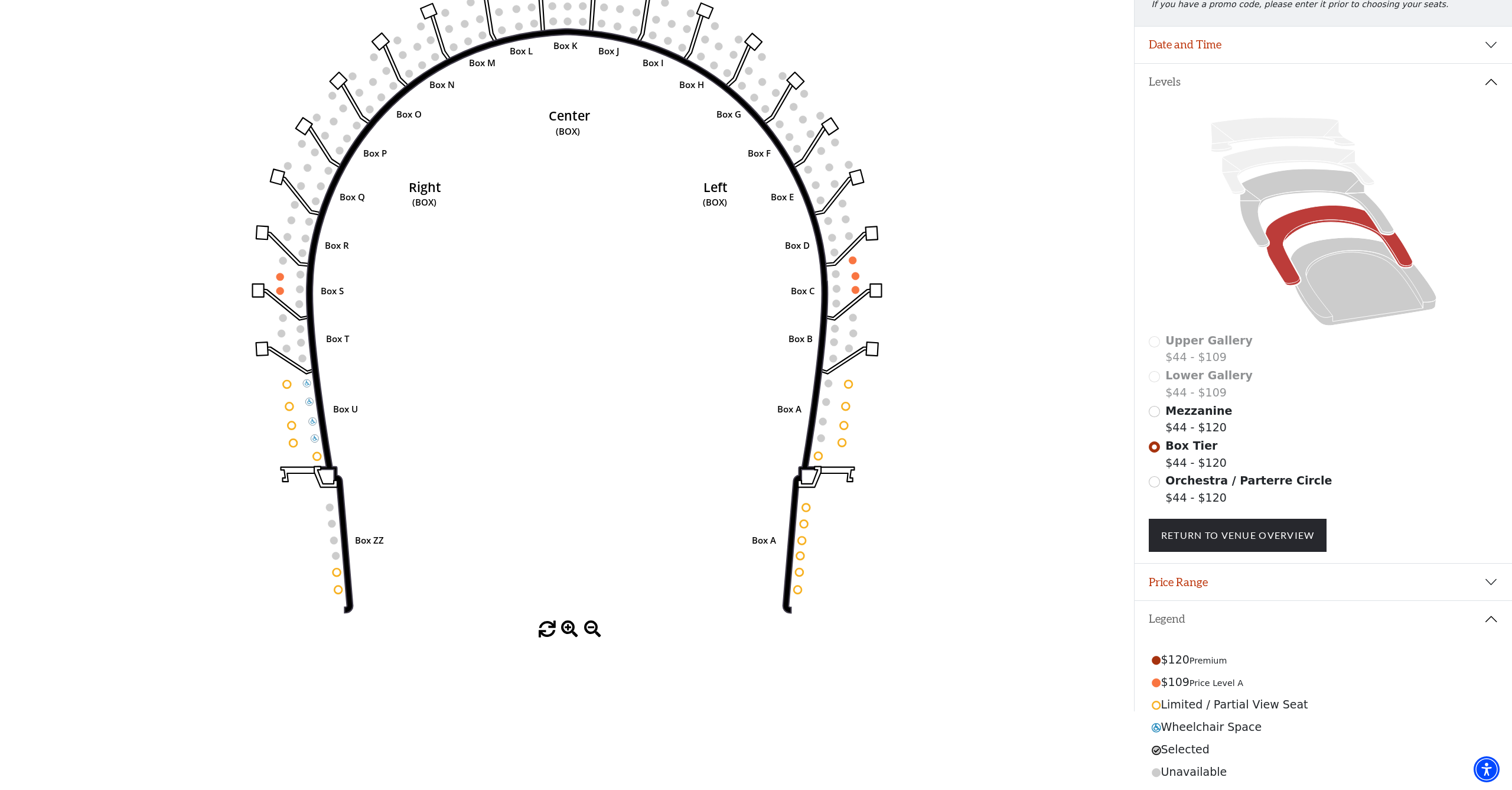
scroll to position [176, 0]
drag, startPoint x: 1244, startPoint y: 530, endPoint x: 1220, endPoint y: 521, distance: 25.6
click at [1244, 530] on link "Return To Venue Overview" at bounding box center [1238, 536] width 178 height 33
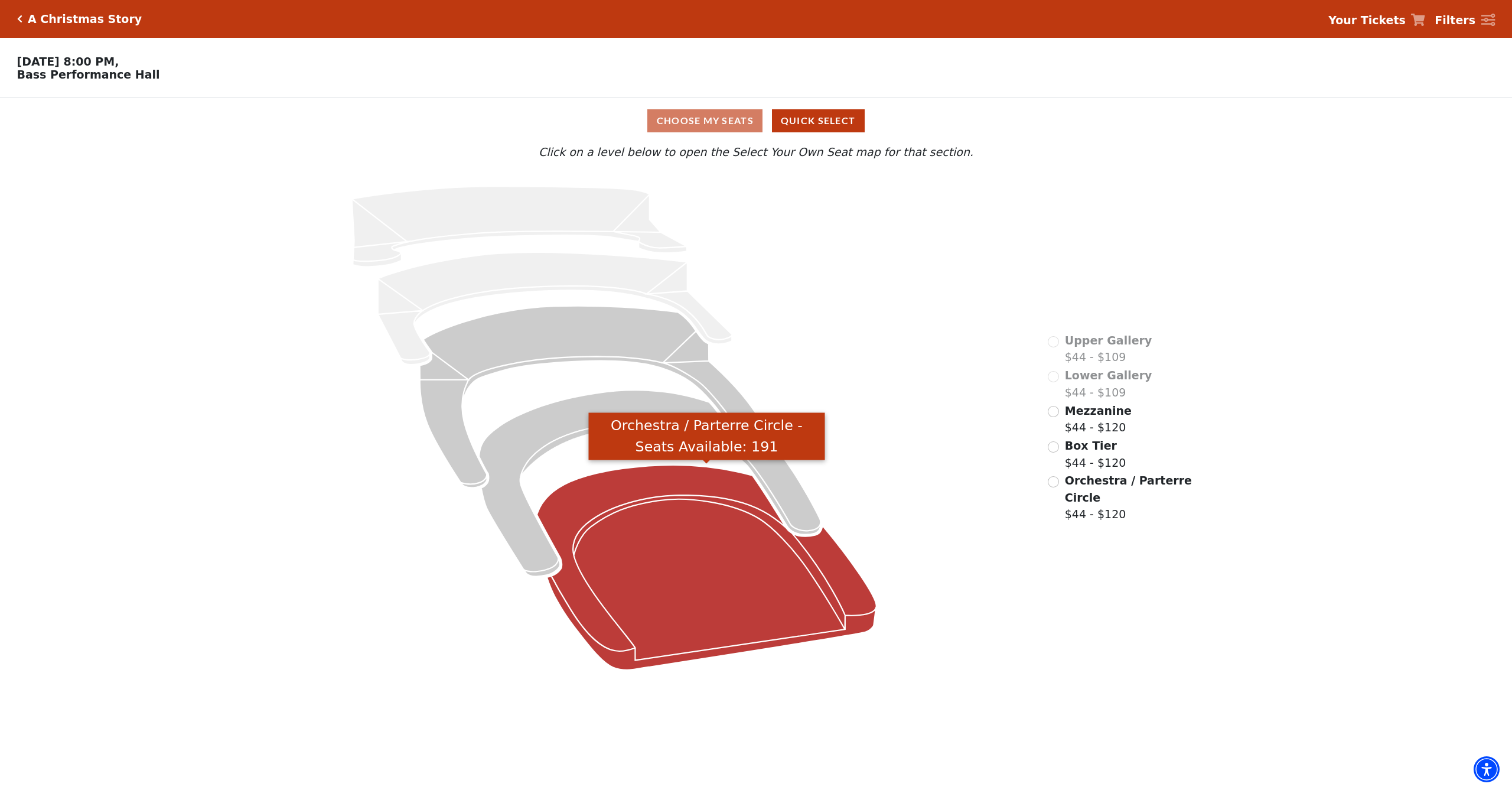
click at [735, 515] on icon "Orchestra / Parterre Circle - Seats Available: 191" at bounding box center [707, 567] width 339 height 205
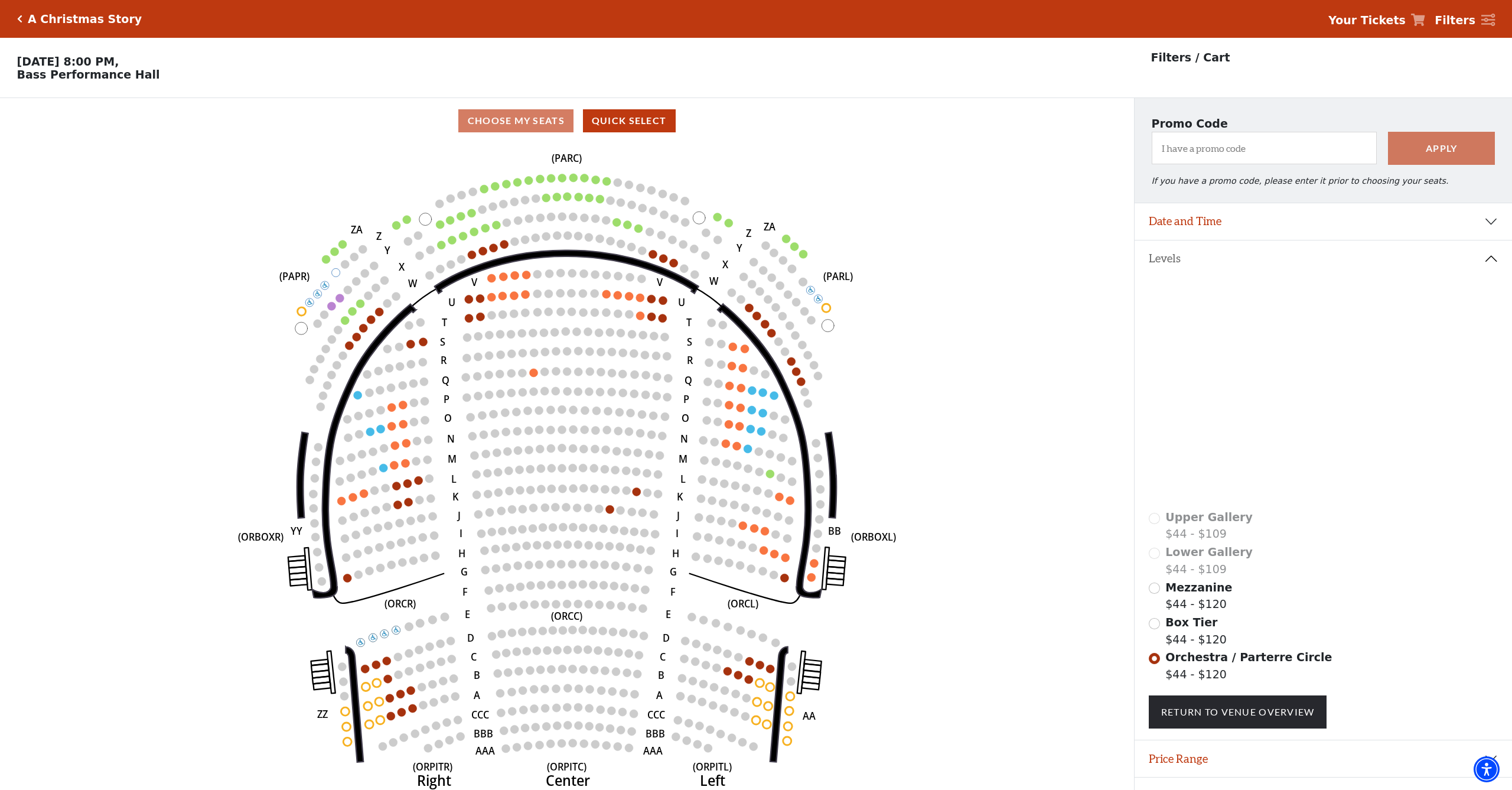
scroll to position [23, 0]
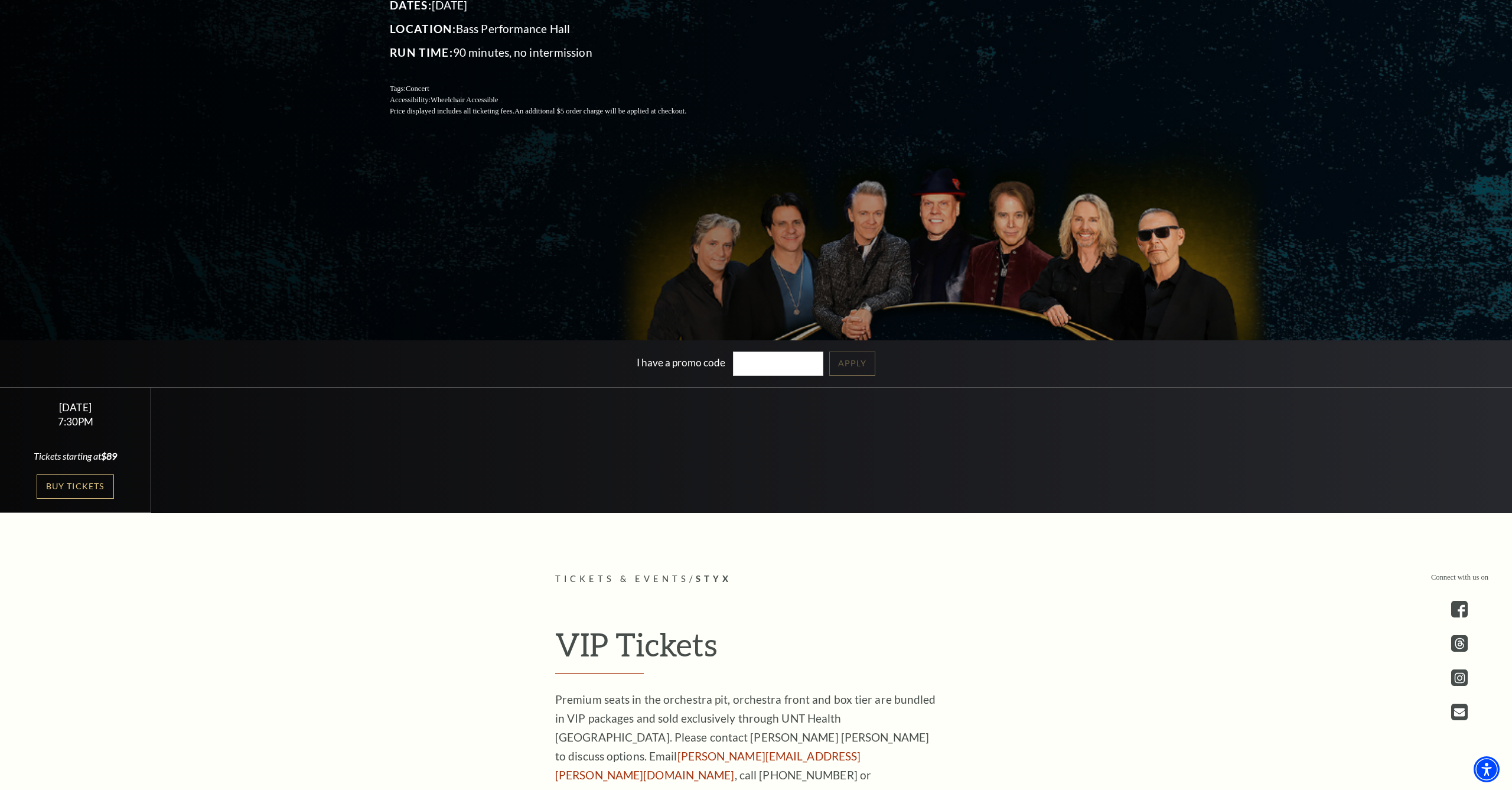
scroll to position [282, 0]
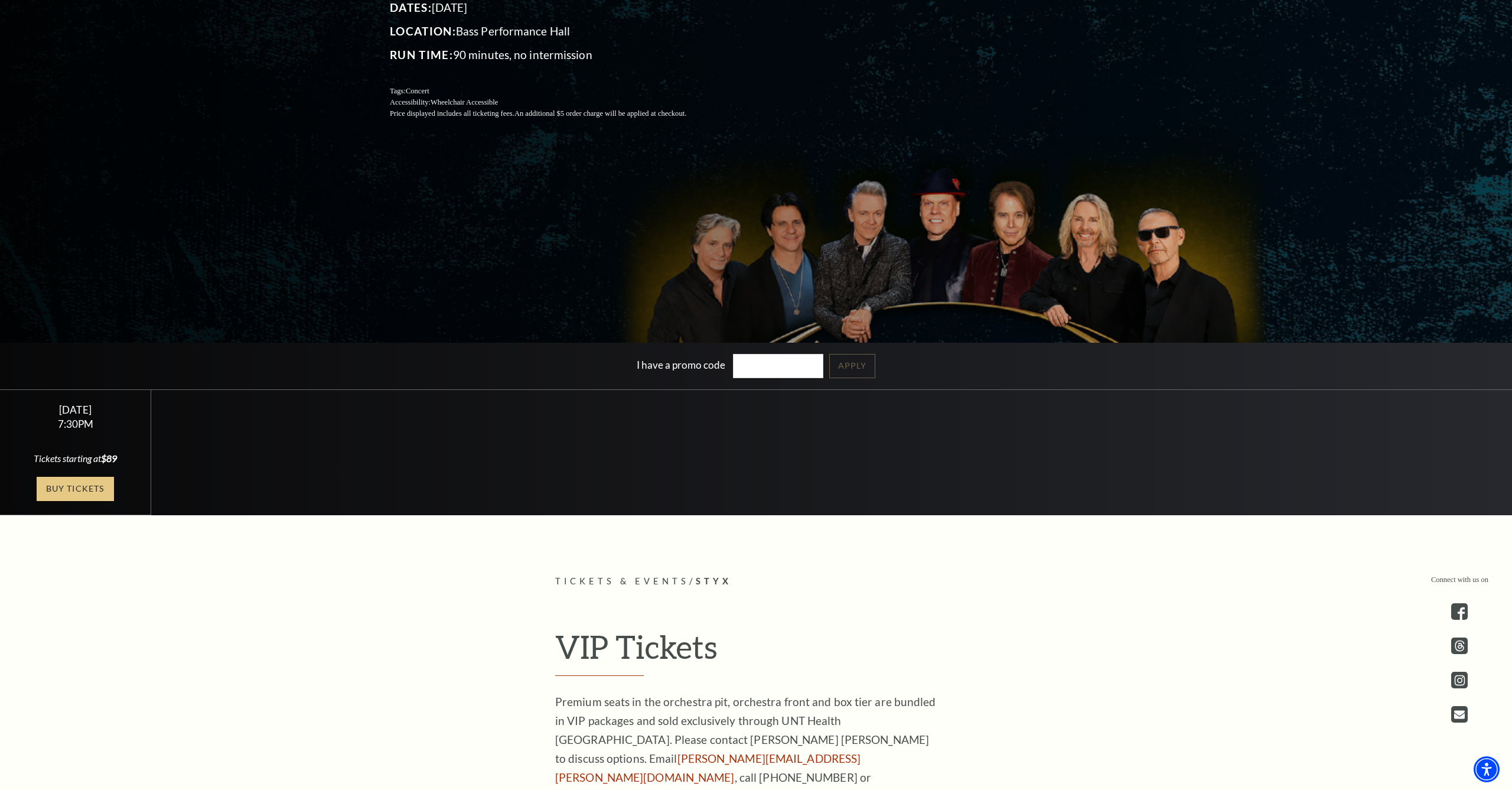
click at [73, 494] on link "Buy Tickets" at bounding box center [75, 489] width 77 height 24
click at [74, 491] on link "Buy Tickets" at bounding box center [75, 489] width 77 height 24
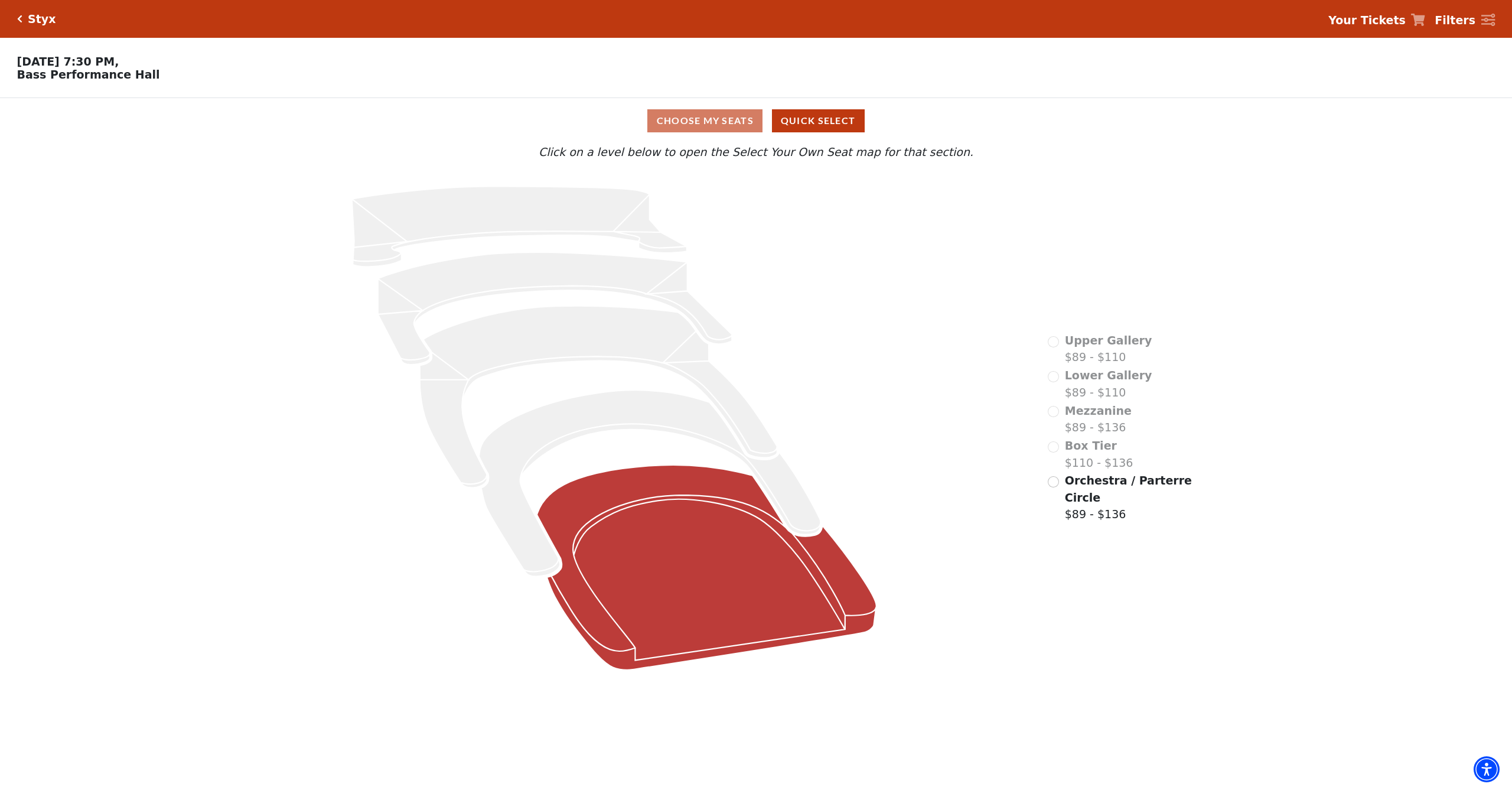
click at [772, 559] on icon at bounding box center [707, 567] width 339 height 205
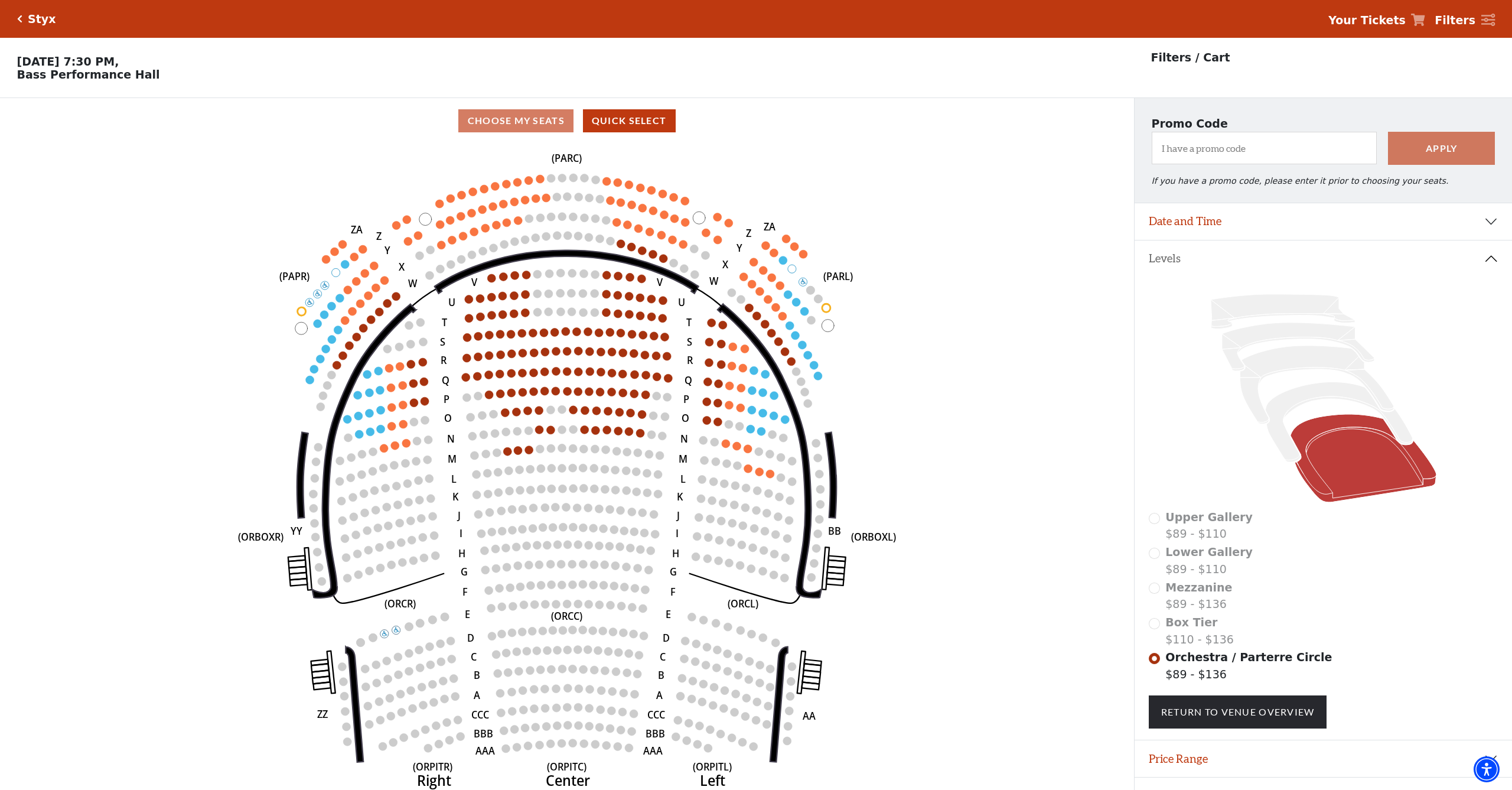
scroll to position [23, 0]
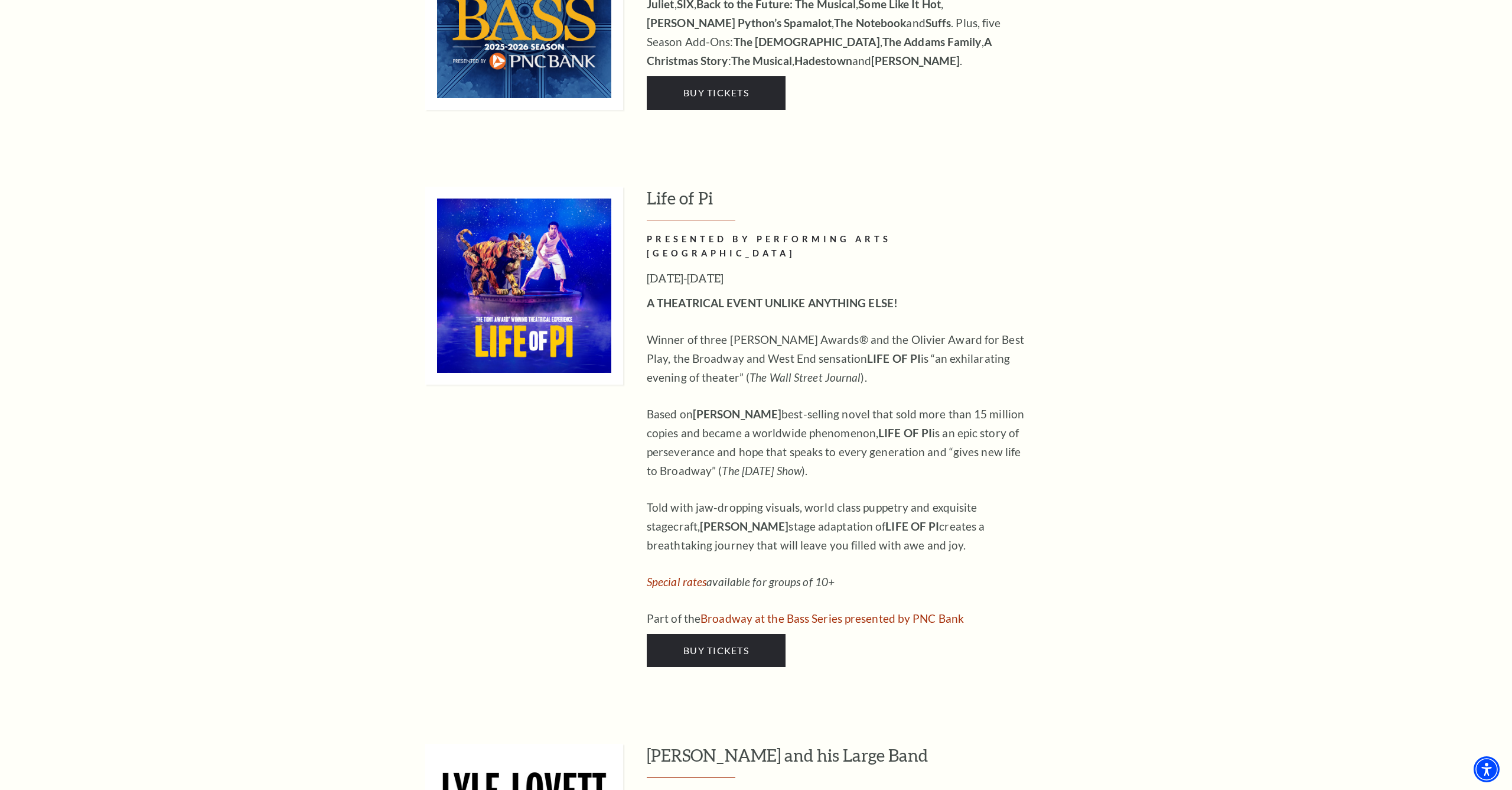
scroll to position [1390, 0]
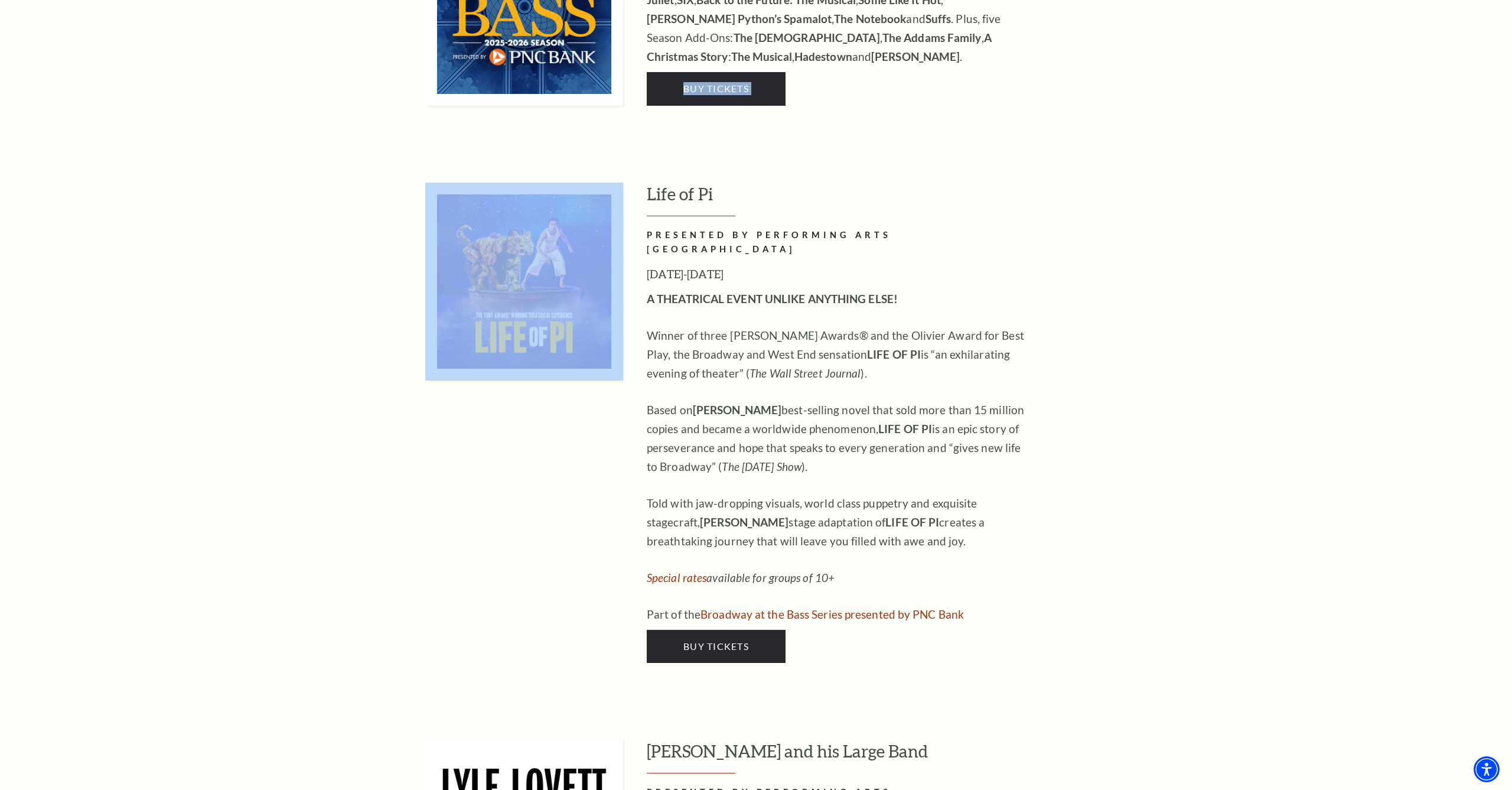
drag, startPoint x: 1417, startPoint y: 78, endPoint x: 1414, endPoint y: 73, distance: 5.8
